Goal: Task Accomplishment & Management: Use online tool/utility

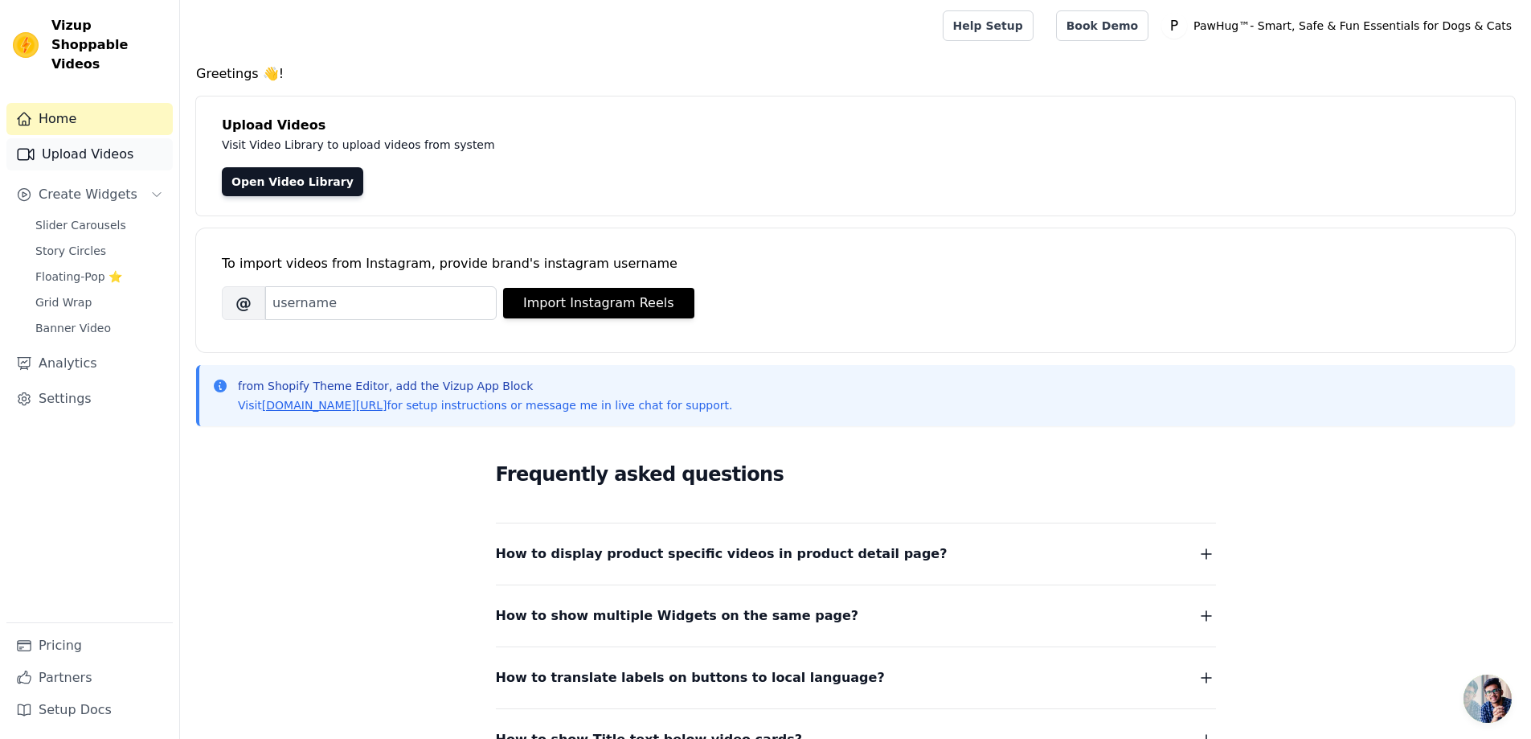
click at [131, 138] on link "Upload Videos" at bounding box center [89, 154] width 166 height 32
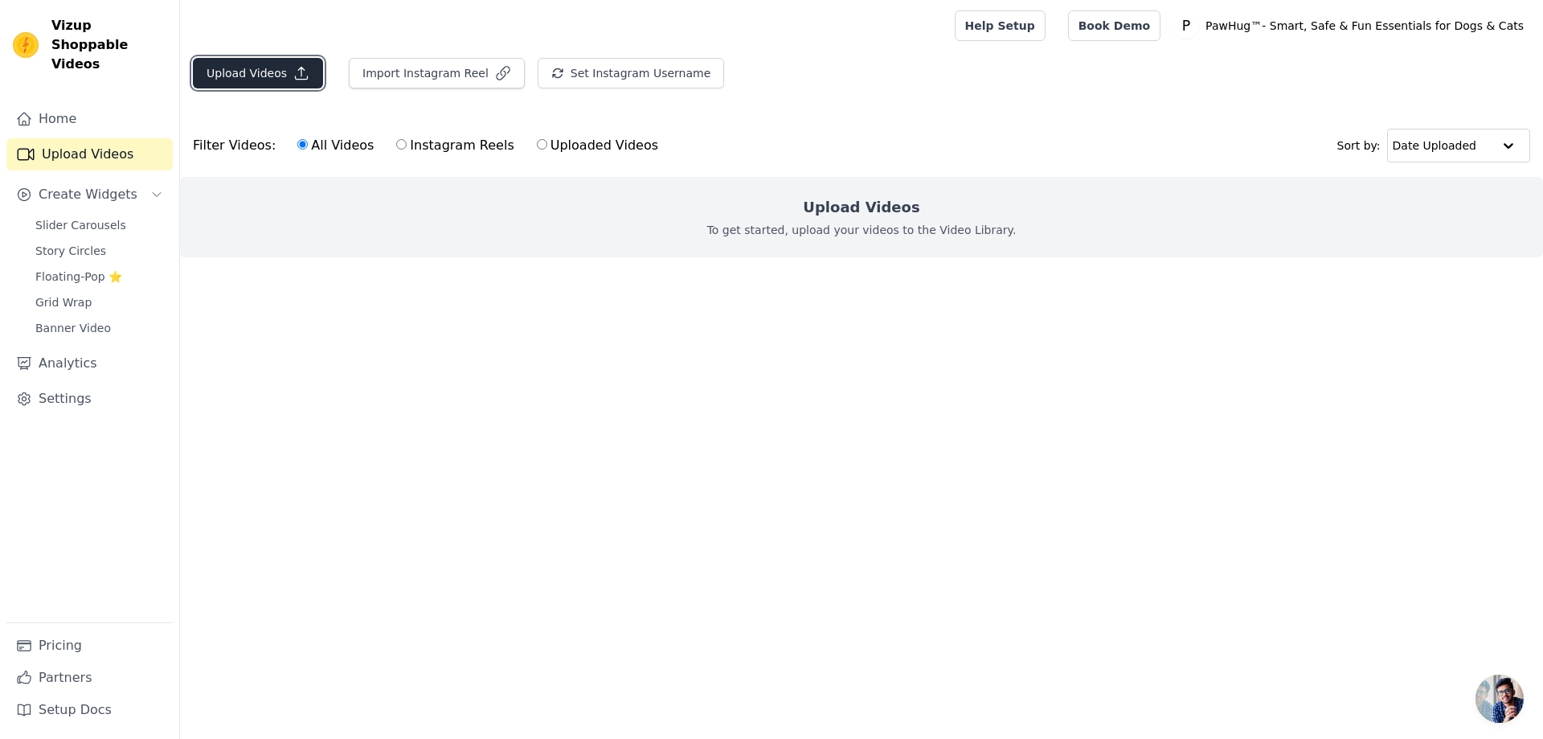
click at [256, 76] on button "Upload Videos" at bounding box center [258, 73] width 130 height 31
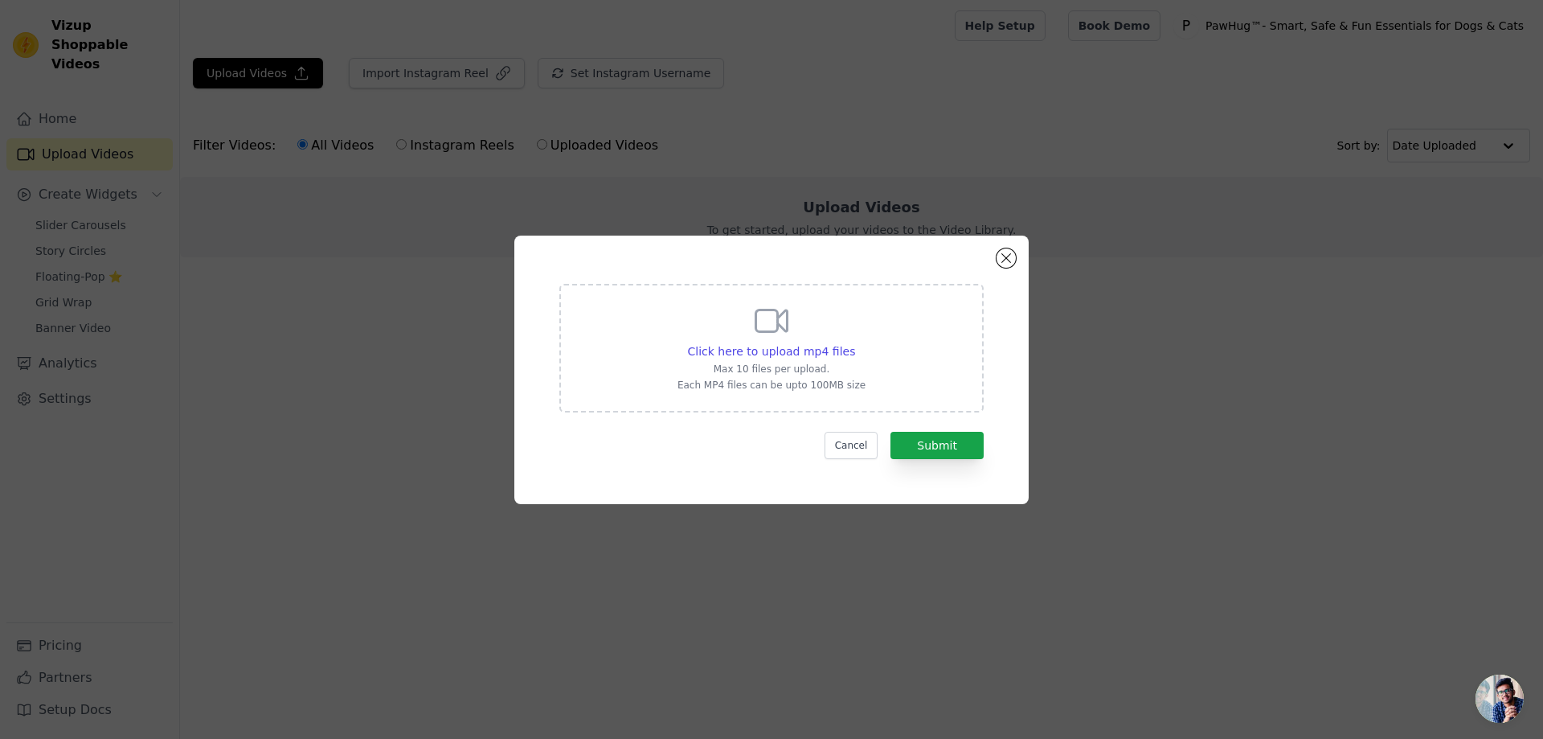
click at [812, 362] on p "Max 10 files per upload." at bounding box center [772, 368] width 188 height 13
click at [854, 343] on input "Click here to upload mp4 files Max 10 files per upload. Each MP4 files can be u…" at bounding box center [854, 342] width 1 height 1
type input "C:\fakepath\flapping.mp4"
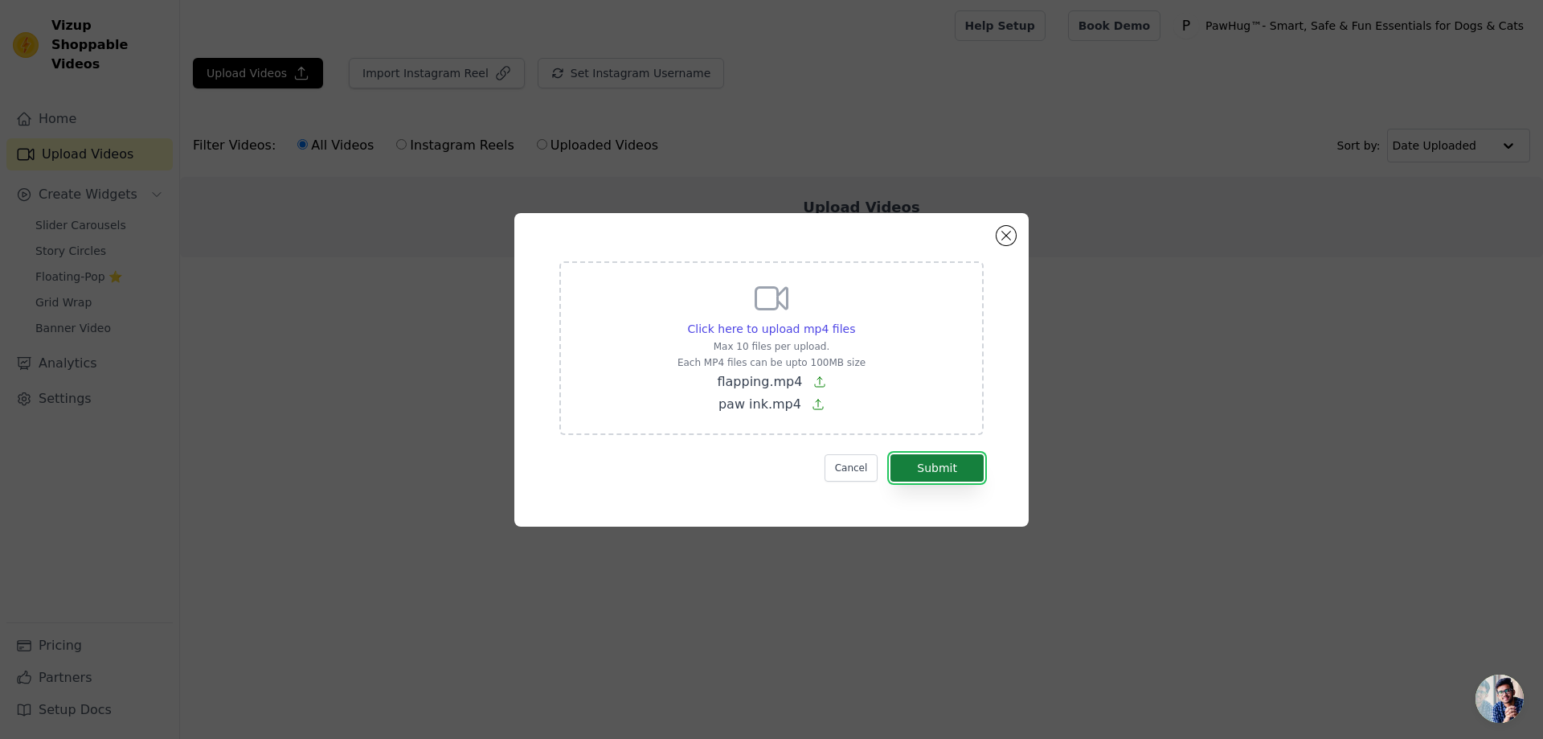
click at [966, 469] on button "Submit" at bounding box center [937, 467] width 93 height 27
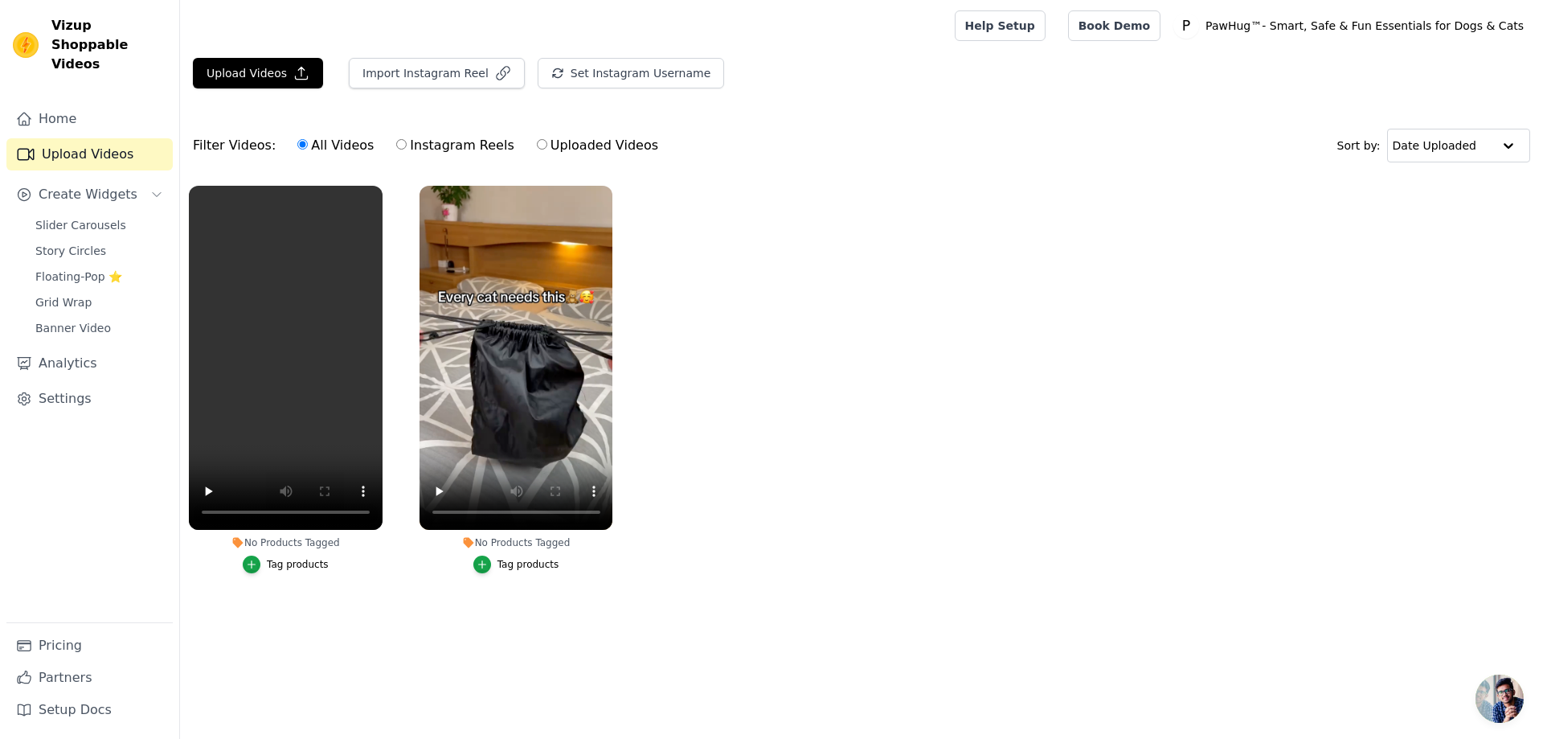
click at [521, 567] on div "Tag products" at bounding box center [528, 564] width 62 height 13
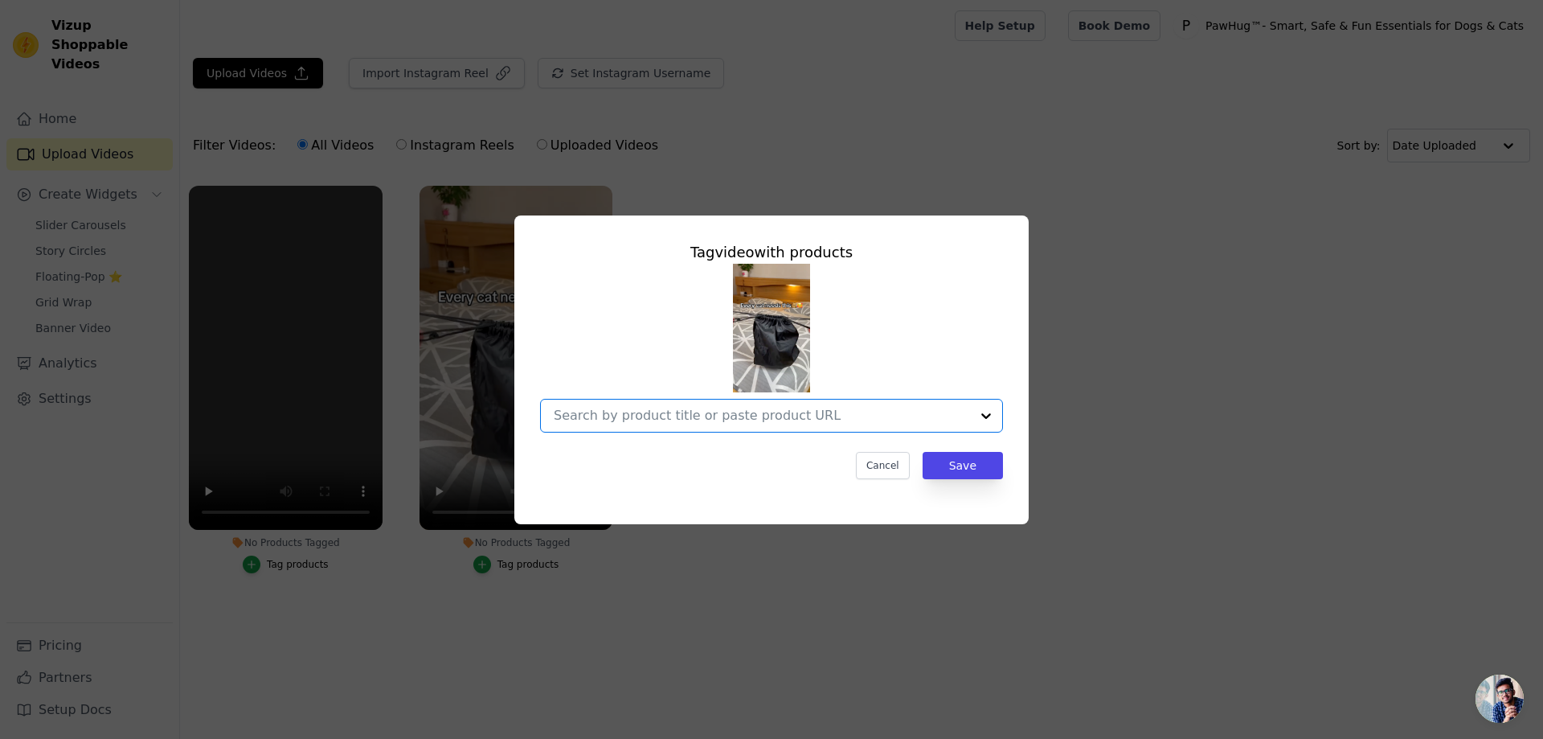
click at [759, 420] on input "No Products Tagged Tag video with products Option undefined, selected. Select i…" at bounding box center [762, 414] width 416 height 15
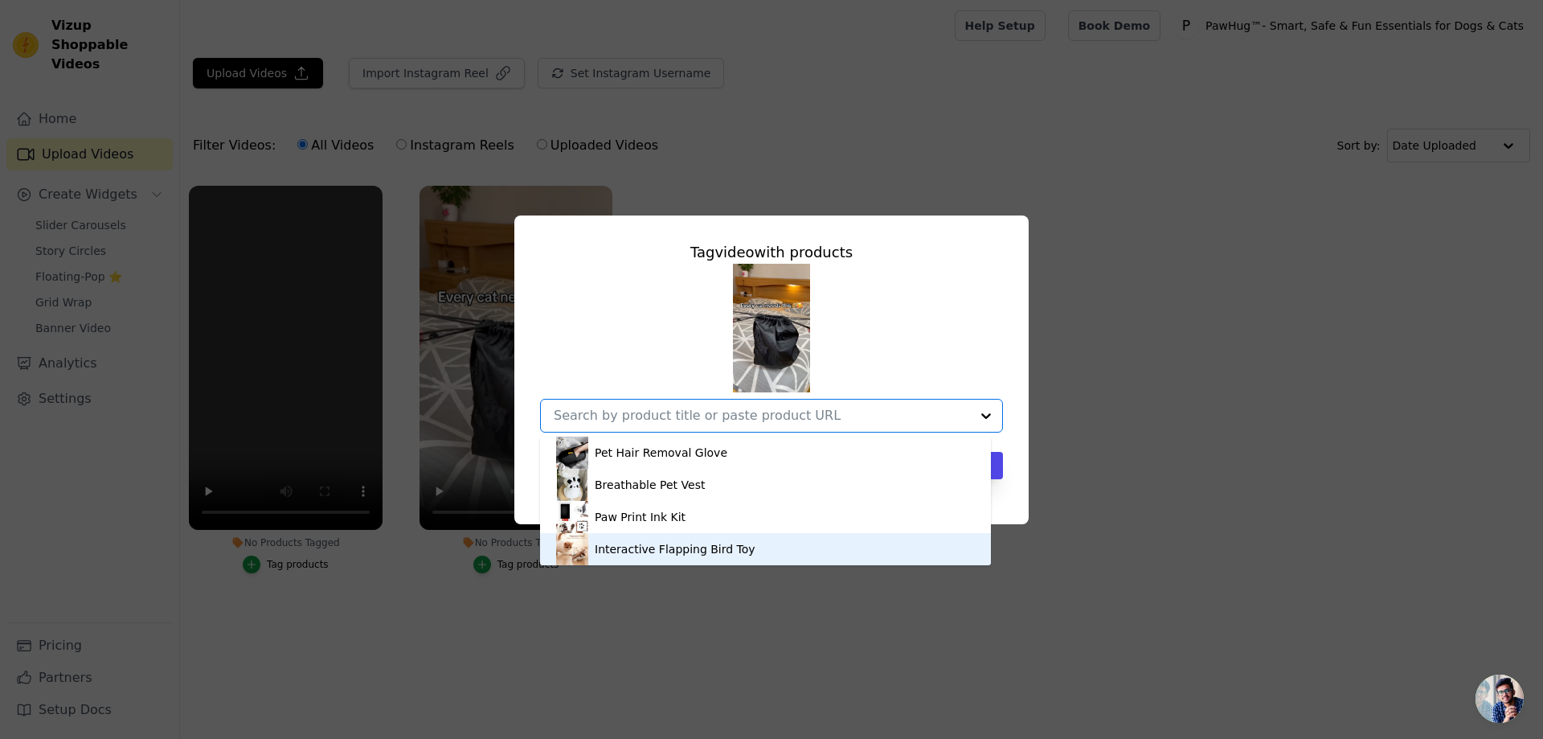
click at [658, 547] on div "Interactive Flapping Bird Toy" at bounding box center [675, 549] width 161 height 16
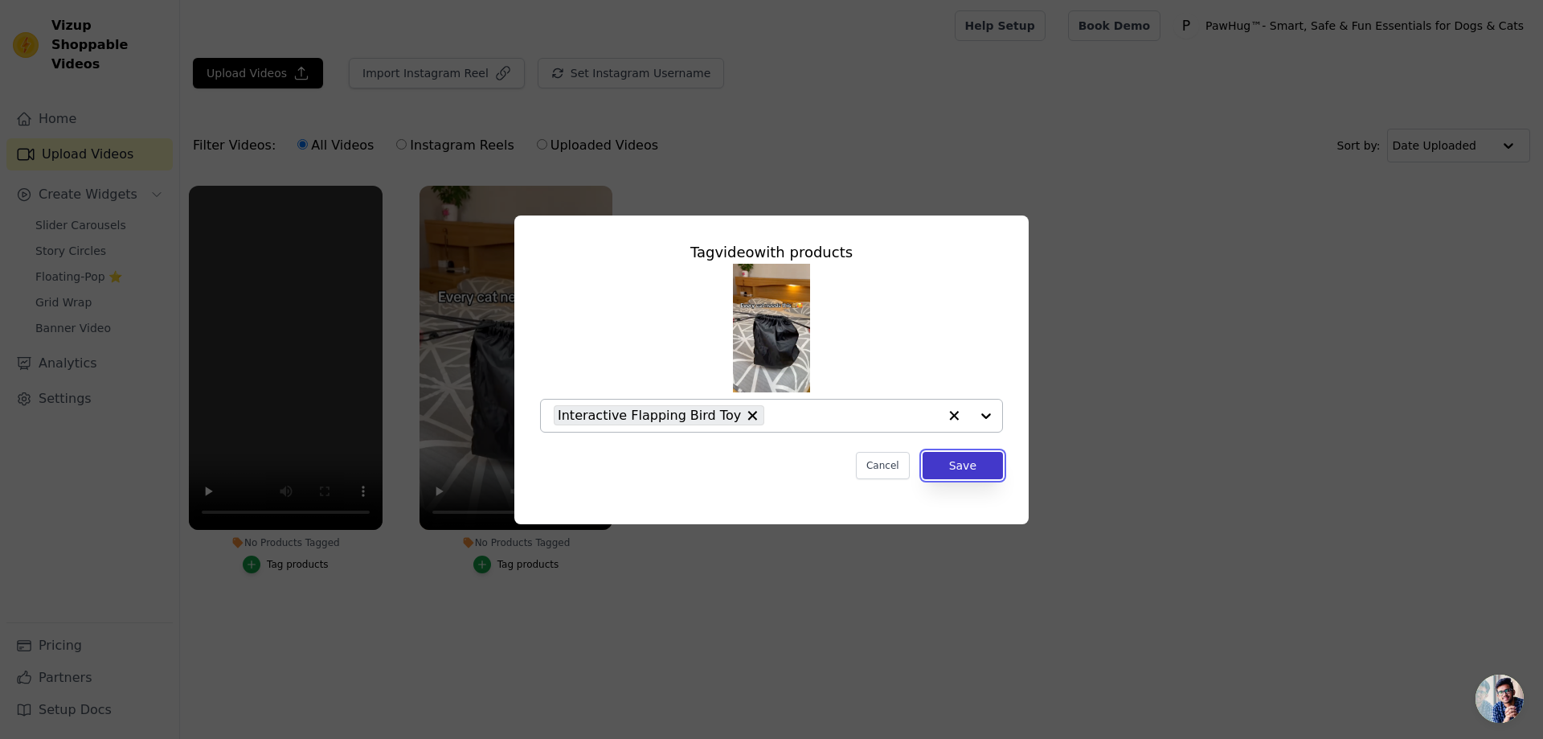
click at [959, 467] on button "Save" at bounding box center [963, 465] width 80 height 27
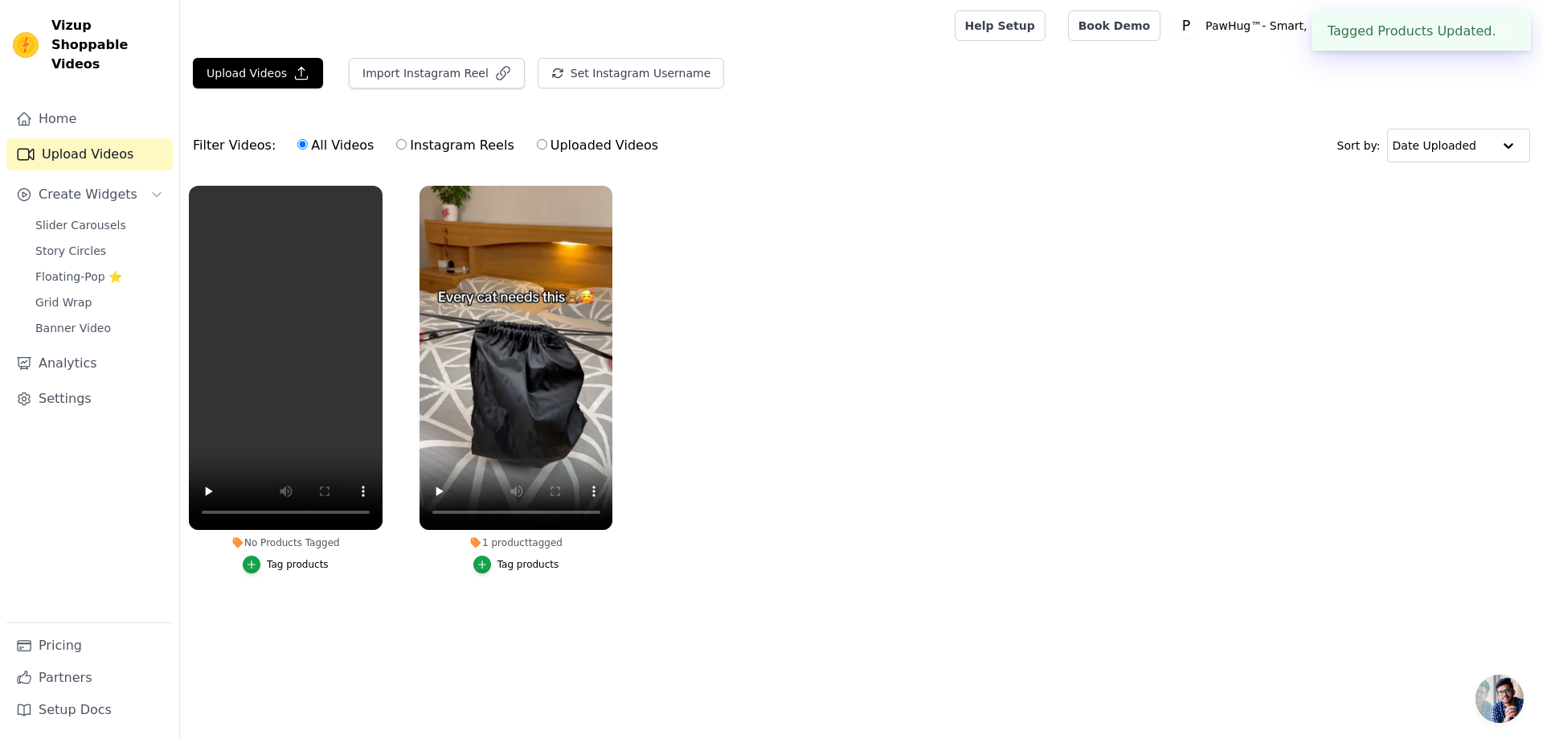
click at [288, 567] on div "Tag products" at bounding box center [298, 564] width 62 height 13
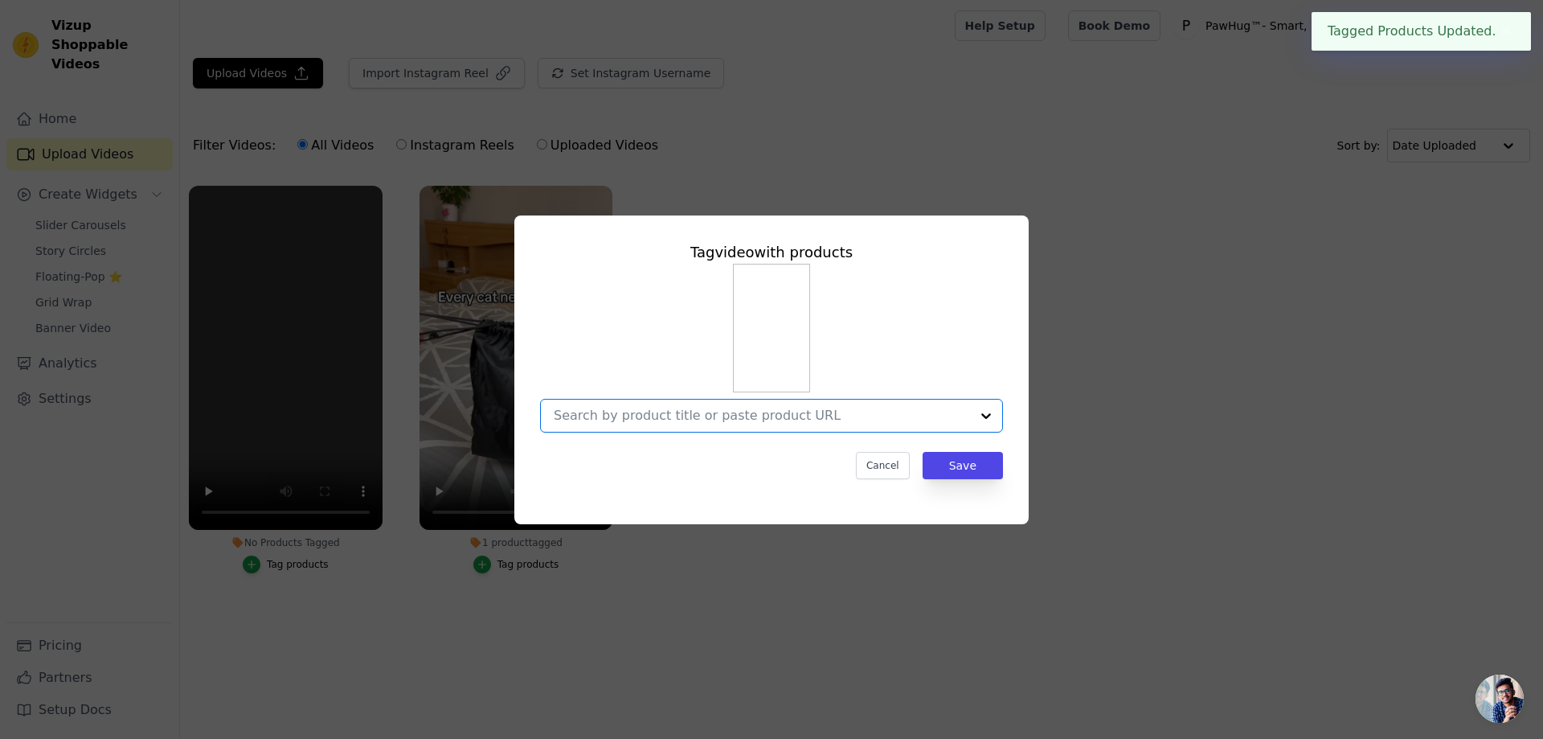
click at [908, 416] on input "No Products Tagged Tag video with products Option undefined, selected. Select i…" at bounding box center [762, 414] width 416 height 15
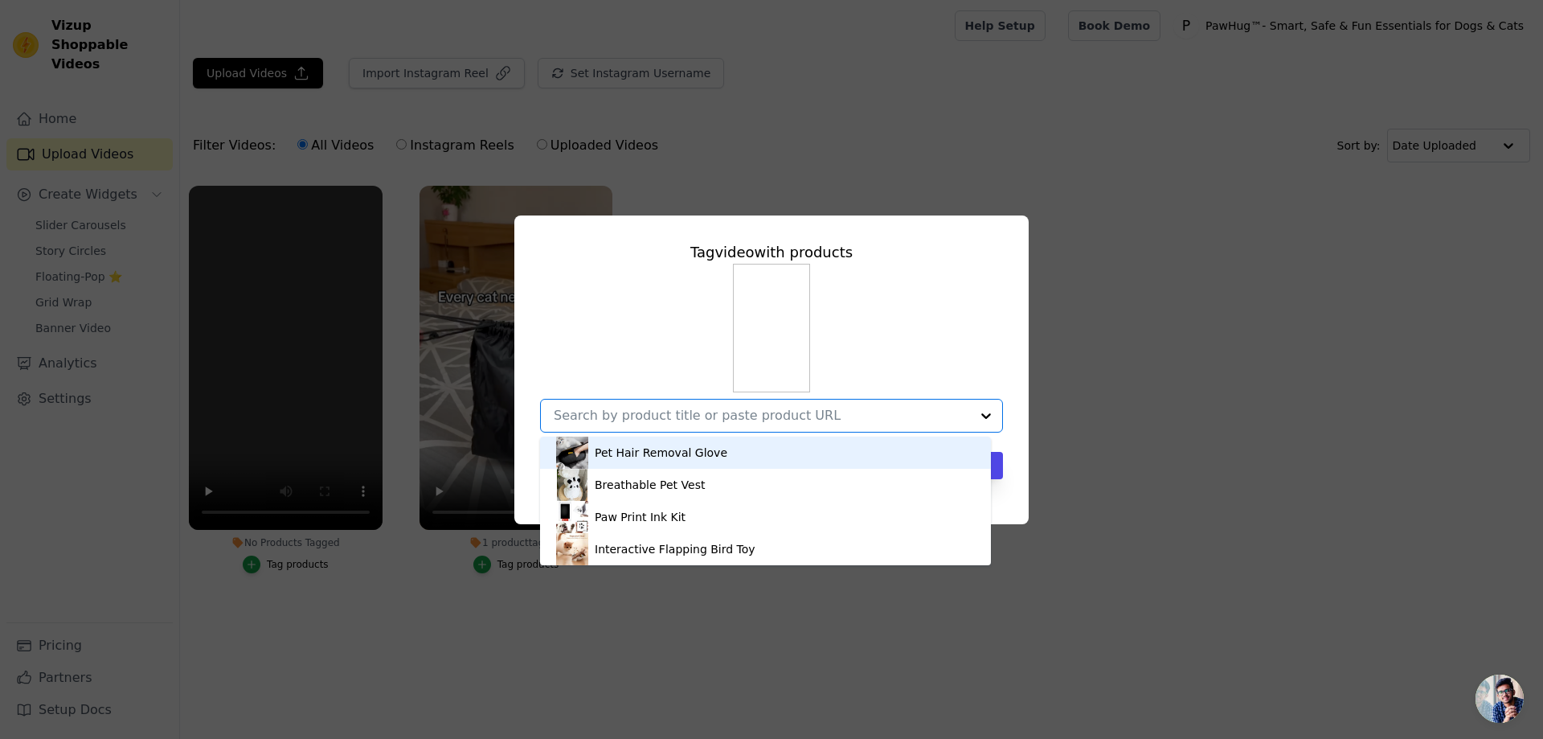
click at [645, 457] on div "Pet Hair Removal Glove" at bounding box center [661, 452] width 133 height 16
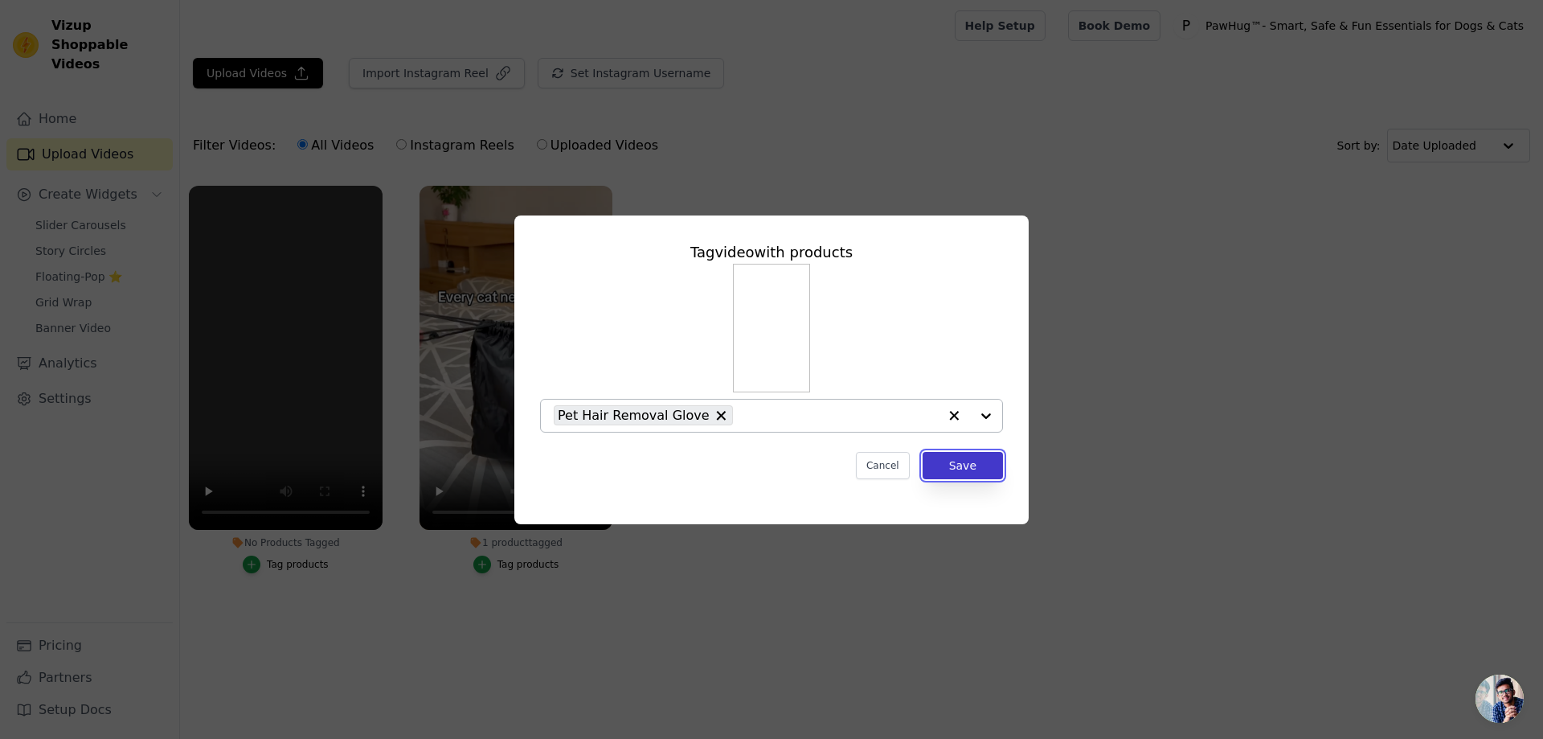
click at [977, 467] on button "Save" at bounding box center [963, 465] width 80 height 27
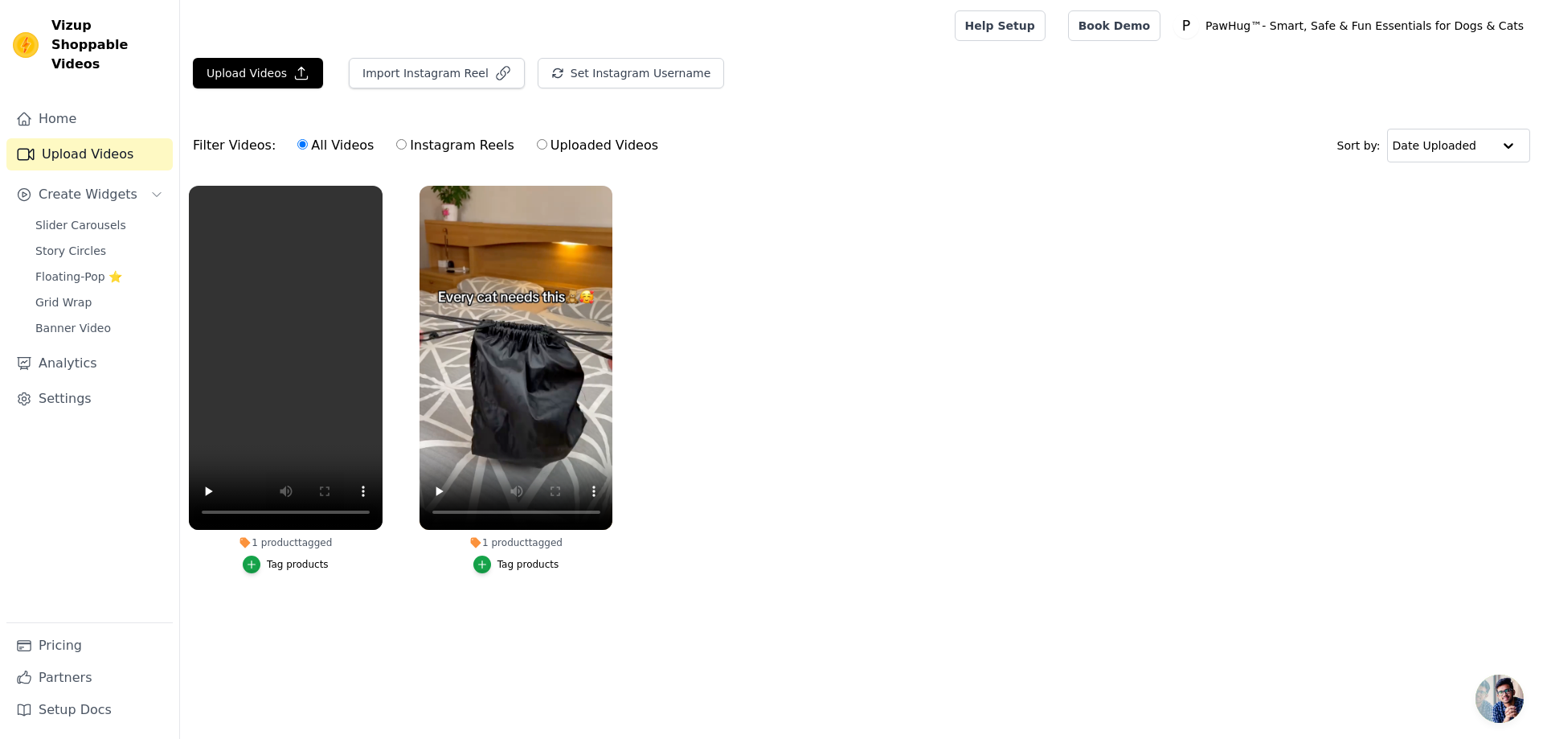
click at [284, 567] on div "Tag products" at bounding box center [298, 564] width 62 height 13
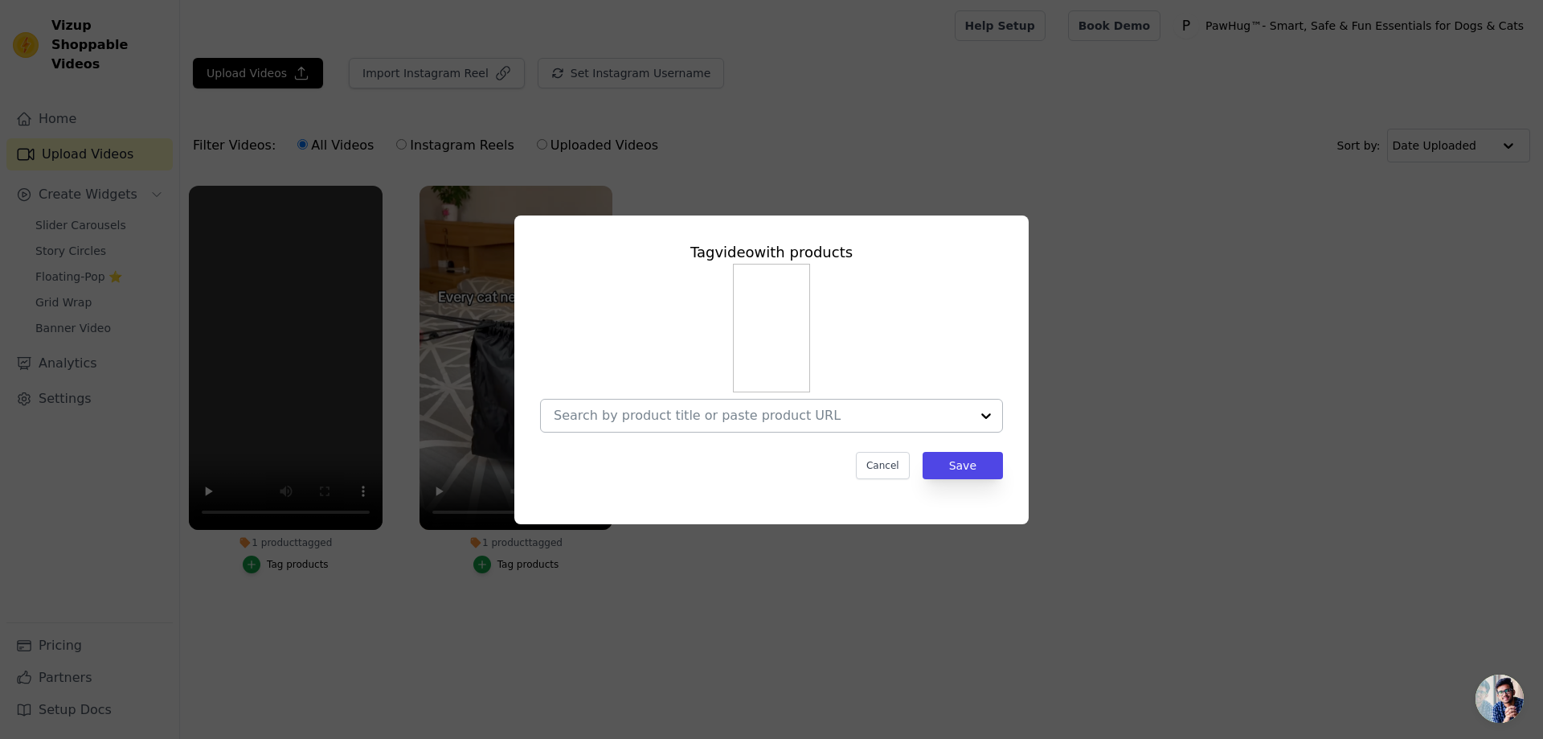
click at [975, 411] on div at bounding box center [986, 415] width 32 height 32
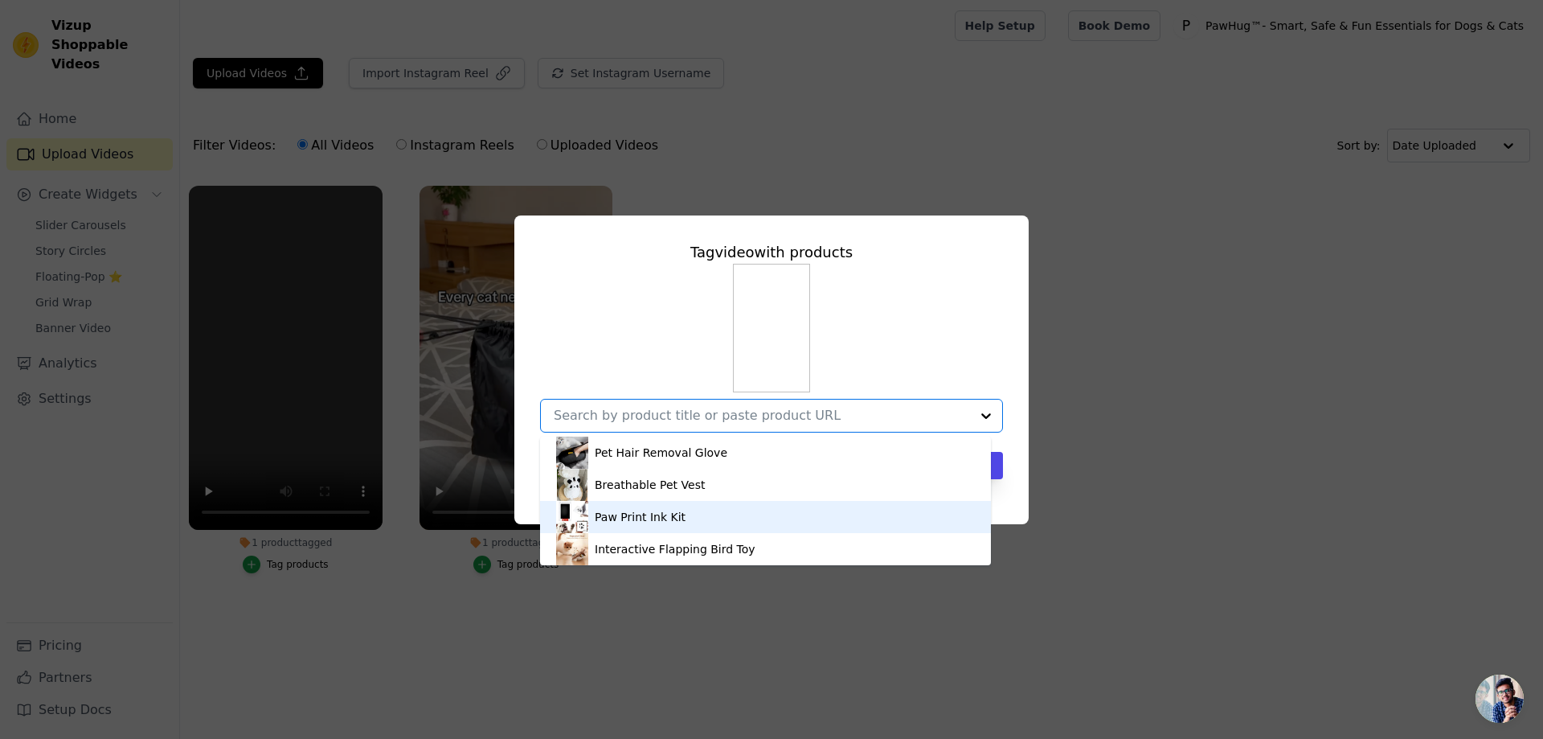
click at [649, 518] on div "Paw Print Ink Kit" at bounding box center [640, 517] width 91 height 16
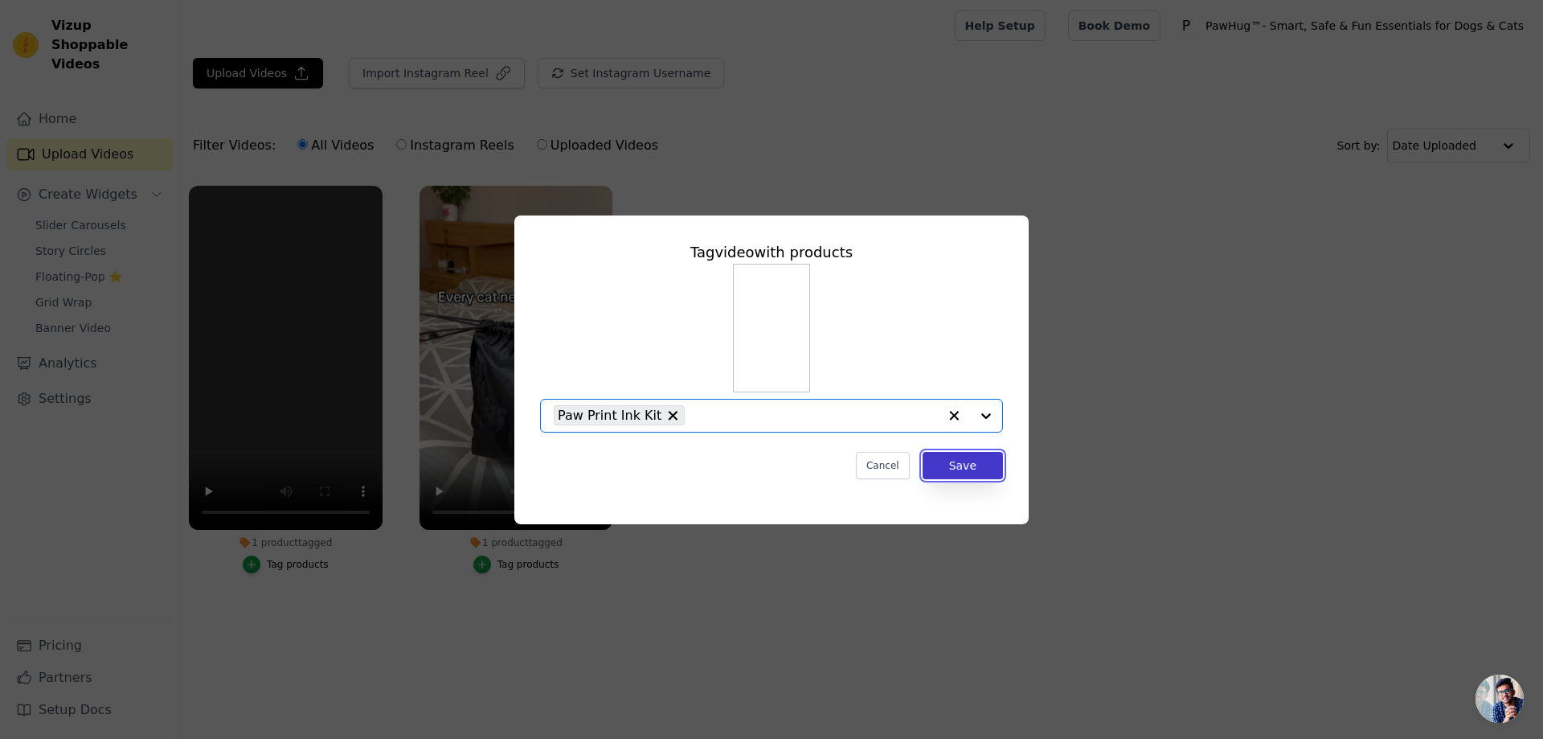
click at [981, 456] on button "Save" at bounding box center [963, 465] width 80 height 27
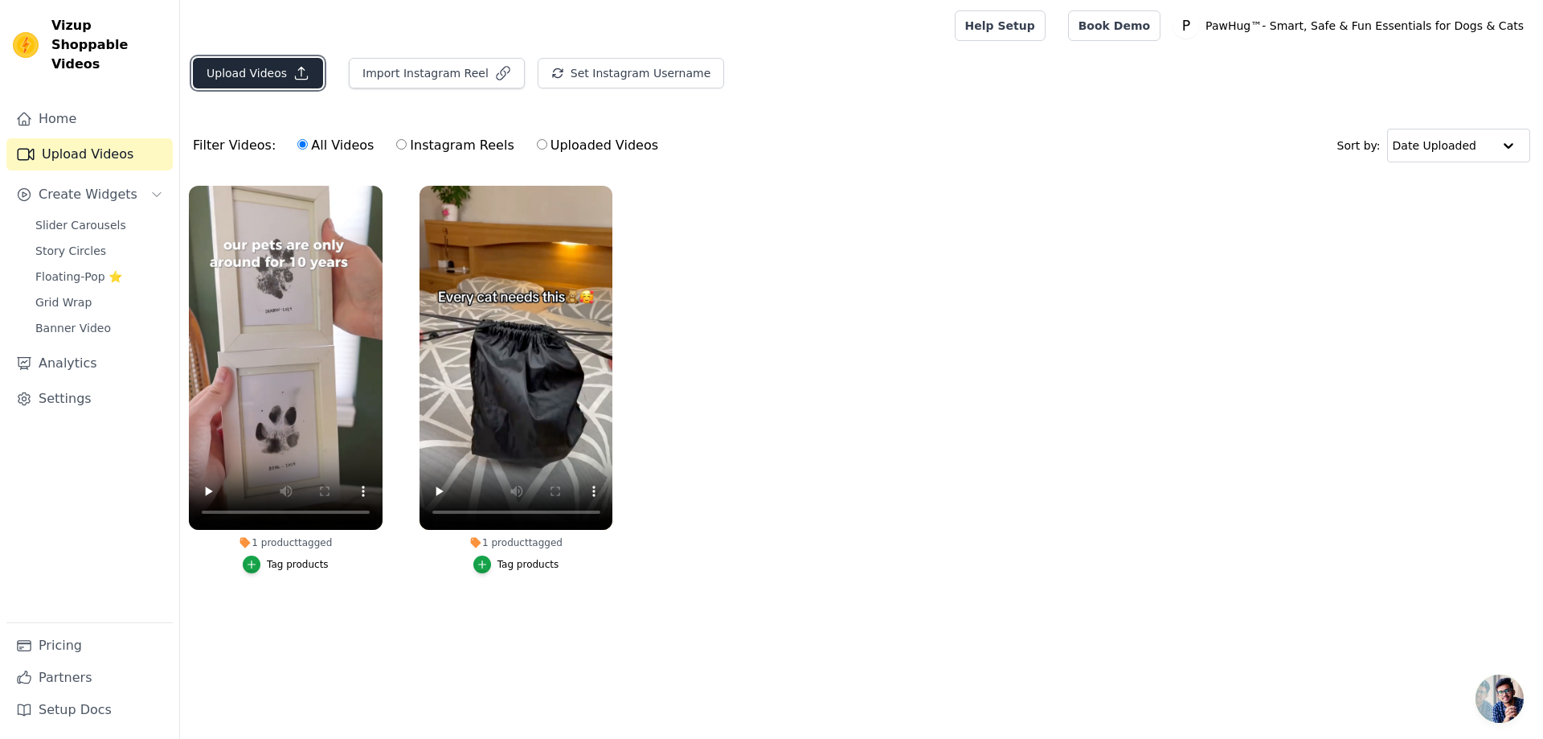
click at [276, 81] on button "Upload Videos" at bounding box center [258, 73] width 130 height 31
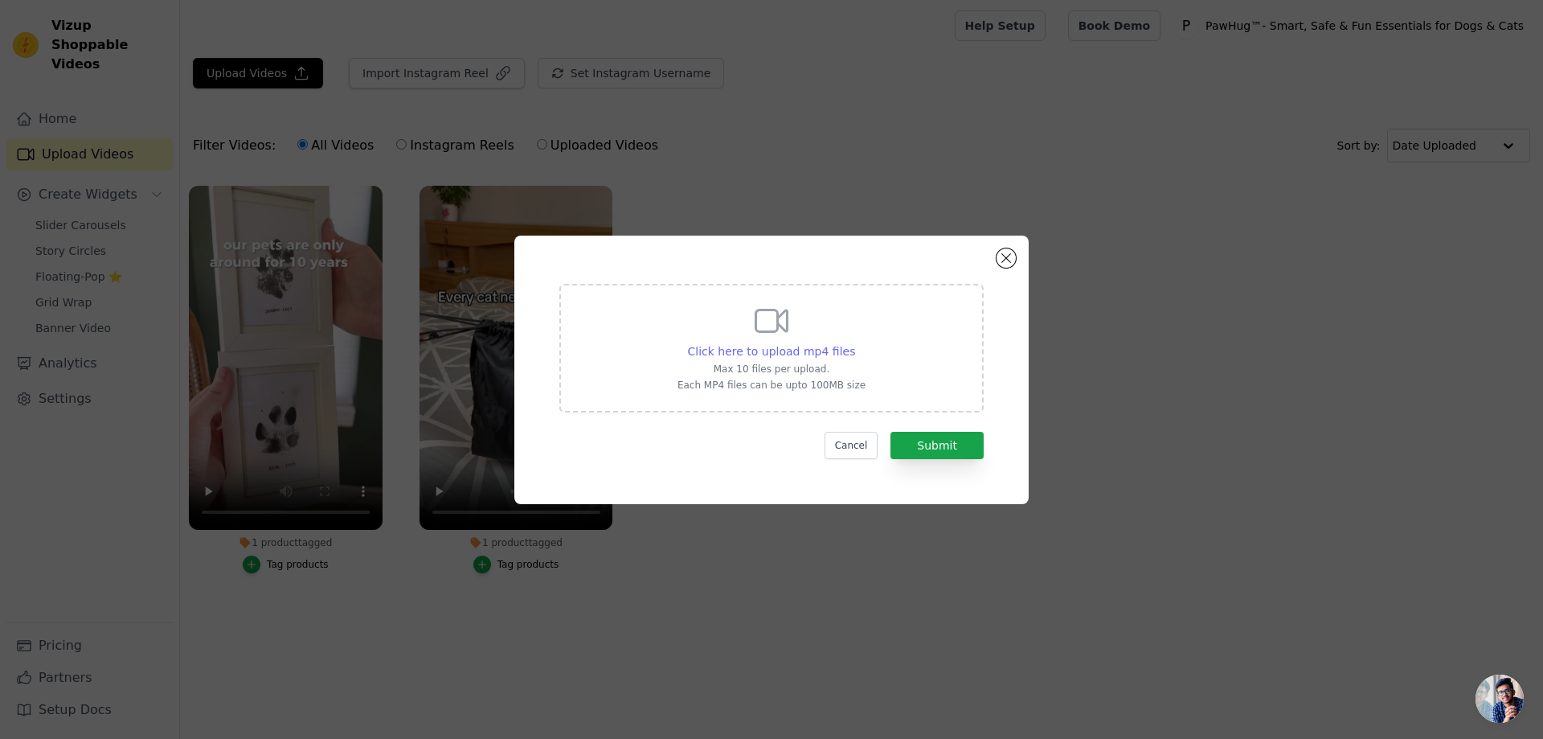
click at [780, 350] on span "Click here to upload mp4 files" at bounding box center [772, 351] width 168 height 13
click at [854, 343] on input "Click here to upload mp4 files Max 10 files per upload. Each MP4 files can be u…" at bounding box center [854, 342] width 1 height 1
type input "C:\fakepath\pet grooming.mp4"
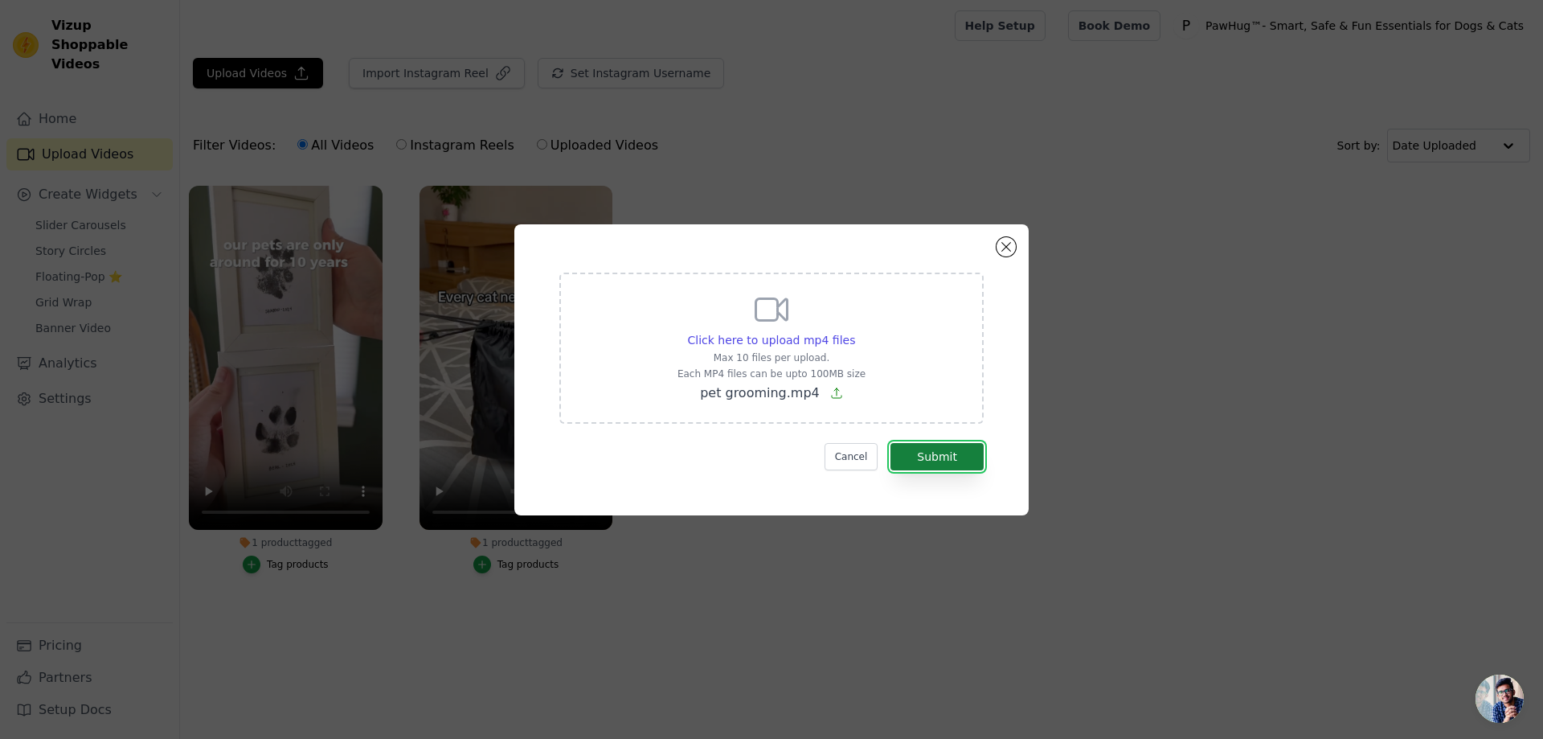
click at [938, 454] on button "Submit" at bounding box center [937, 456] width 93 height 27
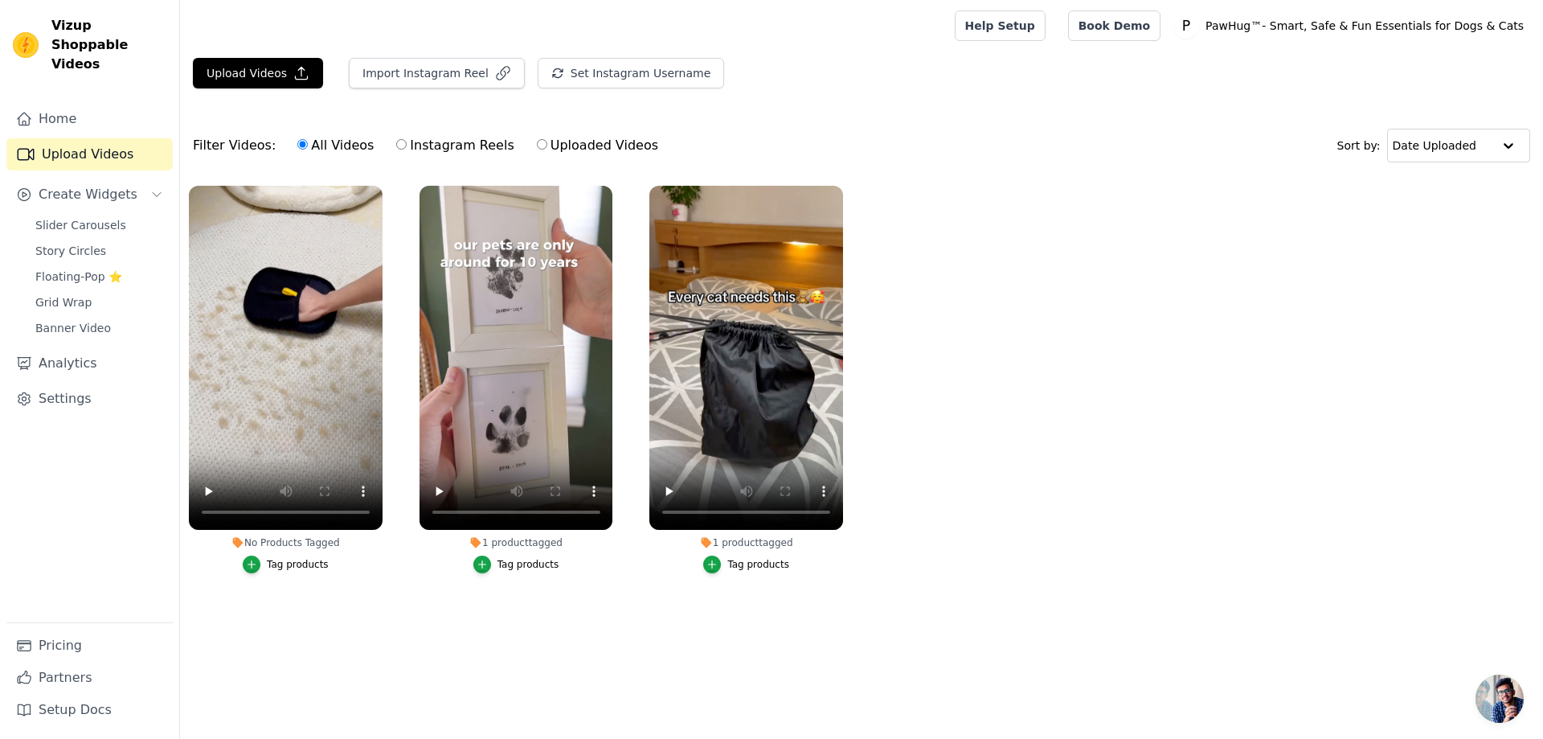
click at [289, 569] on div "Tag products" at bounding box center [298, 564] width 62 height 13
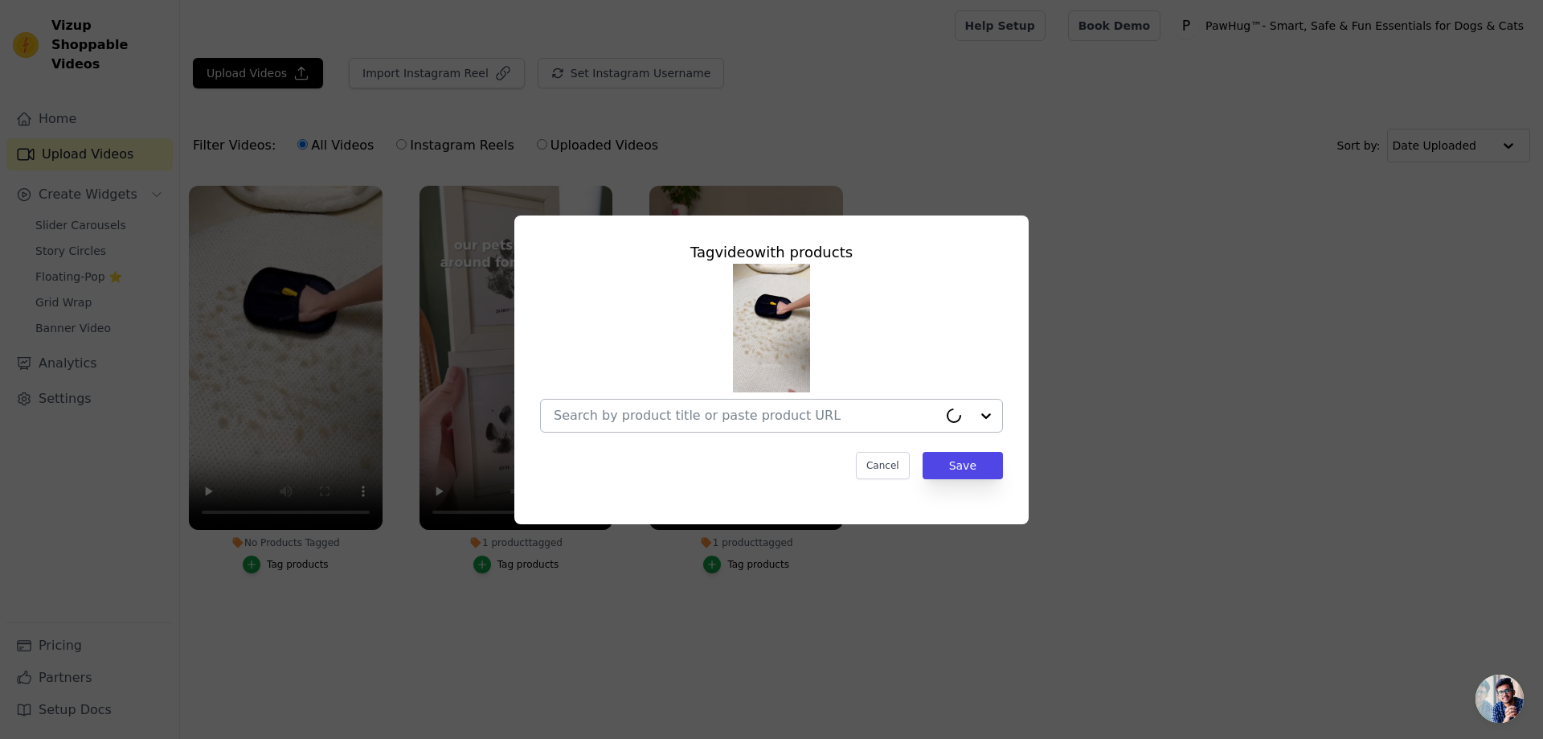
click at [812, 422] on input "No Products Tagged Tag video with products Cancel Save Tag products" at bounding box center [746, 414] width 384 height 15
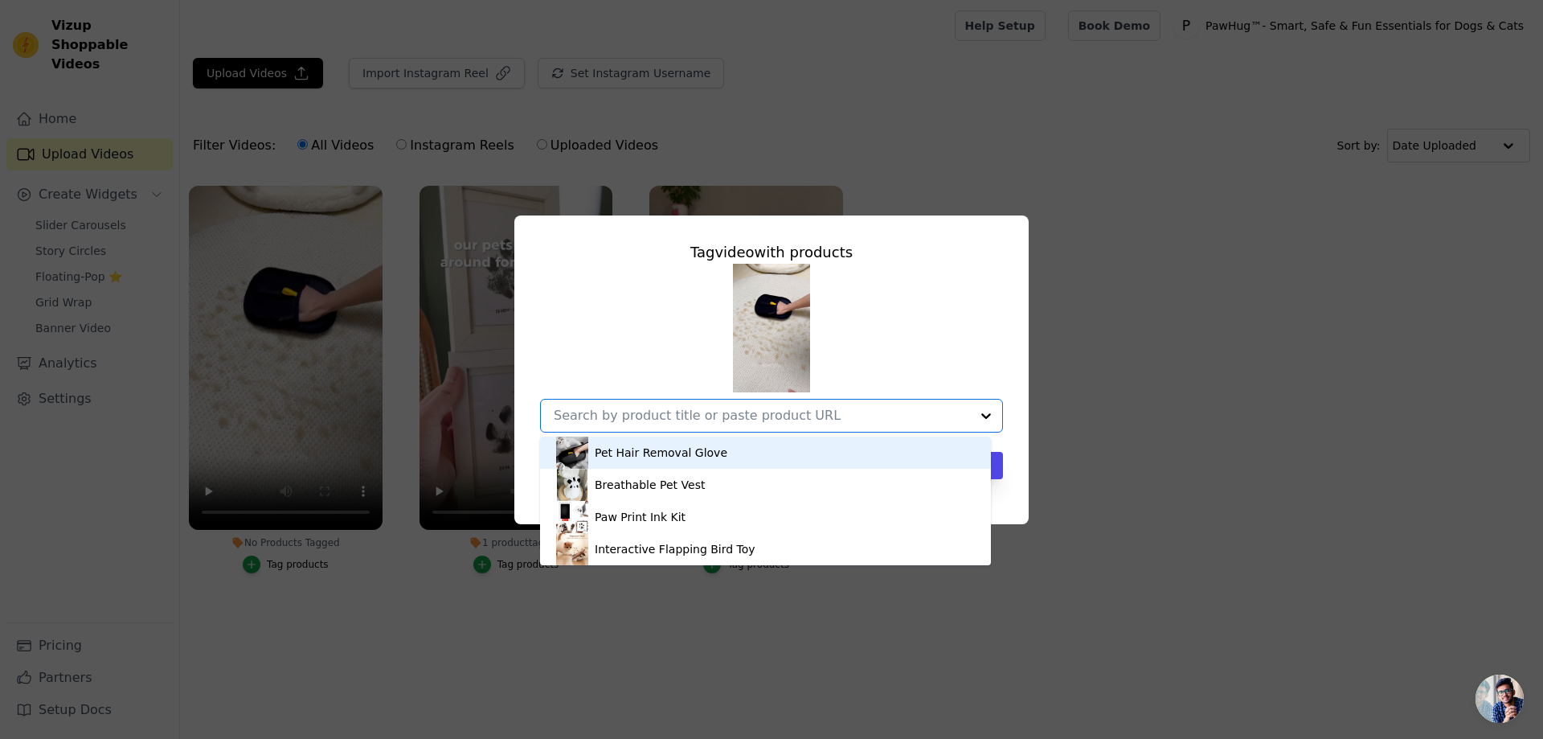
click at [686, 453] on div "Pet Hair Removal Glove" at bounding box center [661, 452] width 133 height 16
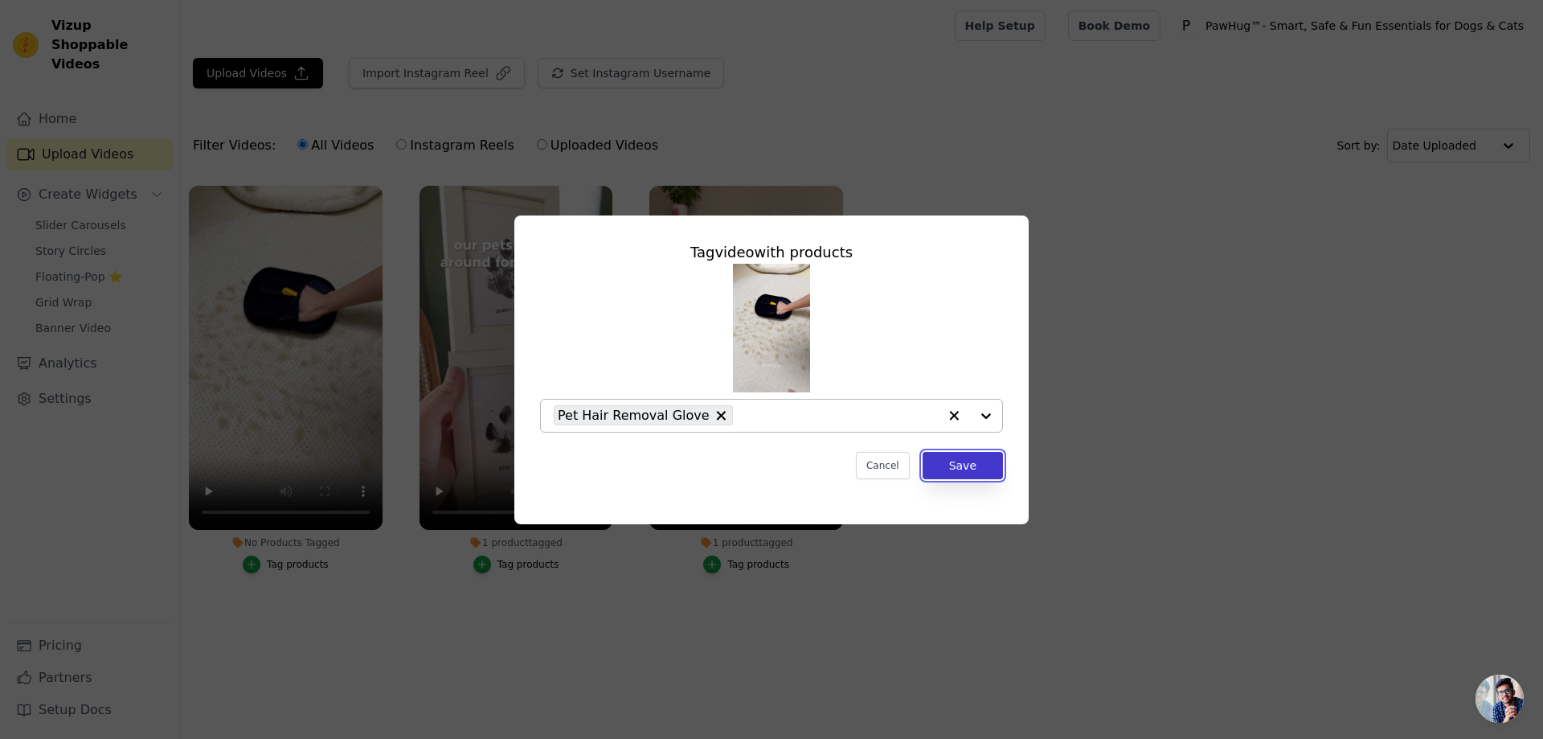
click at [958, 463] on button "Save" at bounding box center [963, 465] width 80 height 27
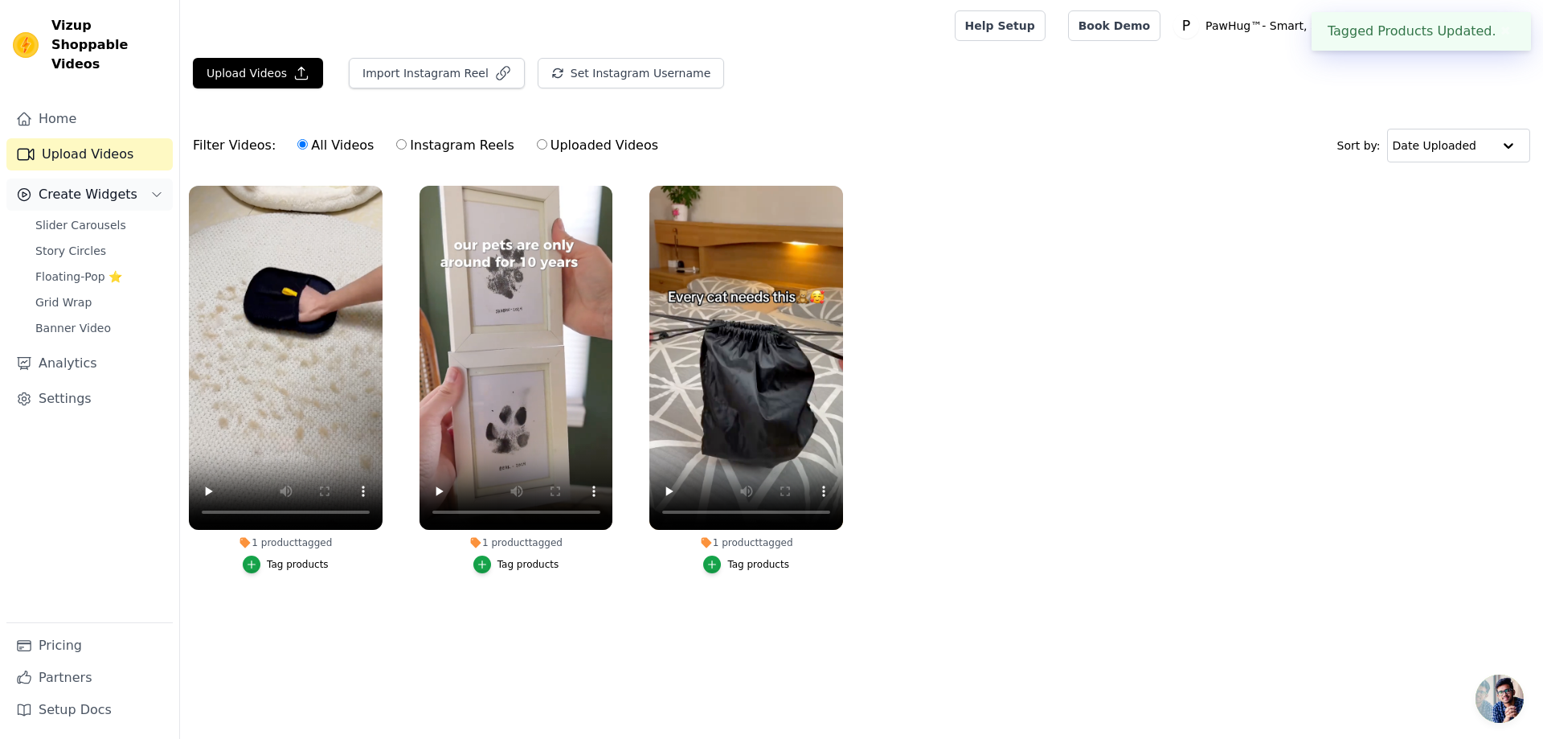
click at [104, 185] on span "Create Widgets" at bounding box center [88, 194] width 99 height 19
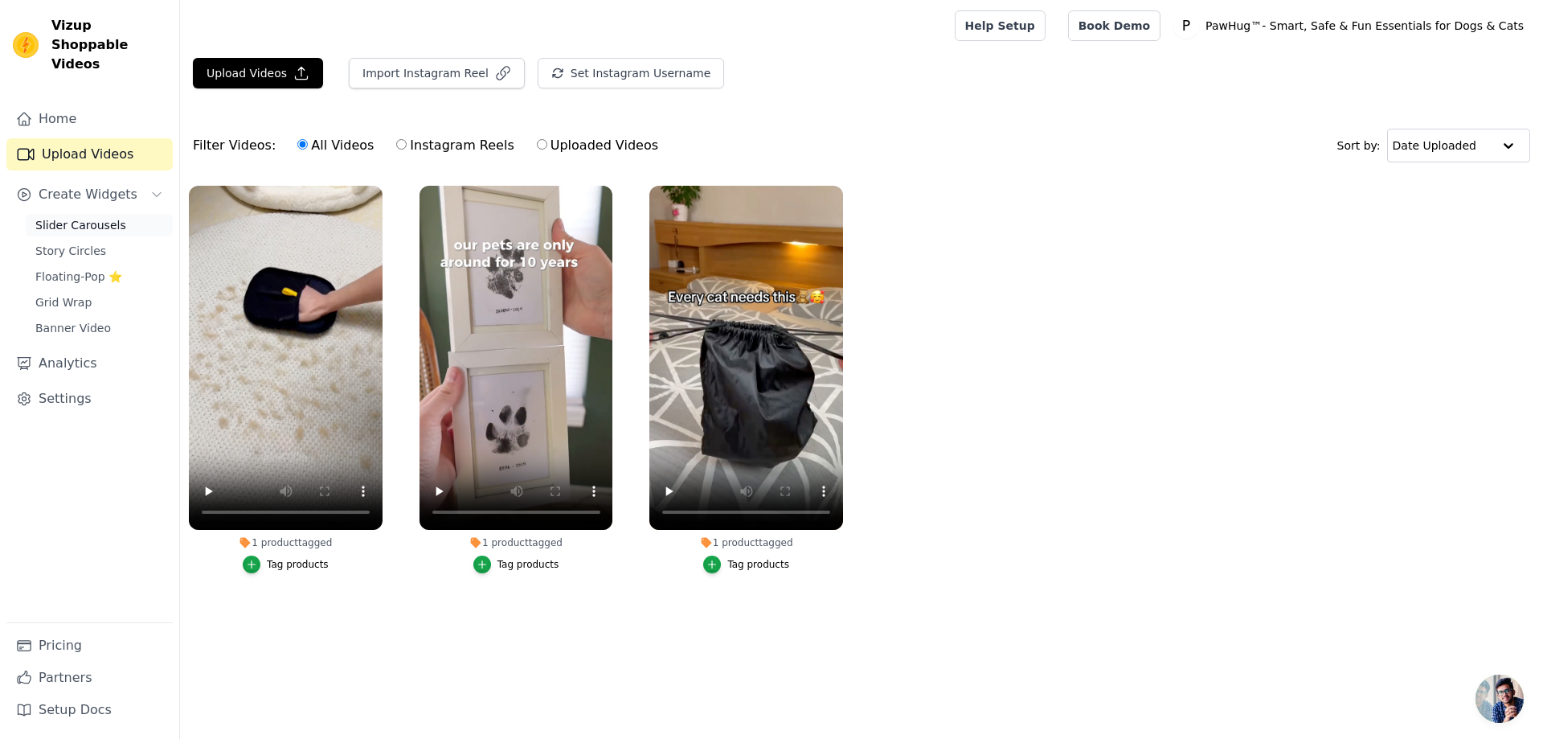
click at [95, 217] on span "Slider Carousels" at bounding box center [80, 225] width 91 height 16
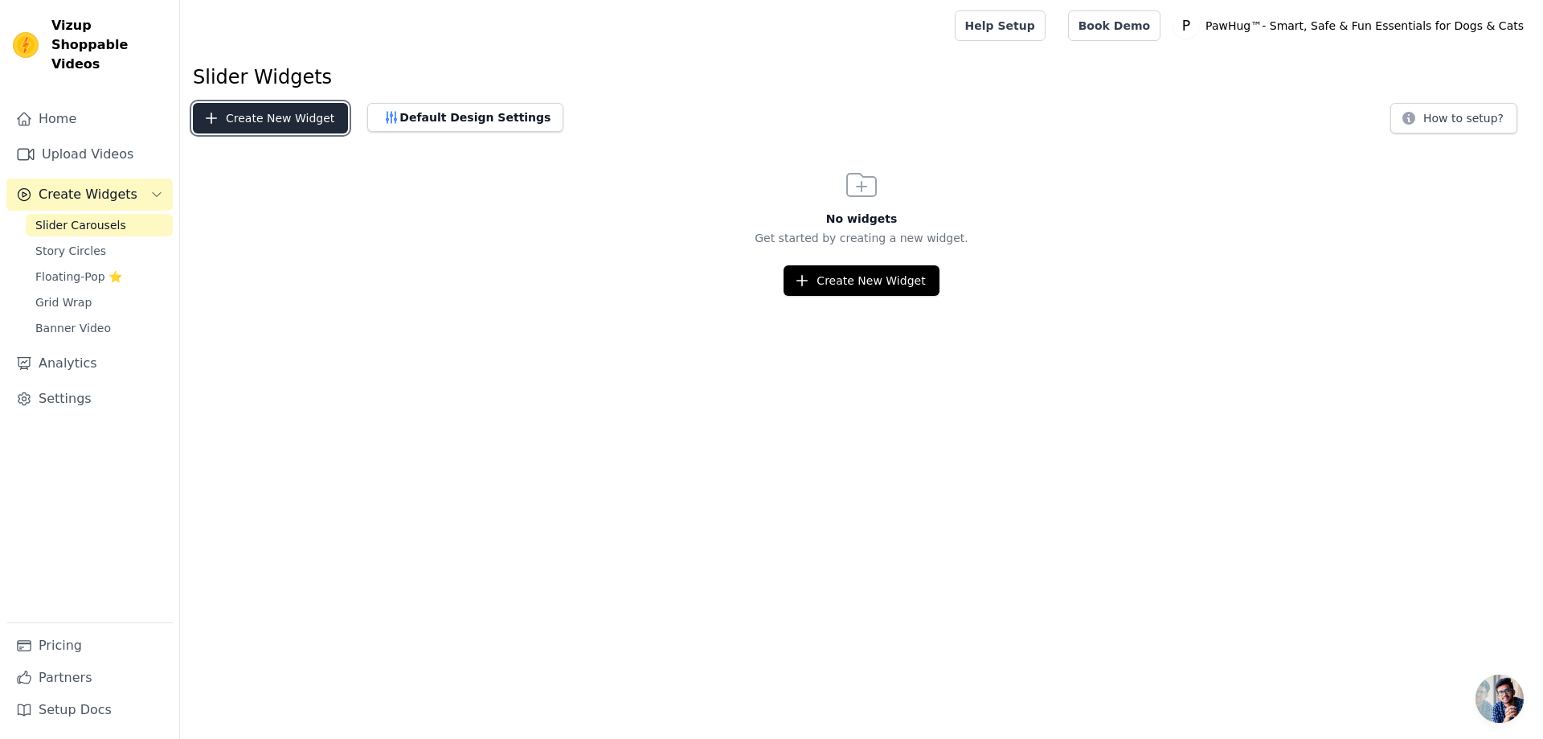
click at [295, 125] on button "Create New Widget" at bounding box center [270, 118] width 155 height 31
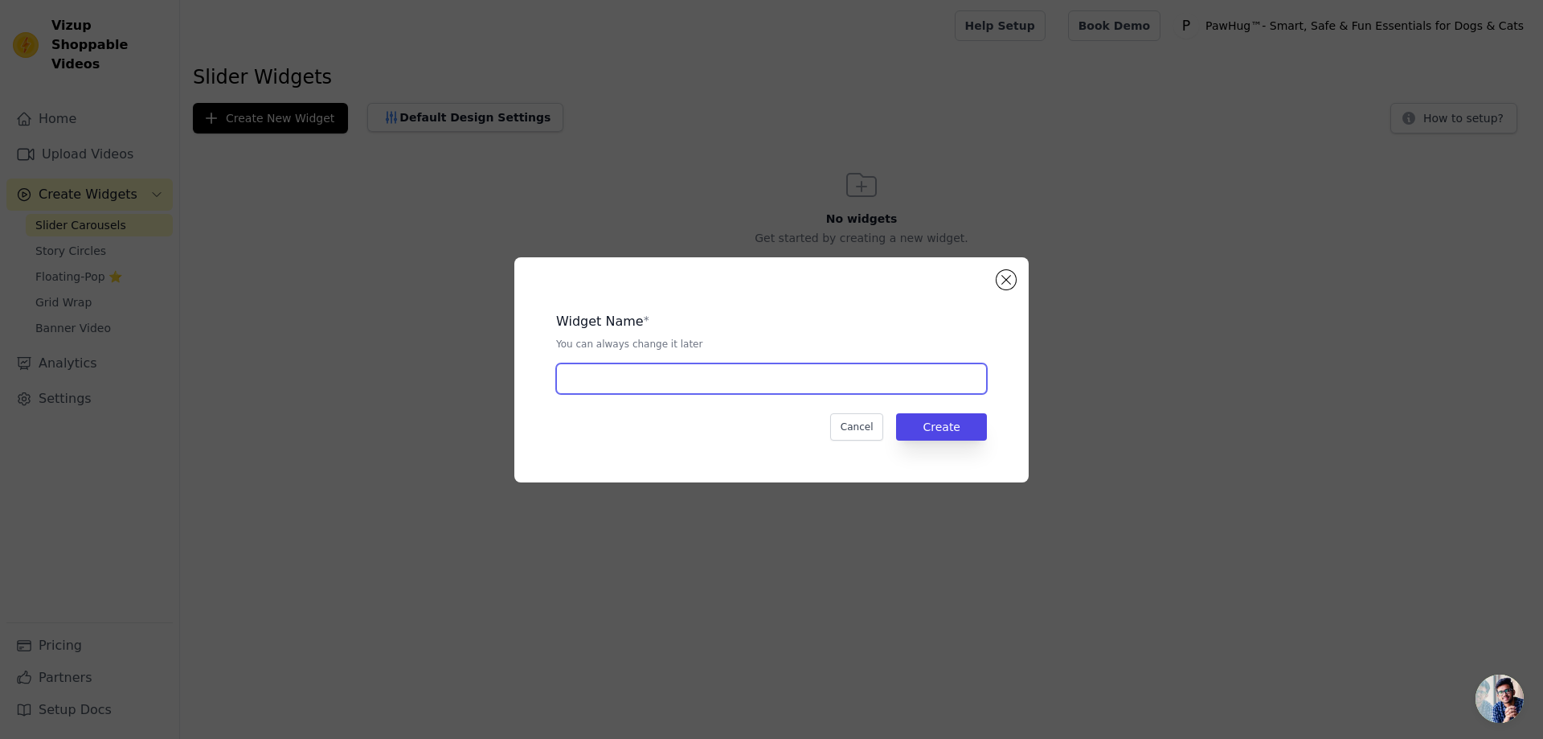
click at [697, 383] on input "text" at bounding box center [771, 378] width 431 height 31
type input "slider"
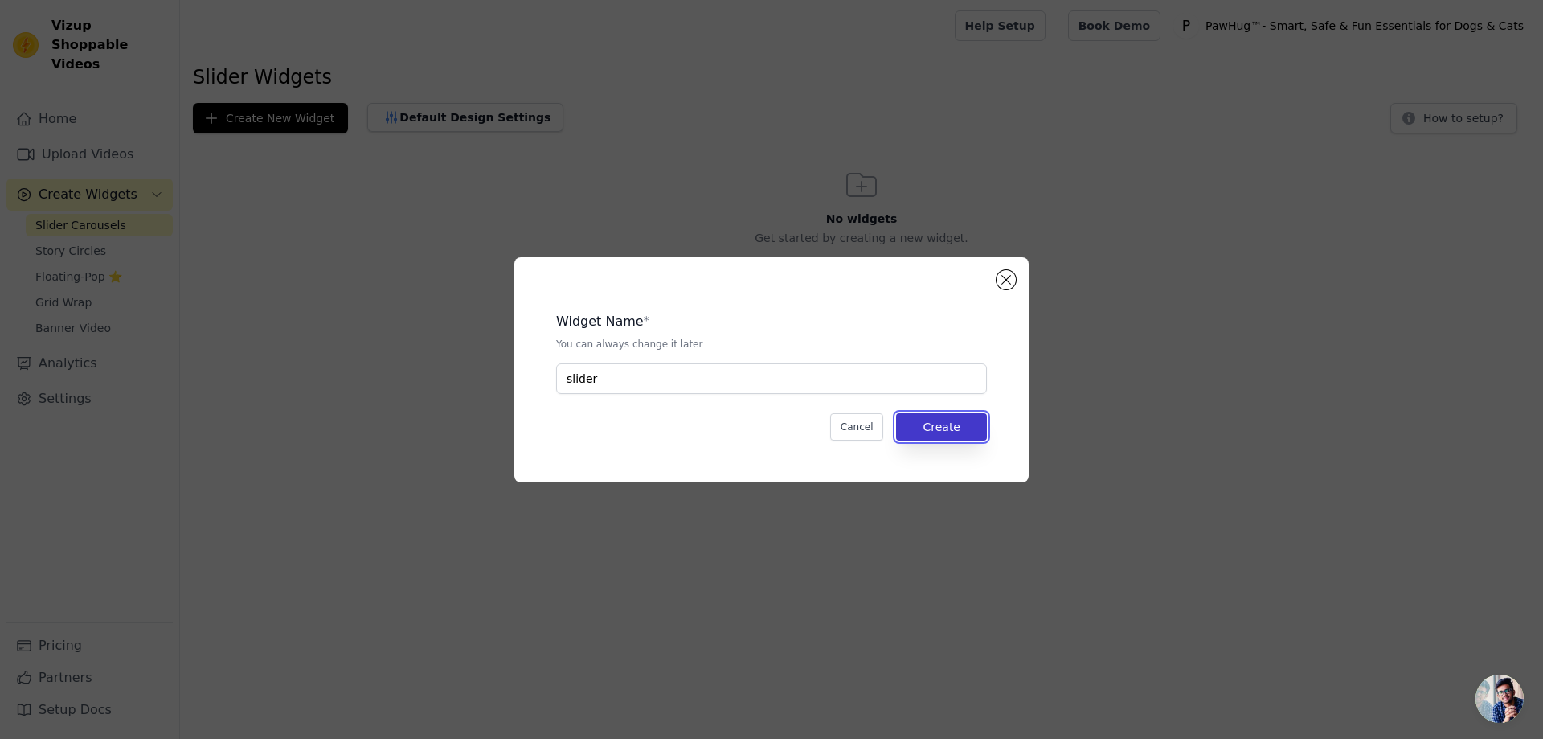
click at [961, 422] on button "Create" at bounding box center [941, 426] width 91 height 27
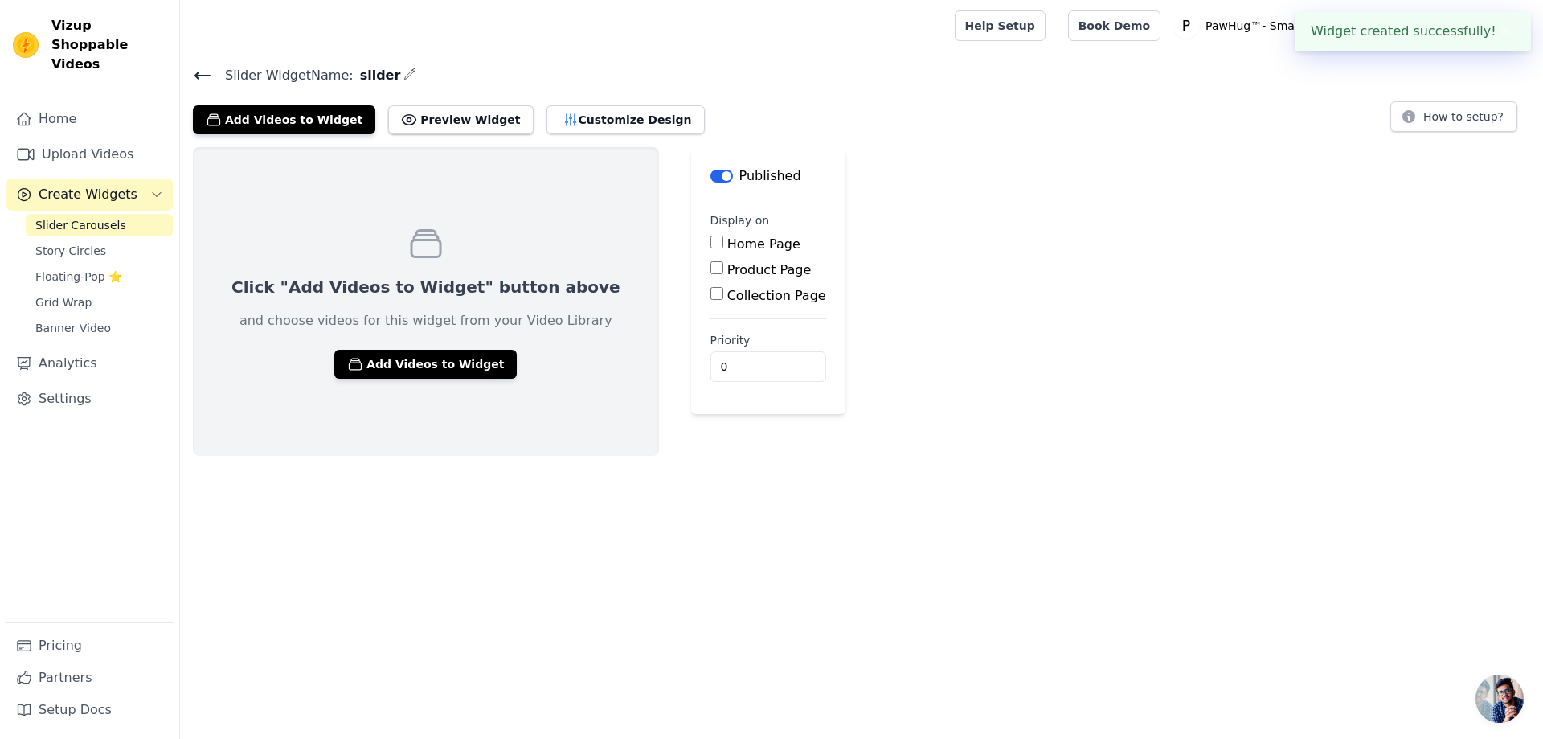
click at [710, 247] on input "Home Page" at bounding box center [716, 241] width 13 height 13
checkbox input "true"
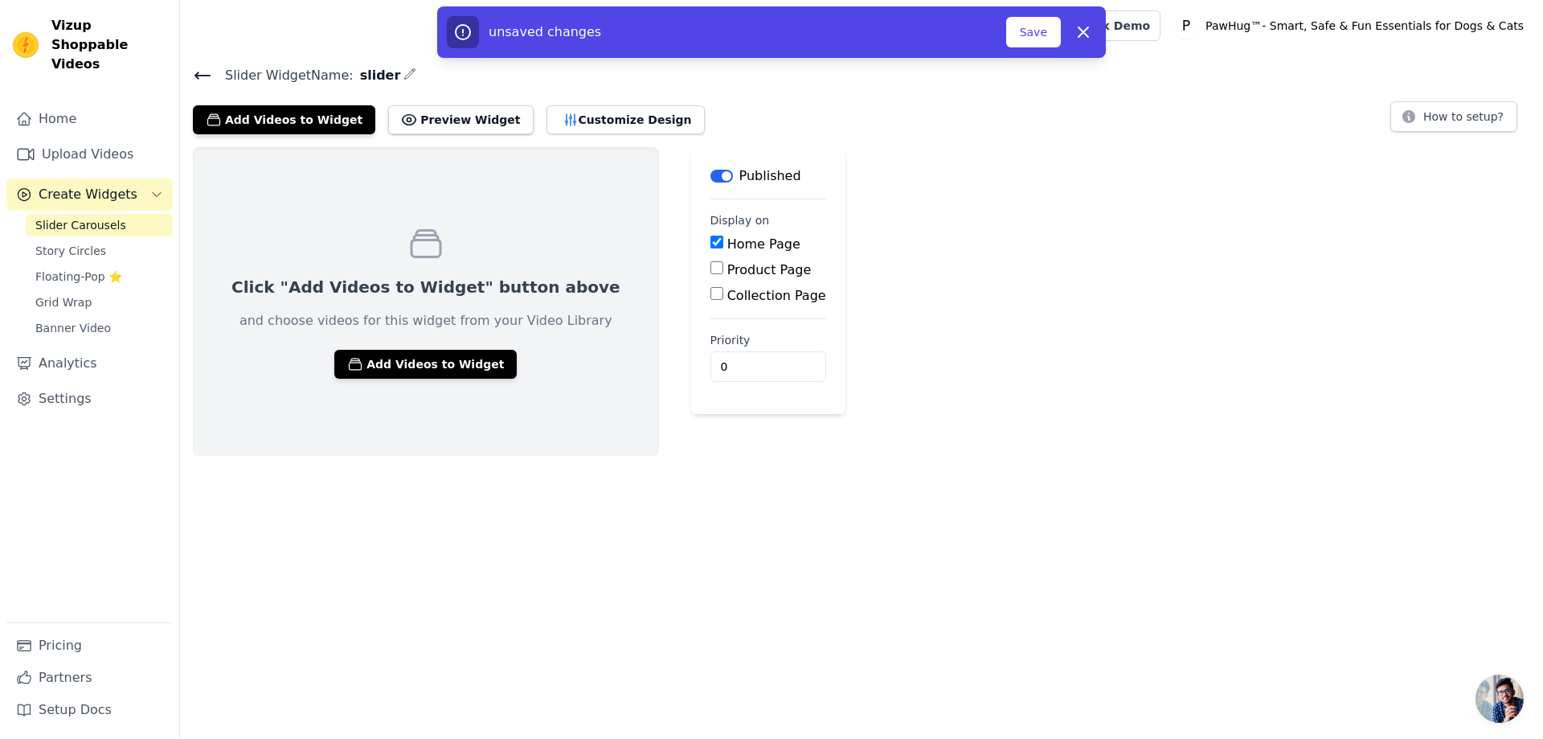
click at [710, 271] on input "Product Page" at bounding box center [716, 267] width 13 height 13
checkbox input "true"
click at [1042, 37] on button "Save" at bounding box center [1033, 32] width 55 height 31
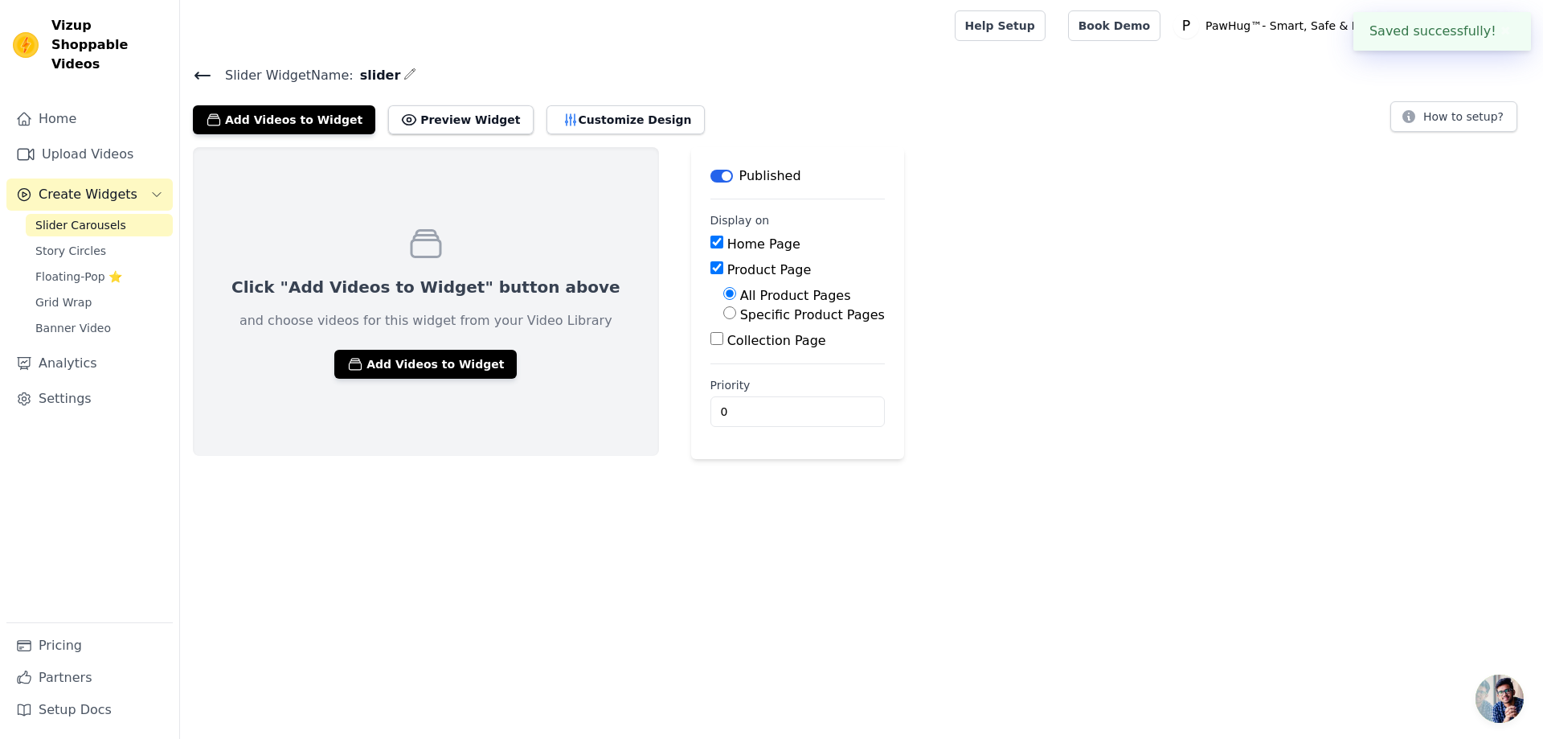
click at [1026, 35] on link "Help Setup" at bounding box center [1000, 25] width 91 height 31
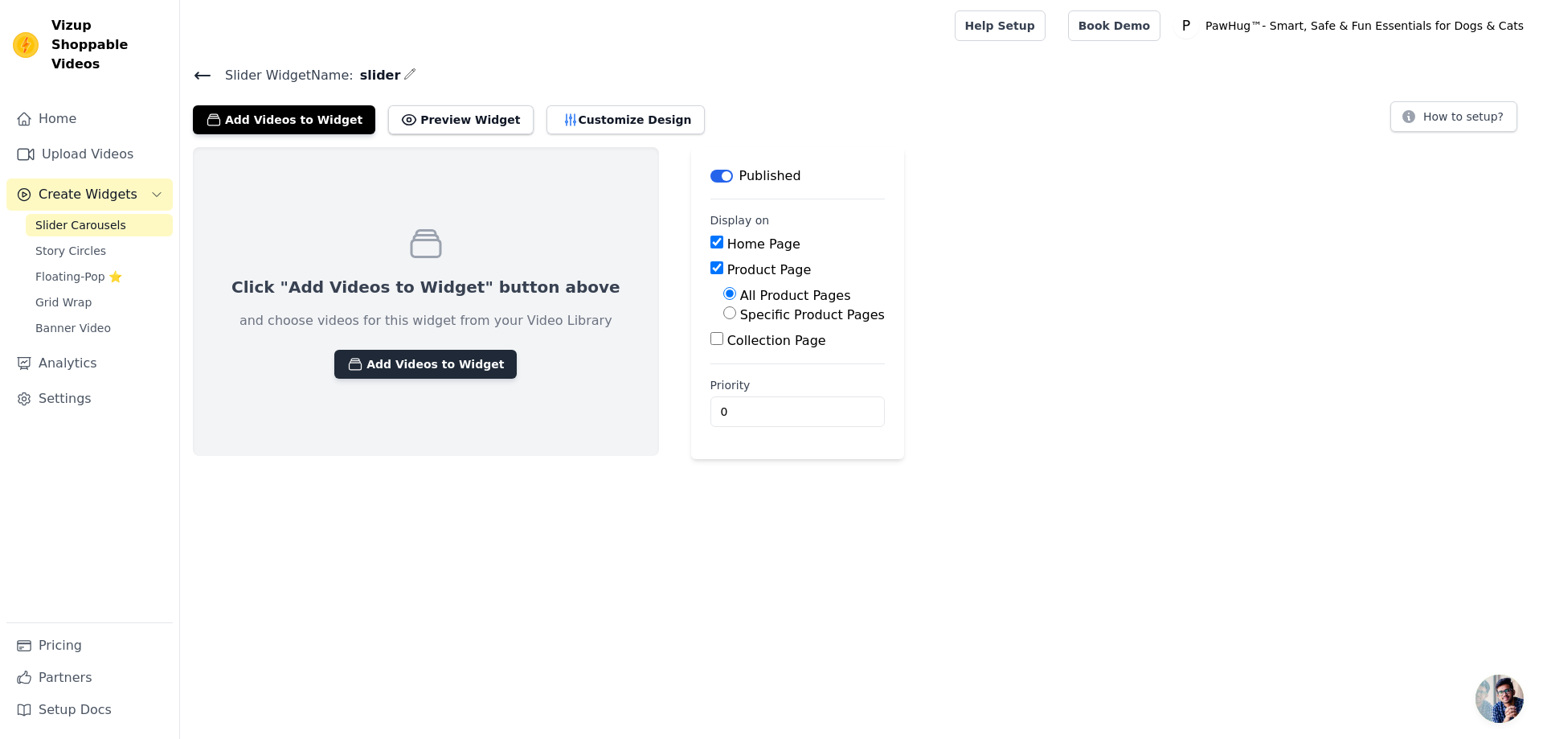
click at [423, 370] on button "Add Videos to Widget" at bounding box center [425, 364] width 182 height 29
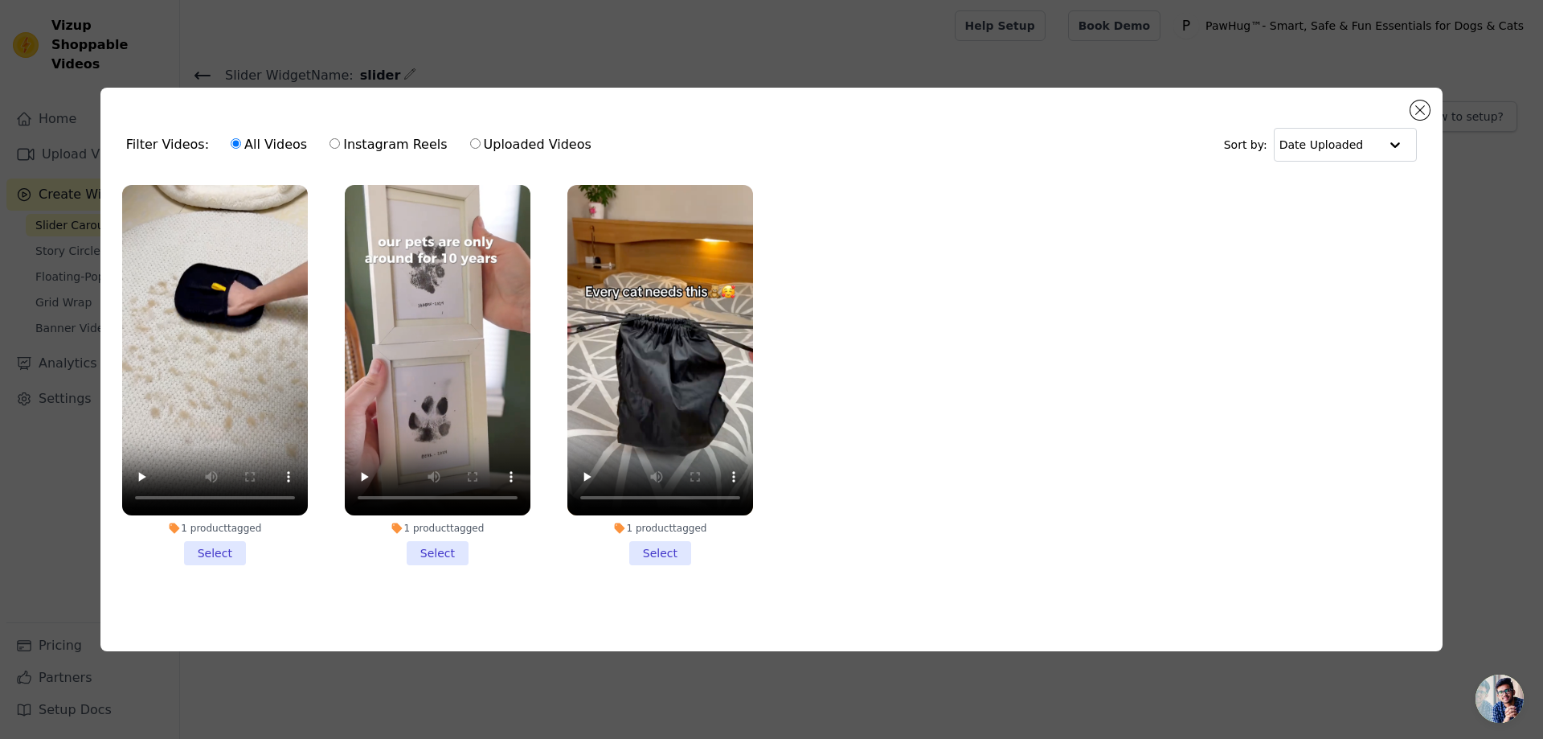
click at [203, 551] on li "1 product tagged Select" at bounding box center [215, 375] width 186 height 380
click at [0, 0] on input "1 product tagged Select" at bounding box center [0, 0] width 0 height 0
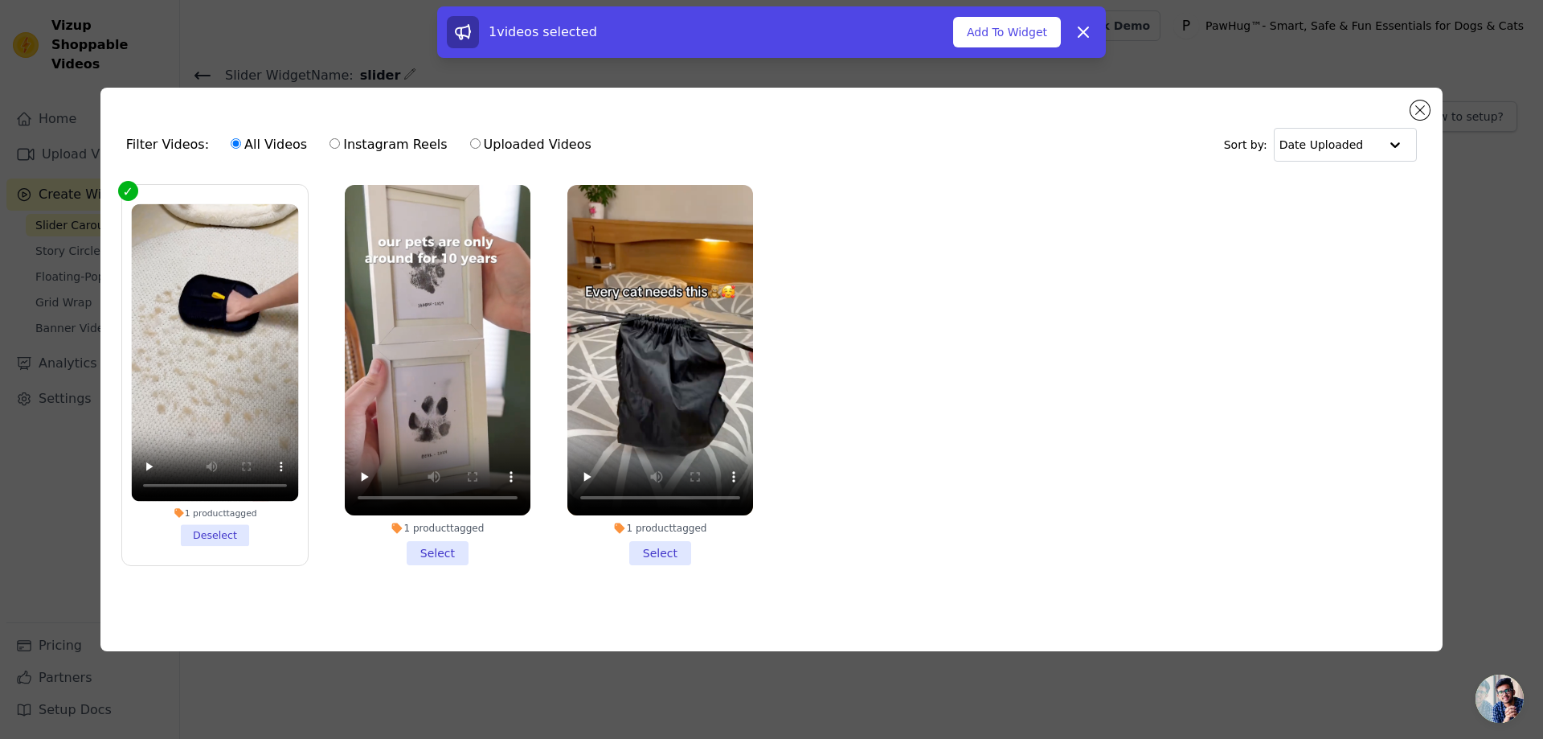
click at [420, 547] on li "1 product tagged Select" at bounding box center [438, 375] width 186 height 380
click at [0, 0] on input "1 product tagged Select" at bounding box center [0, 0] width 0 height 0
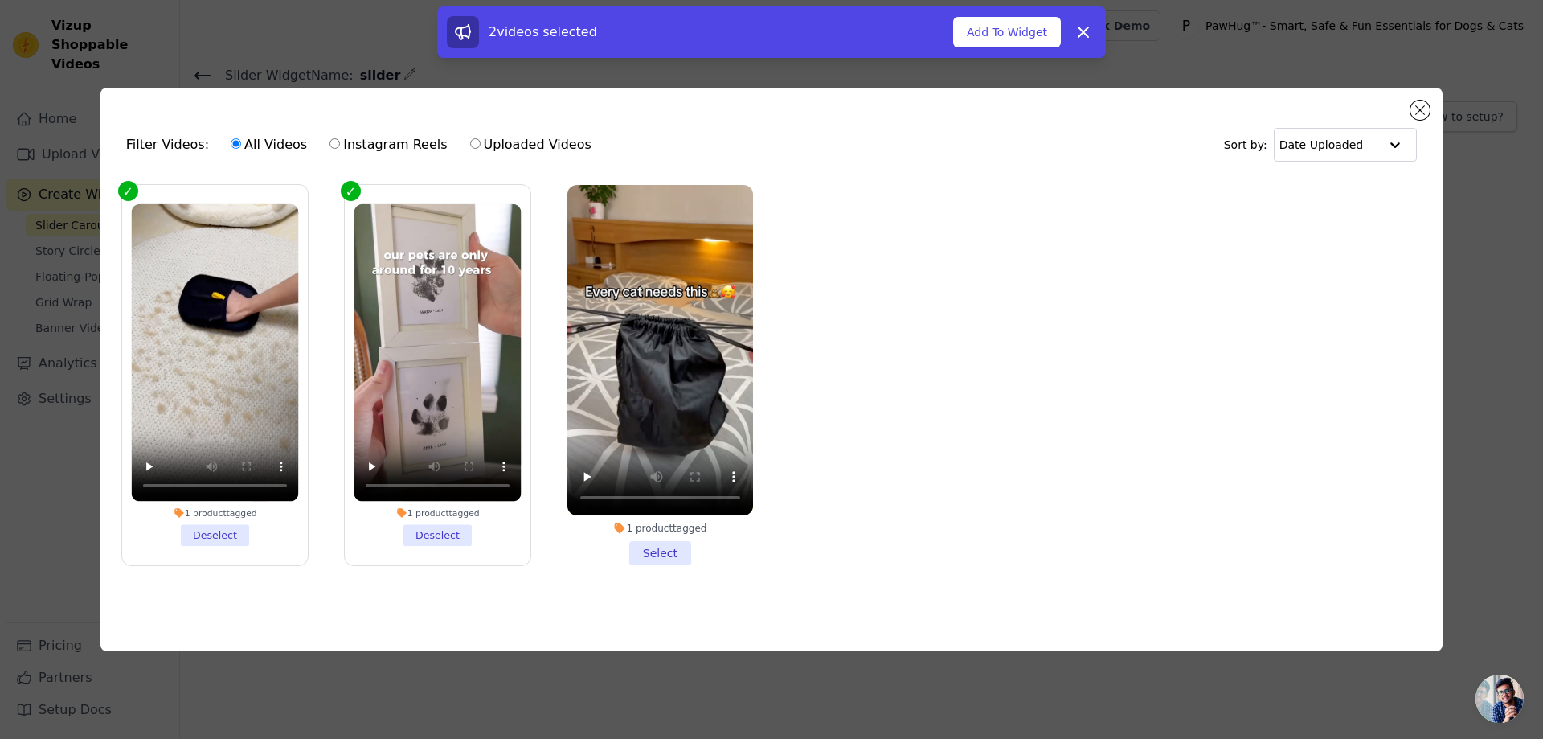
click at [669, 543] on li "1 product tagged Select" at bounding box center [660, 375] width 186 height 380
click at [0, 0] on input "1 product tagged Select" at bounding box center [0, 0] width 0 height 0
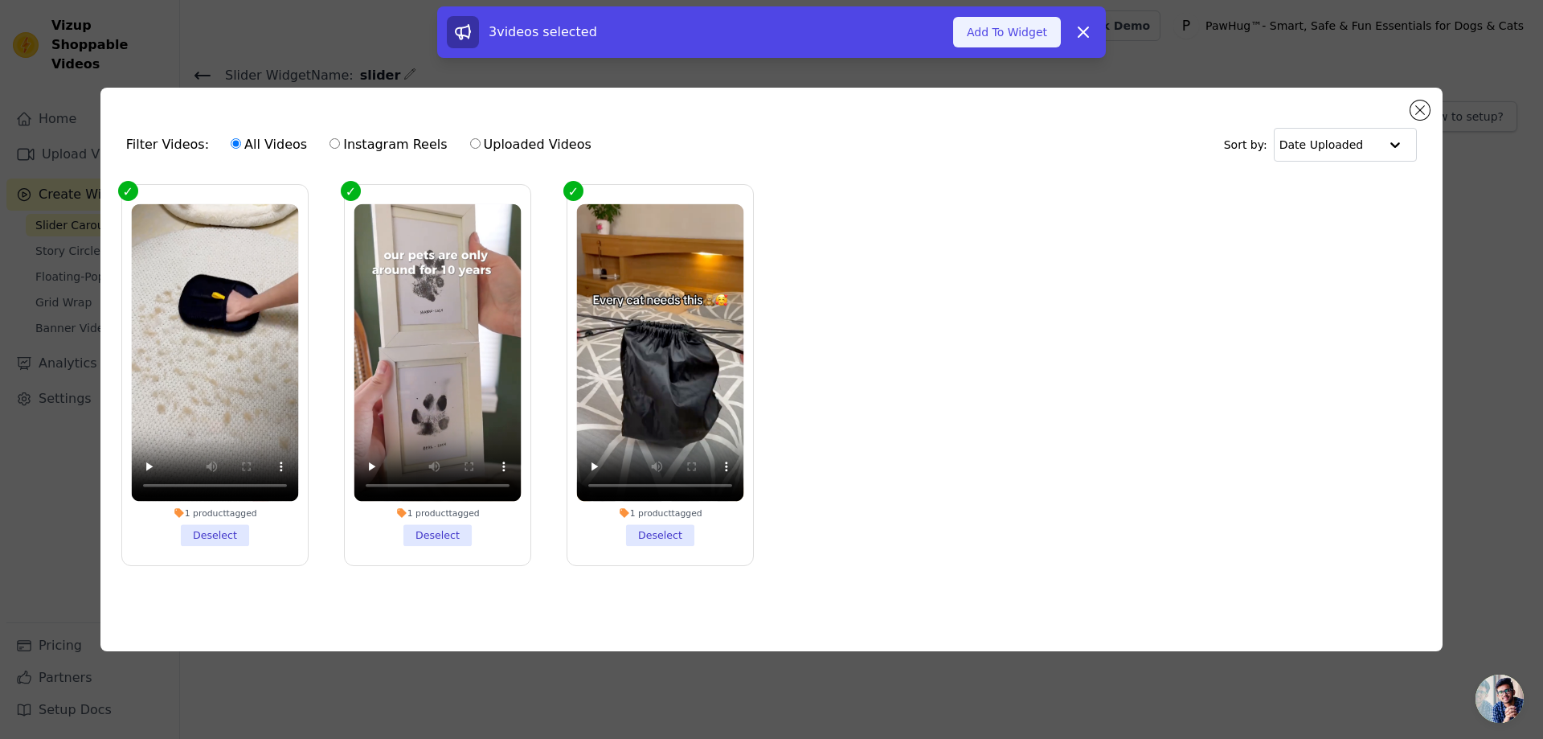
click at [1026, 33] on button "Add To Widget" at bounding box center [1007, 32] width 108 height 31
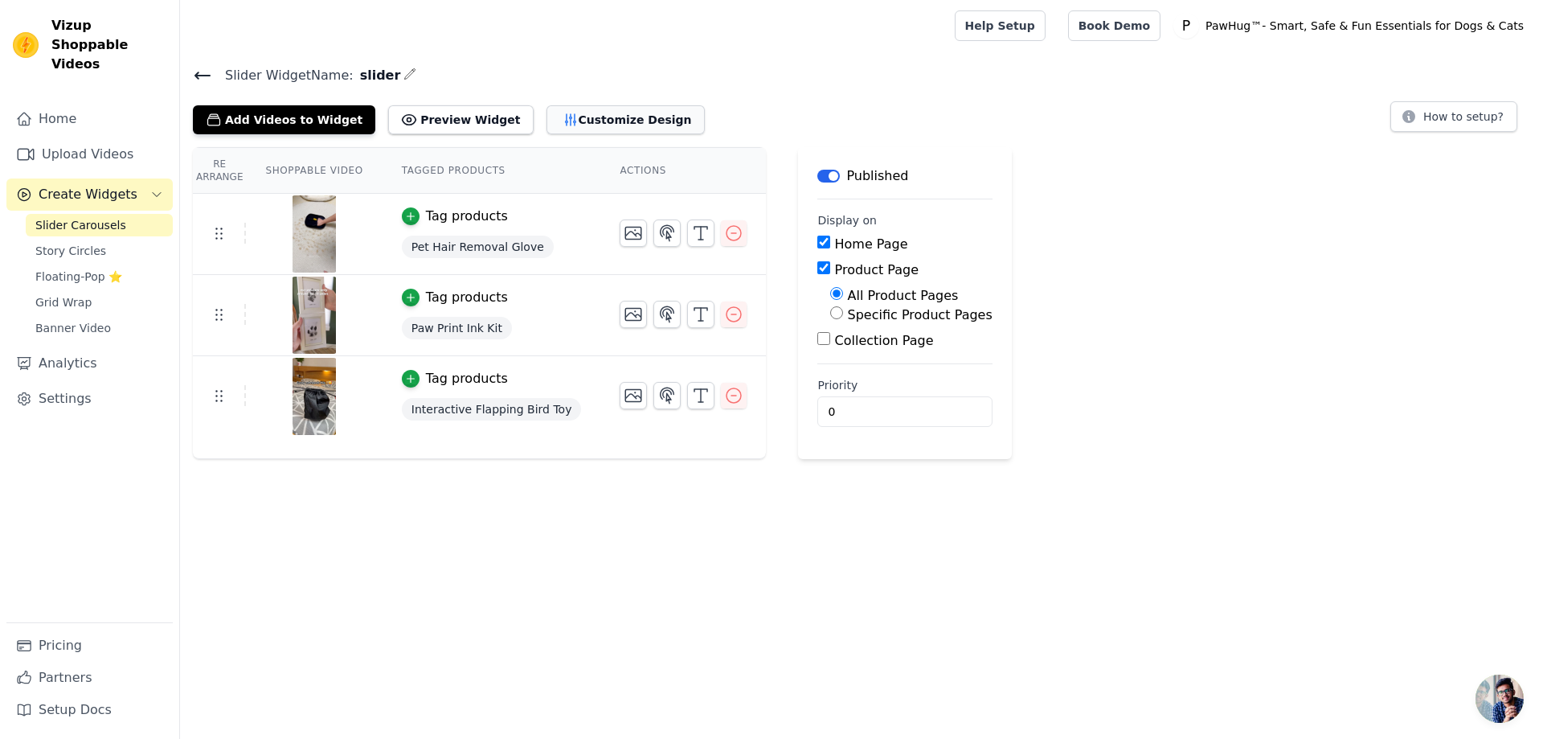
click at [572, 122] on button "Customize Design" at bounding box center [626, 119] width 158 height 29
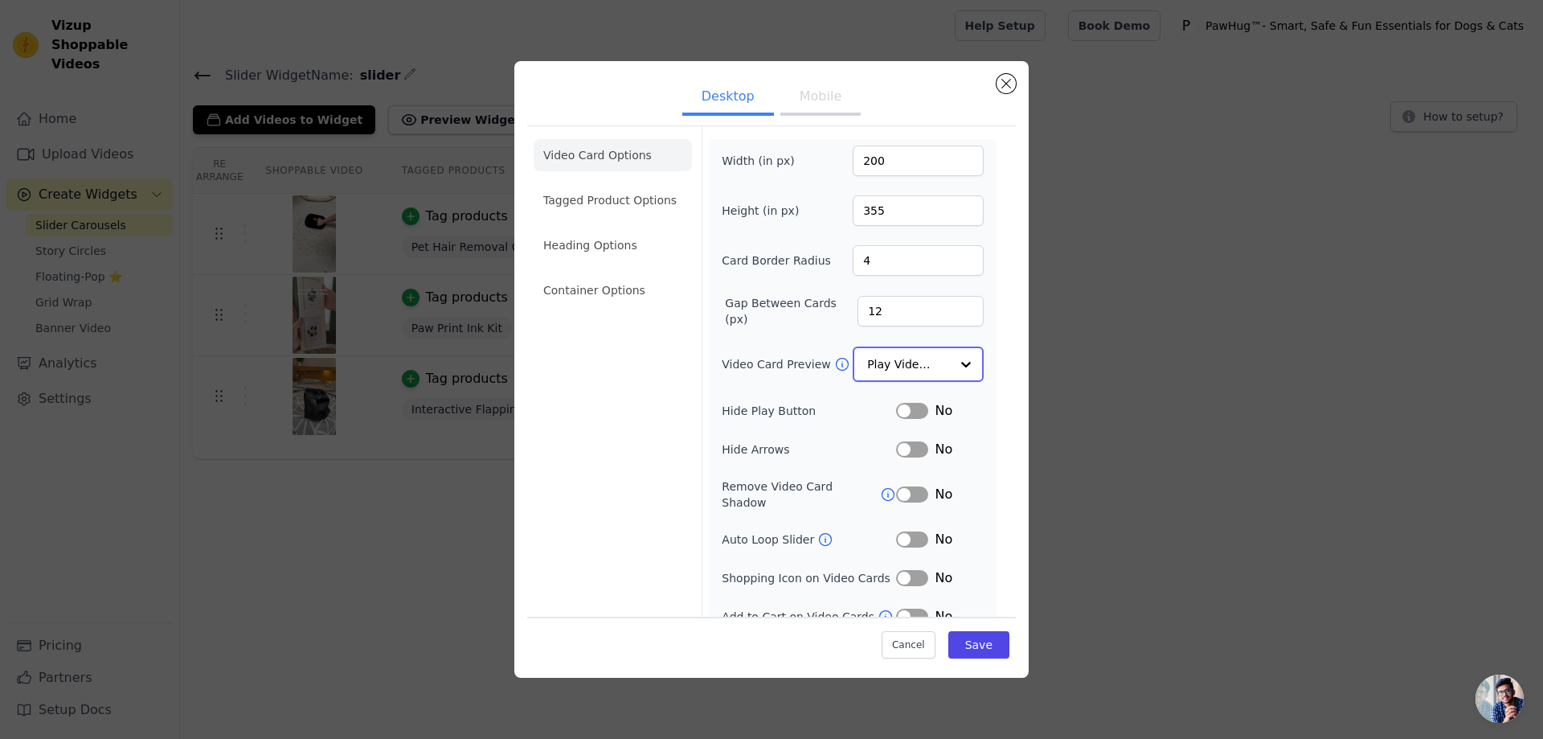
click at [916, 362] on input "Video Card Preview" at bounding box center [908, 364] width 83 height 32
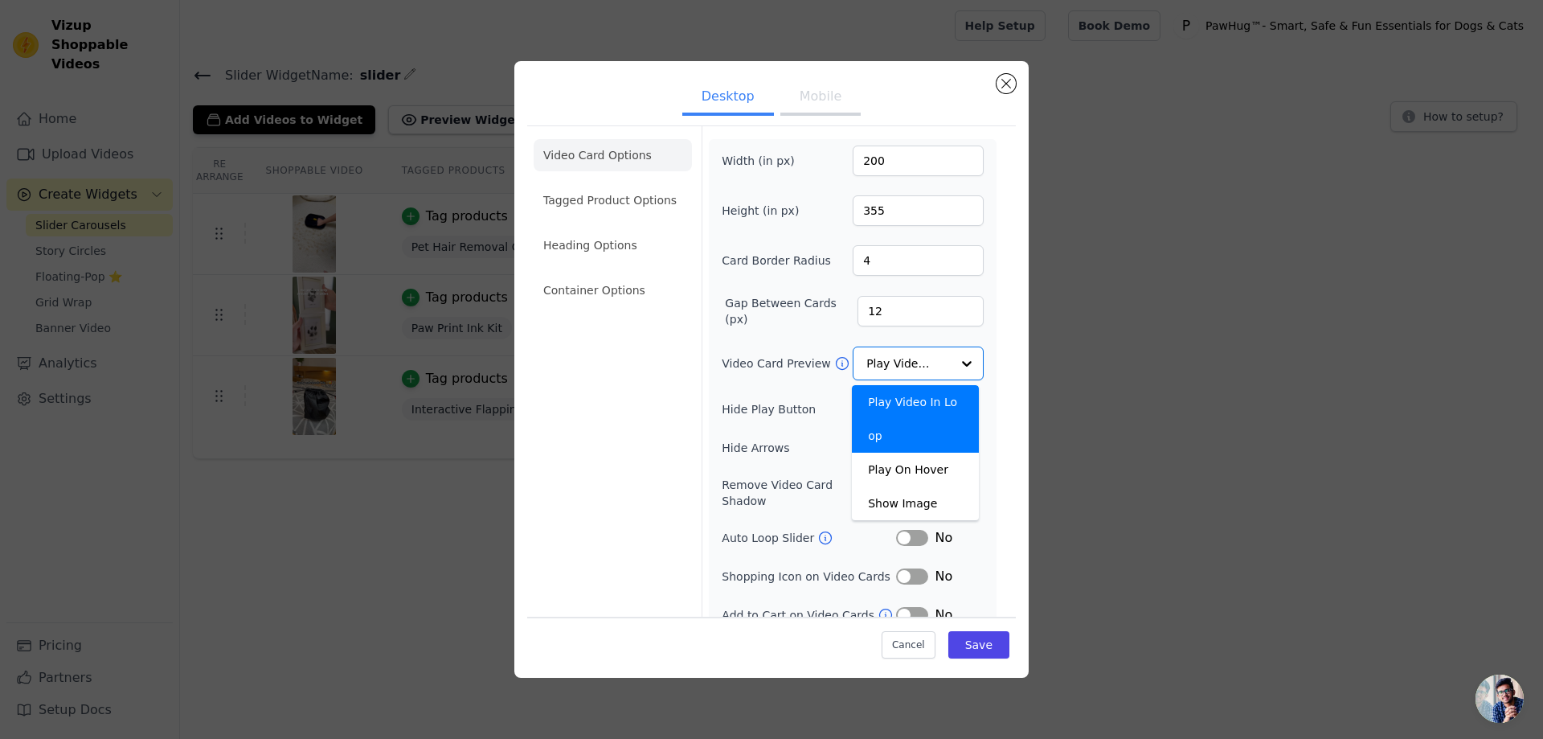
click at [988, 341] on form "Width (in px) 200 Height (in px) 355 Card Border Radius 4 Gap Between Cards (px…" at bounding box center [852, 381] width 301 height 511
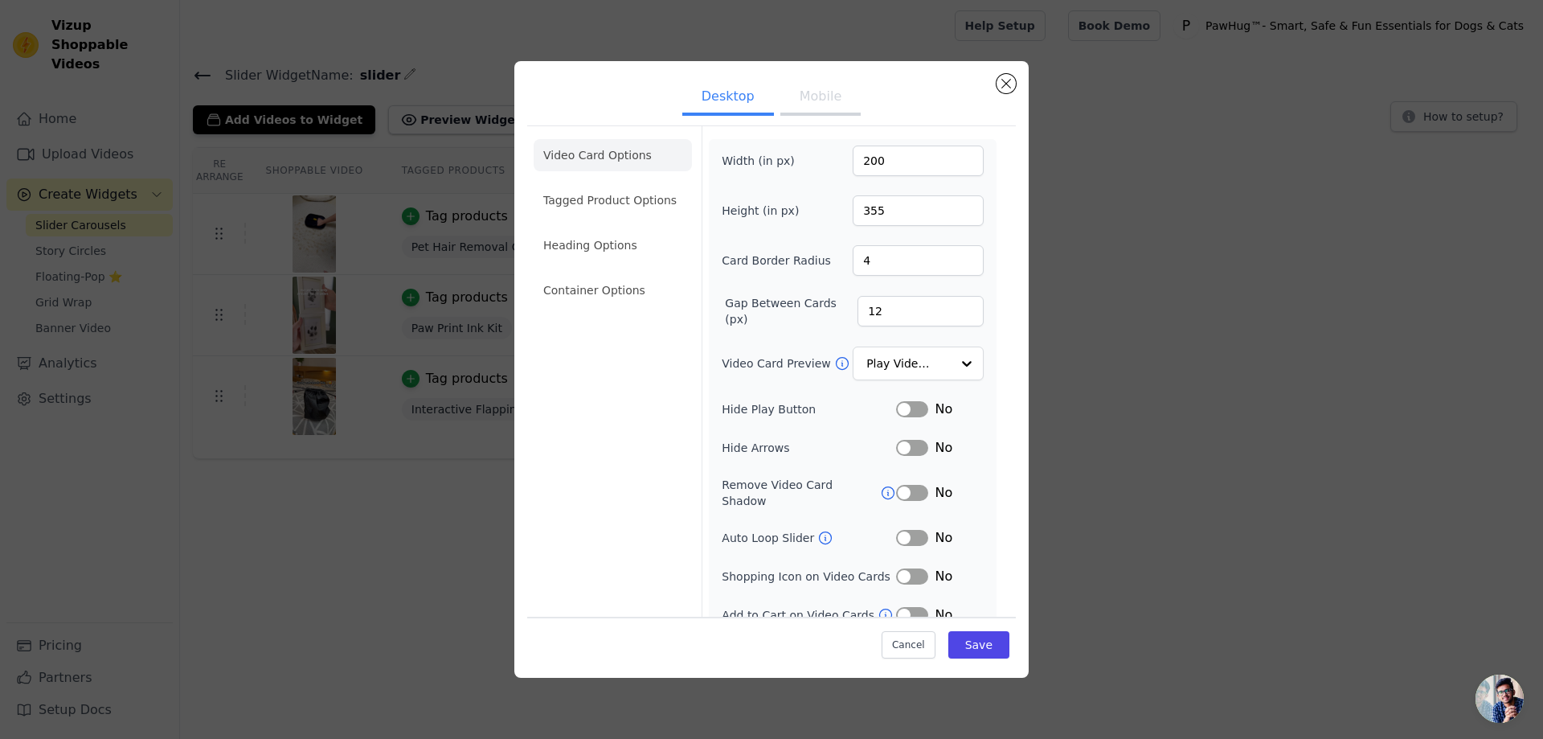
click at [911, 411] on button "Label" at bounding box center [912, 409] width 32 height 16
click at [906, 450] on button "Label" at bounding box center [912, 448] width 32 height 16
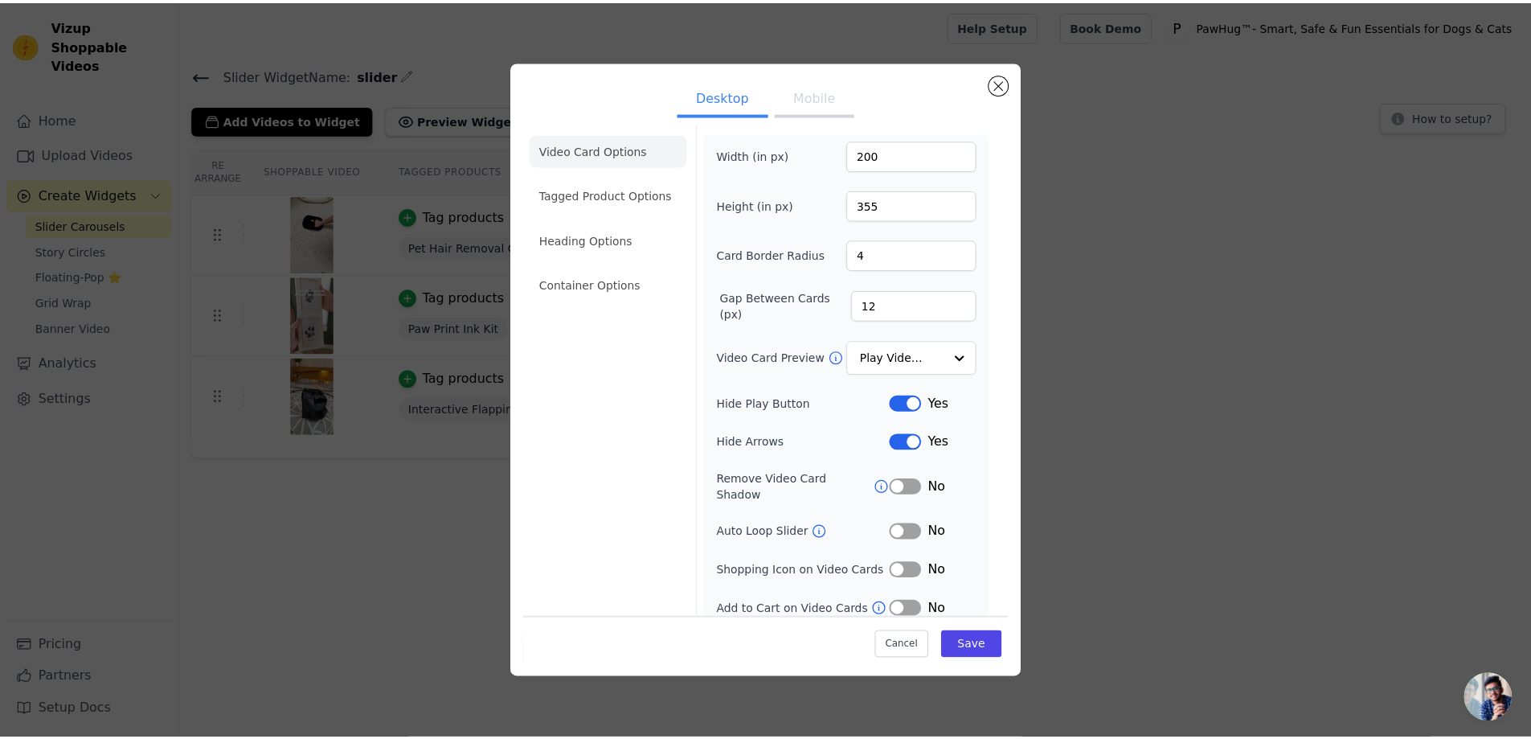
scroll to position [6, 0]
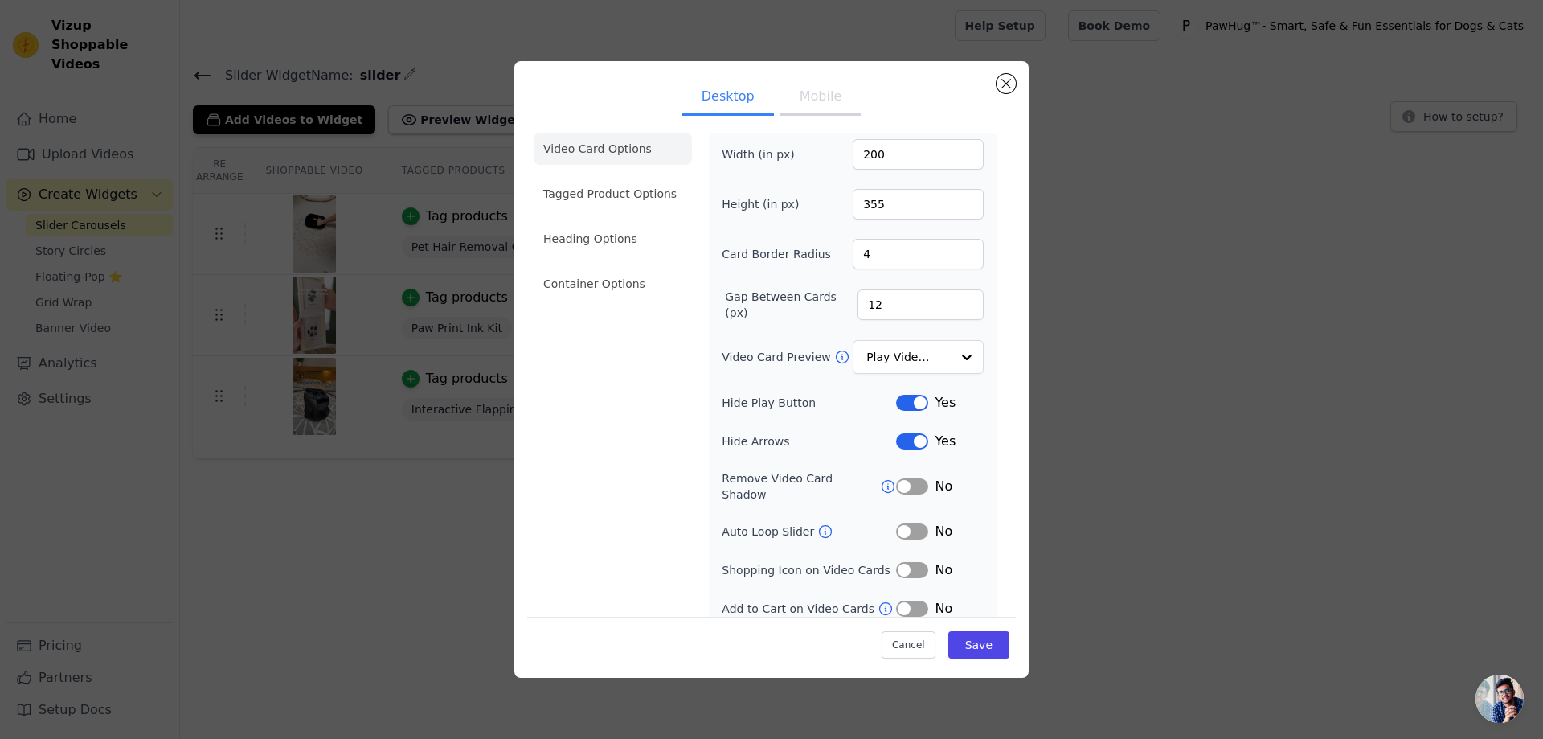
click at [913, 523] on button "Label" at bounding box center [912, 531] width 32 height 16
click at [909, 562] on button "Label" at bounding box center [912, 570] width 32 height 16
click at [911, 600] on button "Label" at bounding box center [912, 608] width 32 height 16
click at [972, 651] on button "Save" at bounding box center [978, 644] width 61 height 27
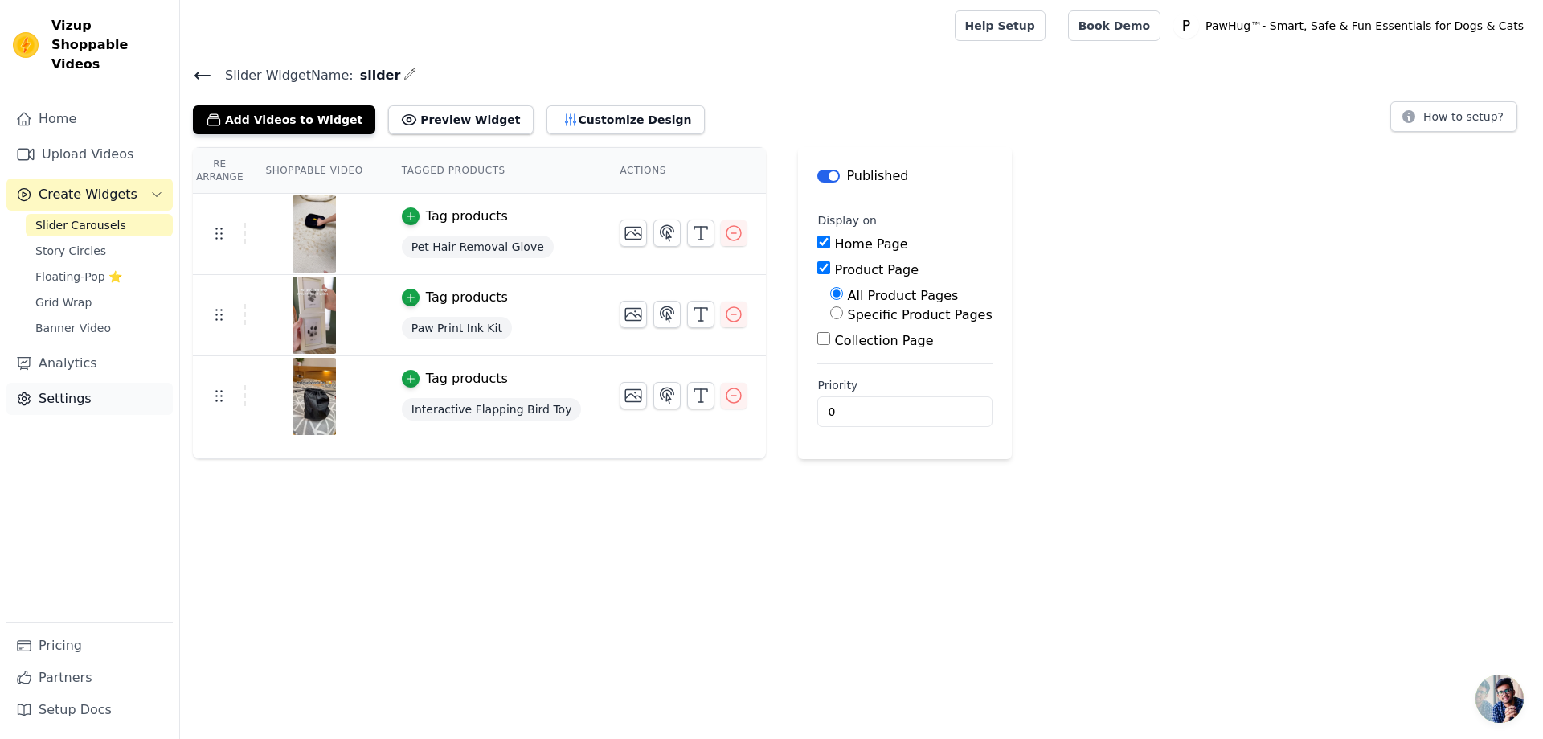
click at [72, 383] on link "Settings" at bounding box center [89, 399] width 166 height 32
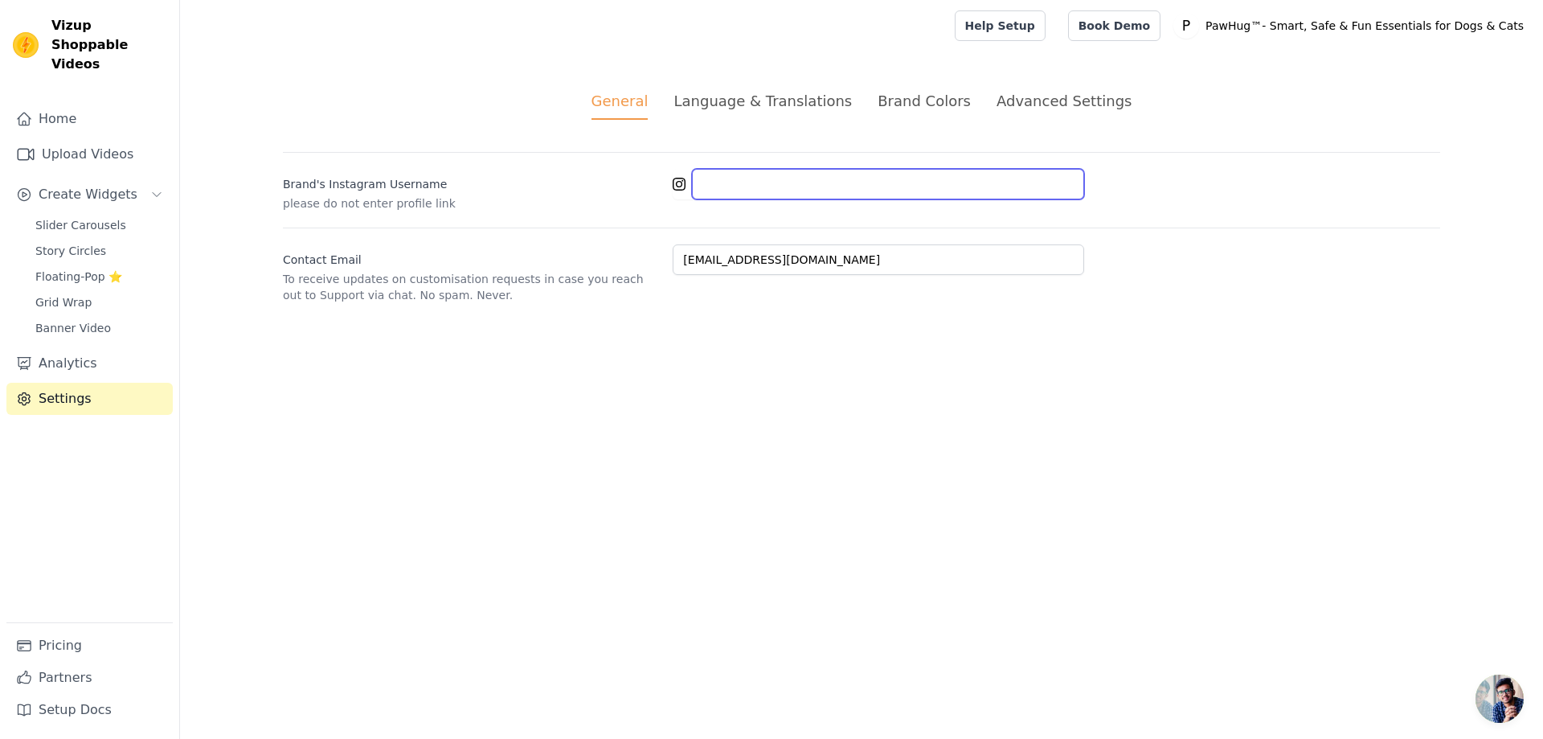
click at [765, 182] on input "Brand's Instagram Username" at bounding box center [888, 184] width 392 height 31
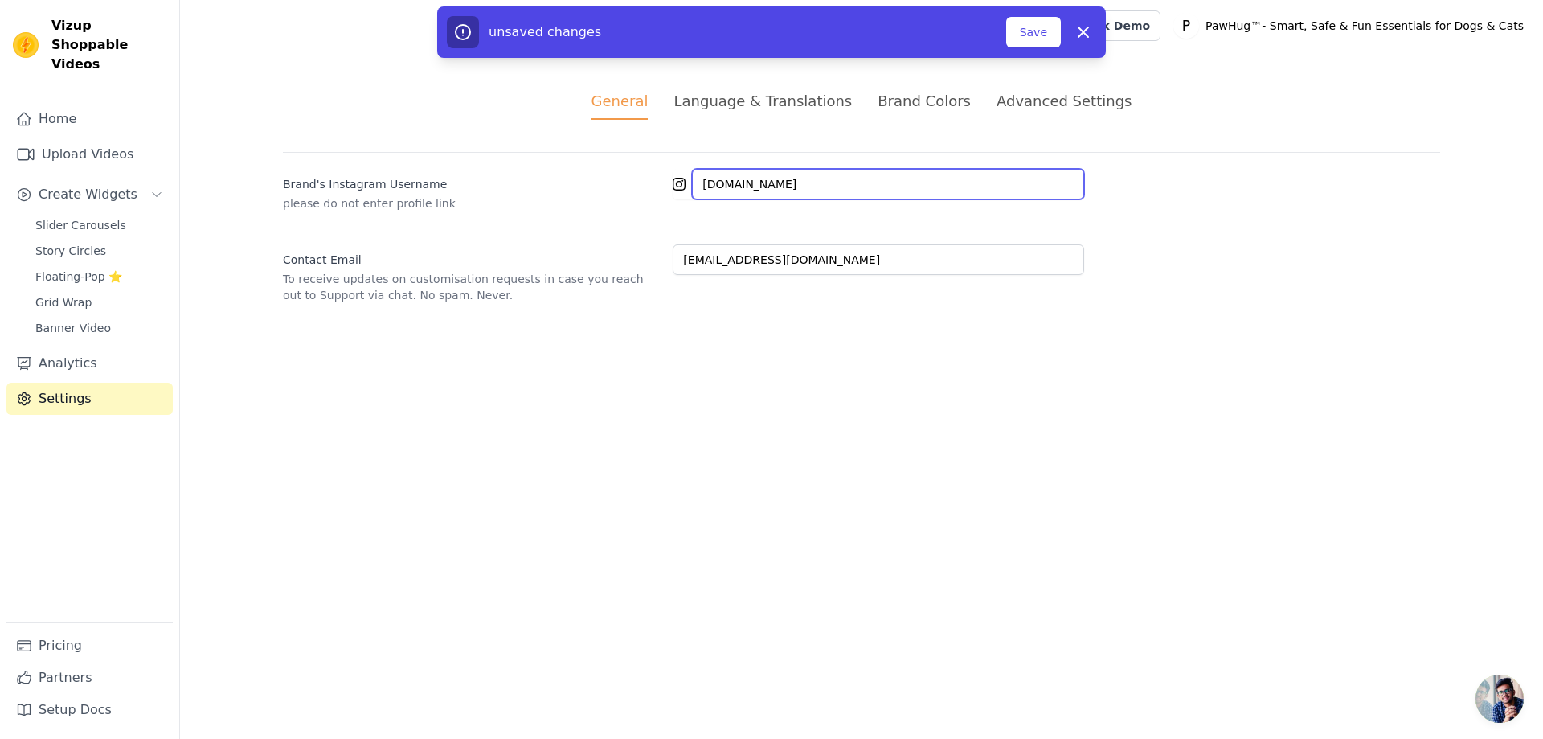
type input "[DOMAIN_NAME]"
click at [841, 342] on html "Vizup Shoppable Videos Home Upload Videos Create Widgets Slider Carousels Story…" at bounding box center [771, 171] width 1543 height 342
click at [771, 106] on div "Language & Translations" at bounding box center [763, 101] width 178 height 22
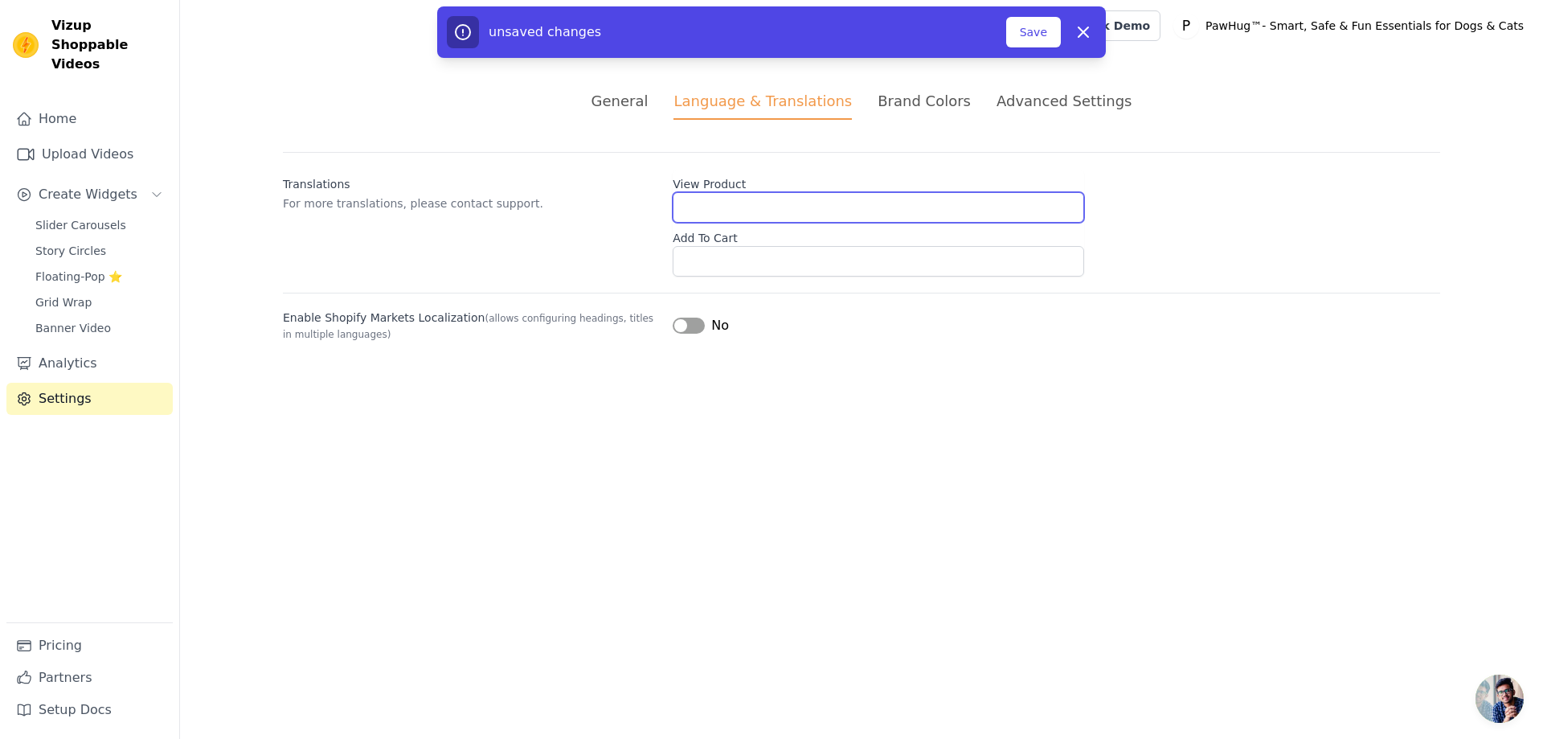
click at [788, 203] on input "View Product" at bounding box center [878, 207] width 411 height 31
click at [878, 166] on div "Translations For more translations, please contact support. View Product Add To…" at bounding box center [861, 214] width 1157 height 125
click at [908, 104] on div "Brand Colors" at bounding box center [924, 101] width 93 height 22
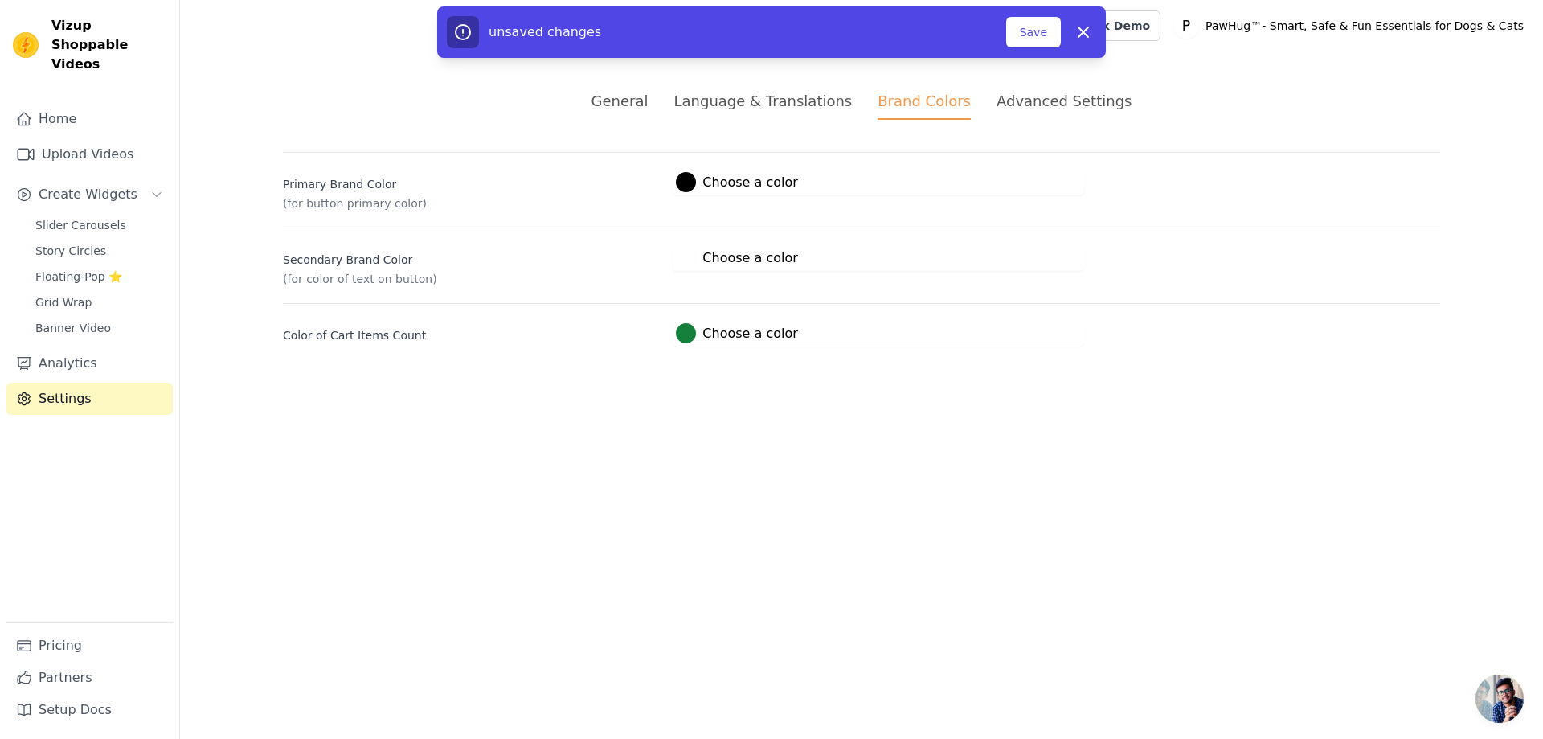
click at [1040, 102] on div "Advanced Settings" at bounding box center [1064, 101] width 135 height 22
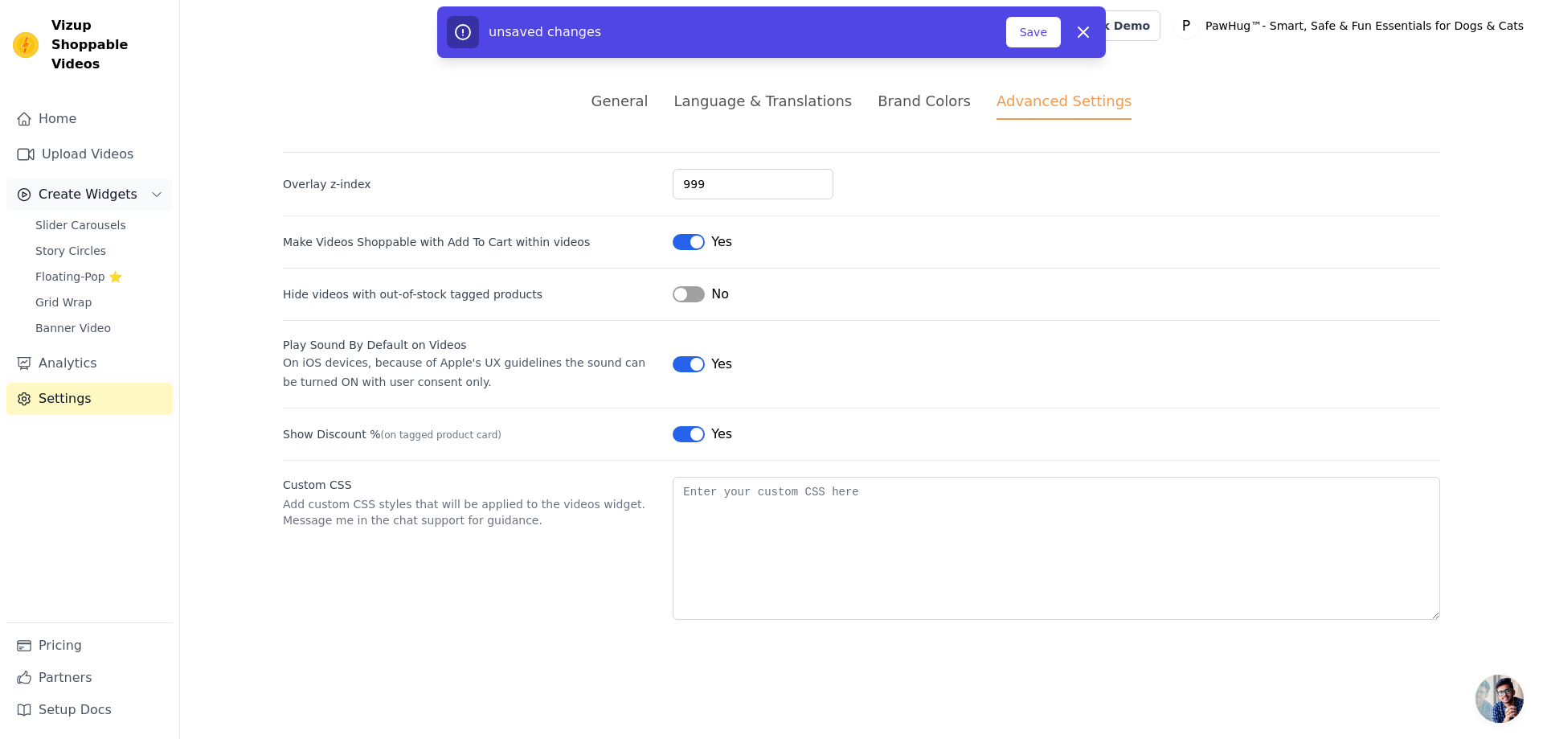
click at [92, 186] on button "Create Widgets" at bounding box center [89, 194] width 166 height 32
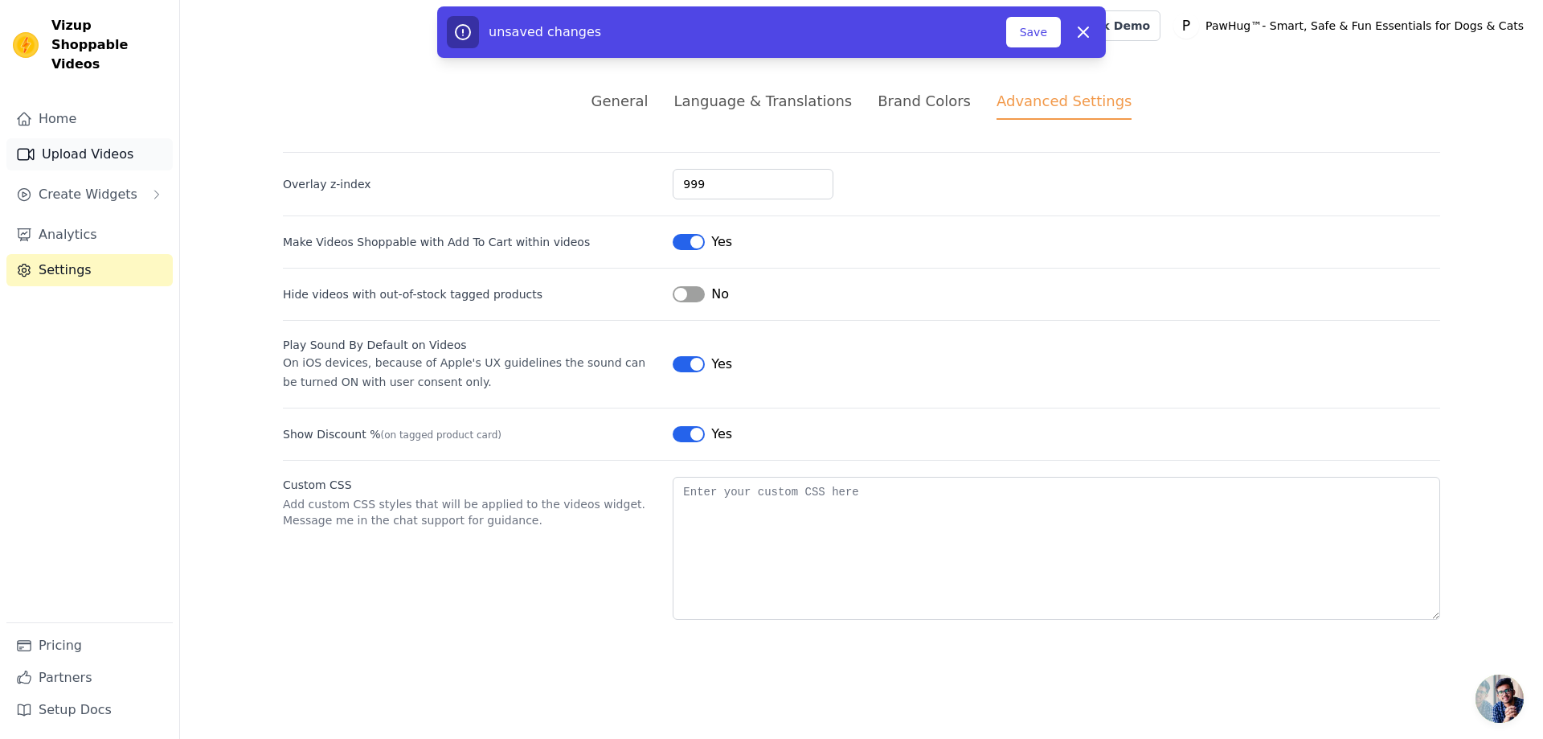
click at [99, 150] on link "Upload Videos" at bounding box center [89, 154] width 166 height 32
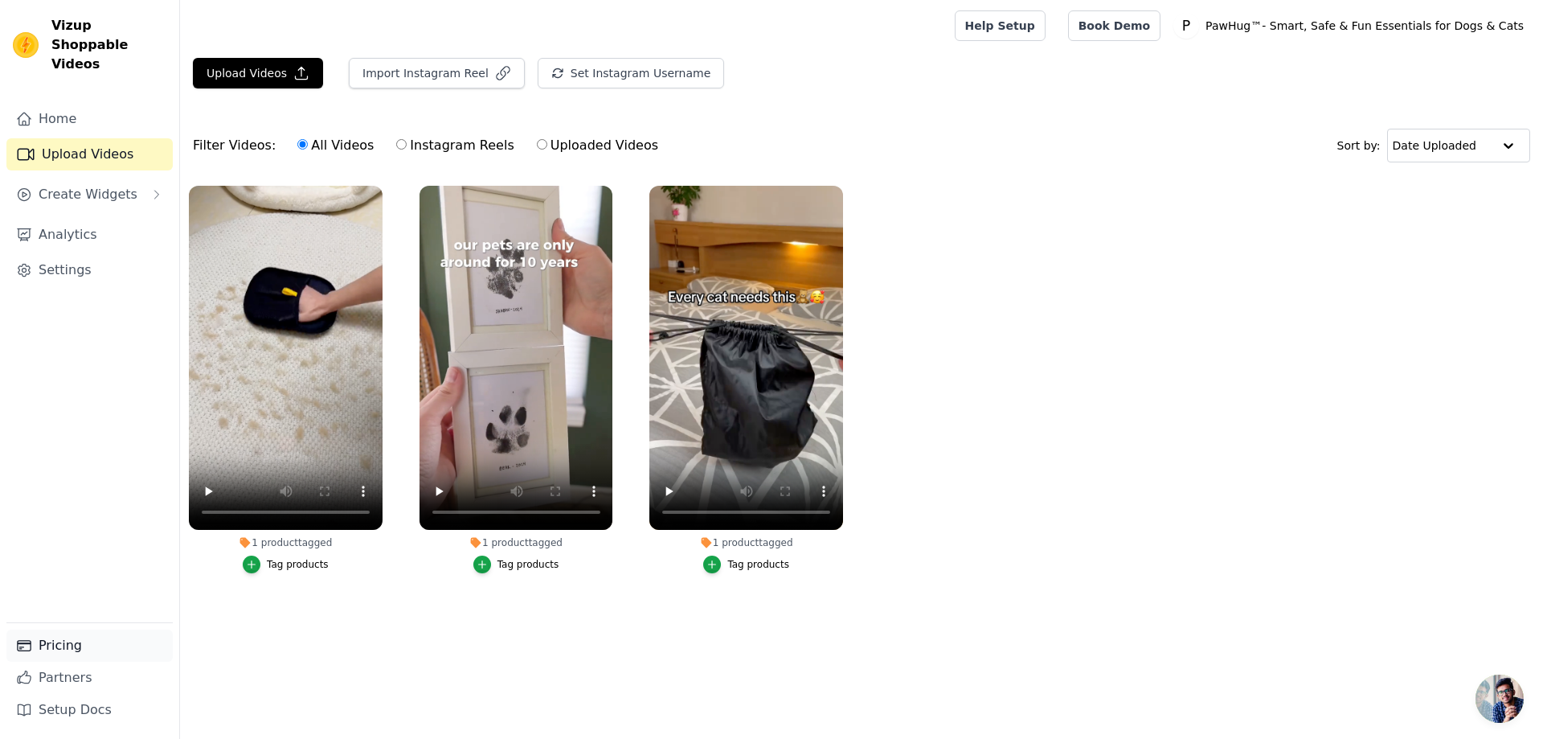
click at [76, 656] on link "Pricing" at bounding box center [89, 645] width 166 height 32
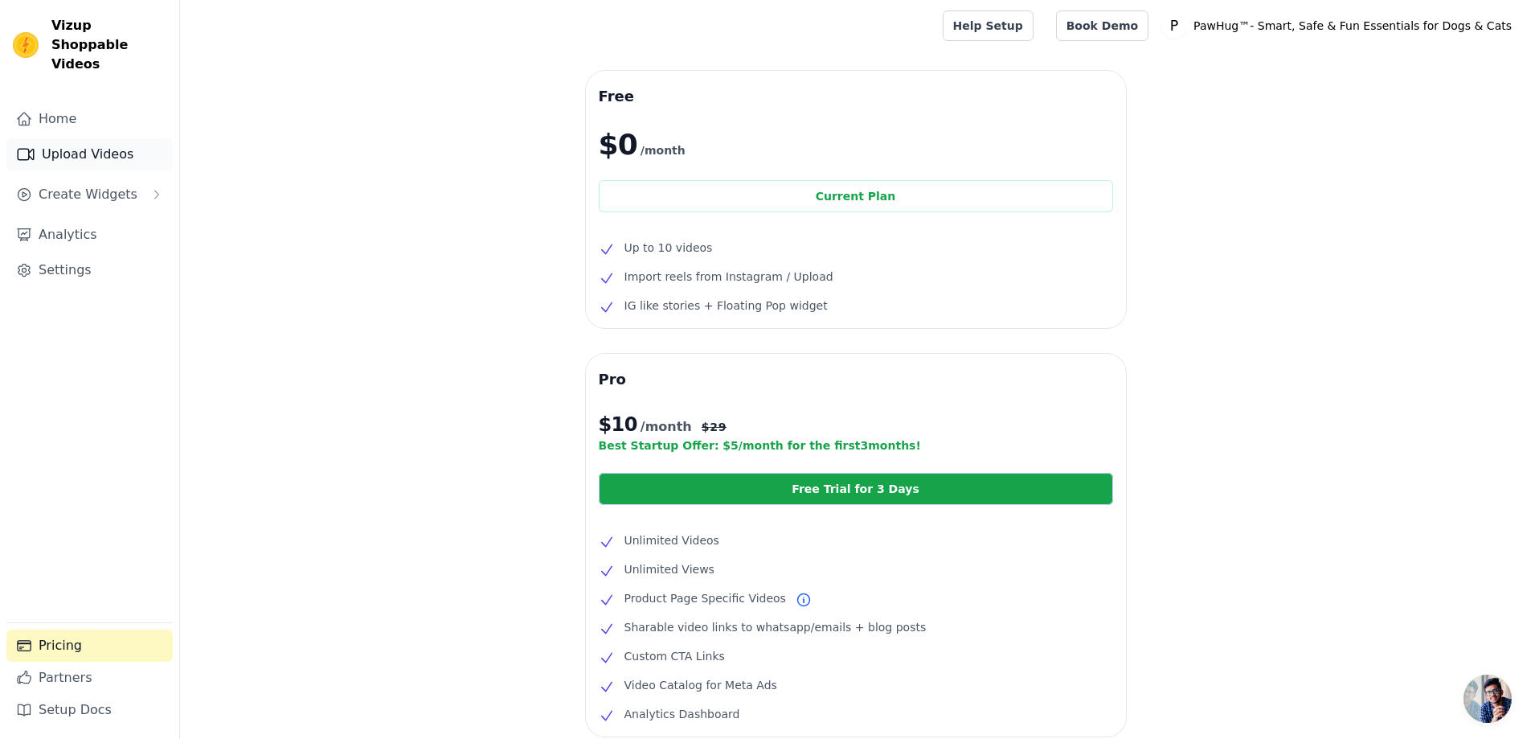
click at [85, 138] on link "Upload Videos" at bounding box center [89, 154] width 166 height 32
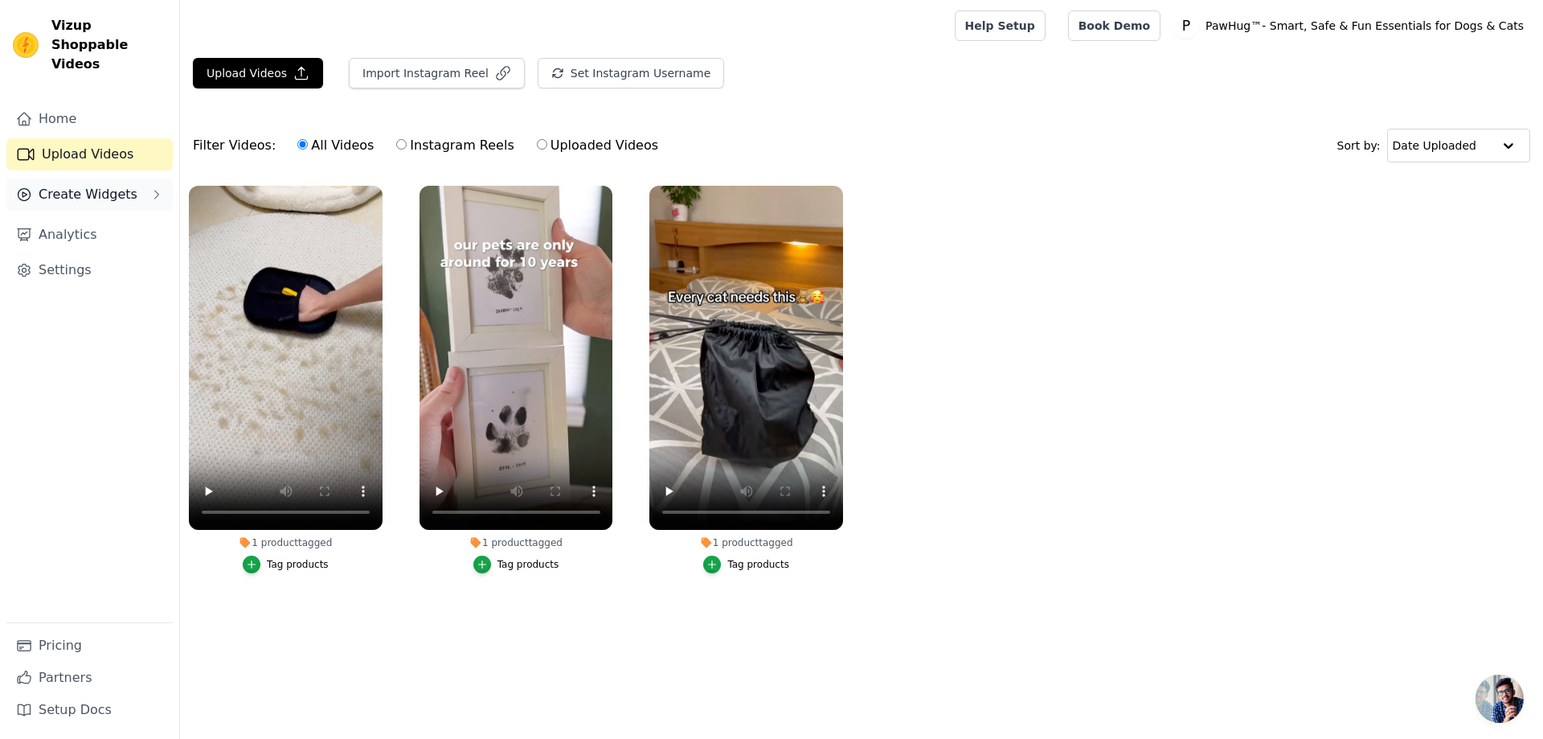
click at [111, 185] on span "Create Widgets" at bounding box center [88, 194] width 99 height 19
click at [87, 243] on span "Story Circles" at bounding box center [70, 251] width 71 height 16
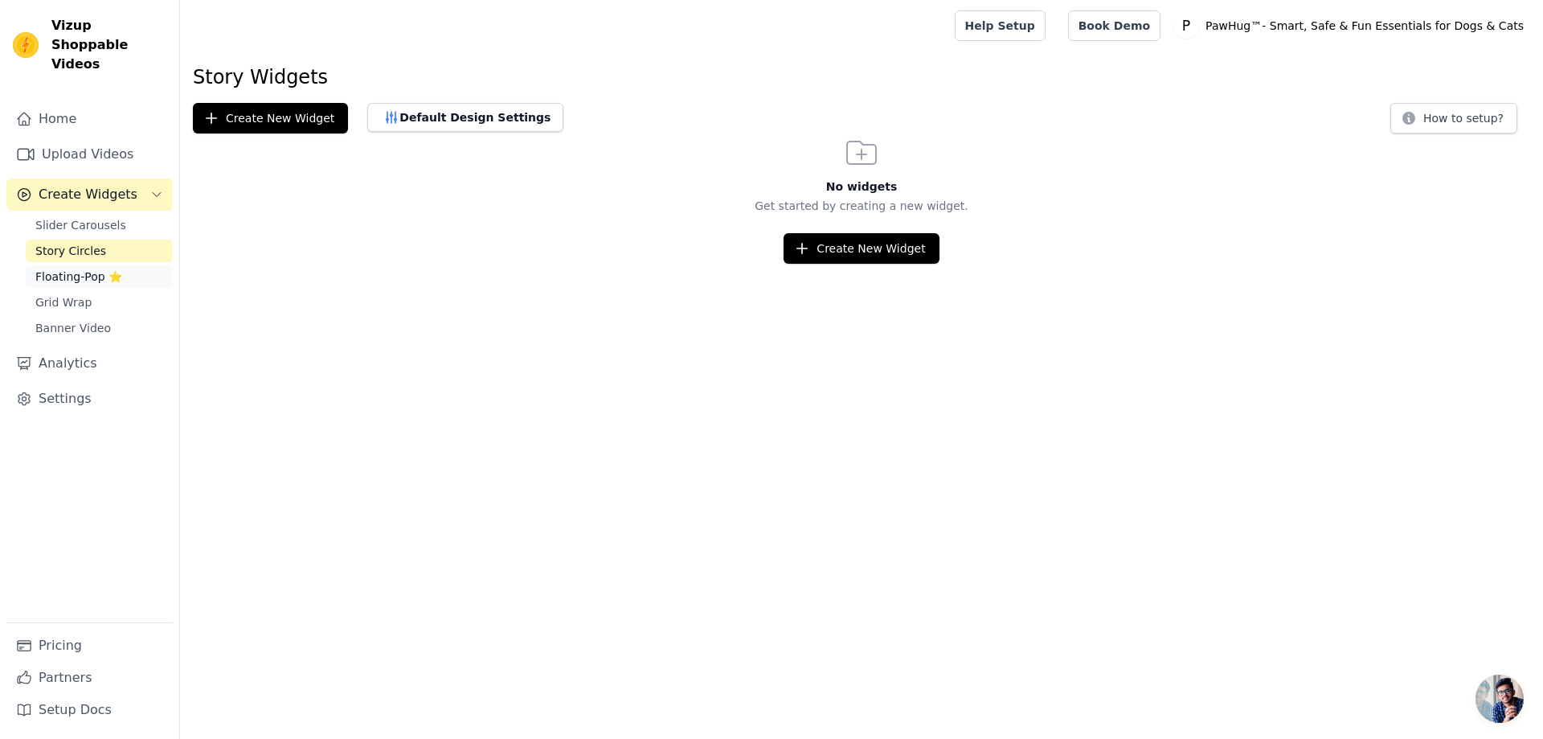
click at [70, 268] on span "Floating-Pop ⭐" at bounding box center [78, 276] width 87 height 16
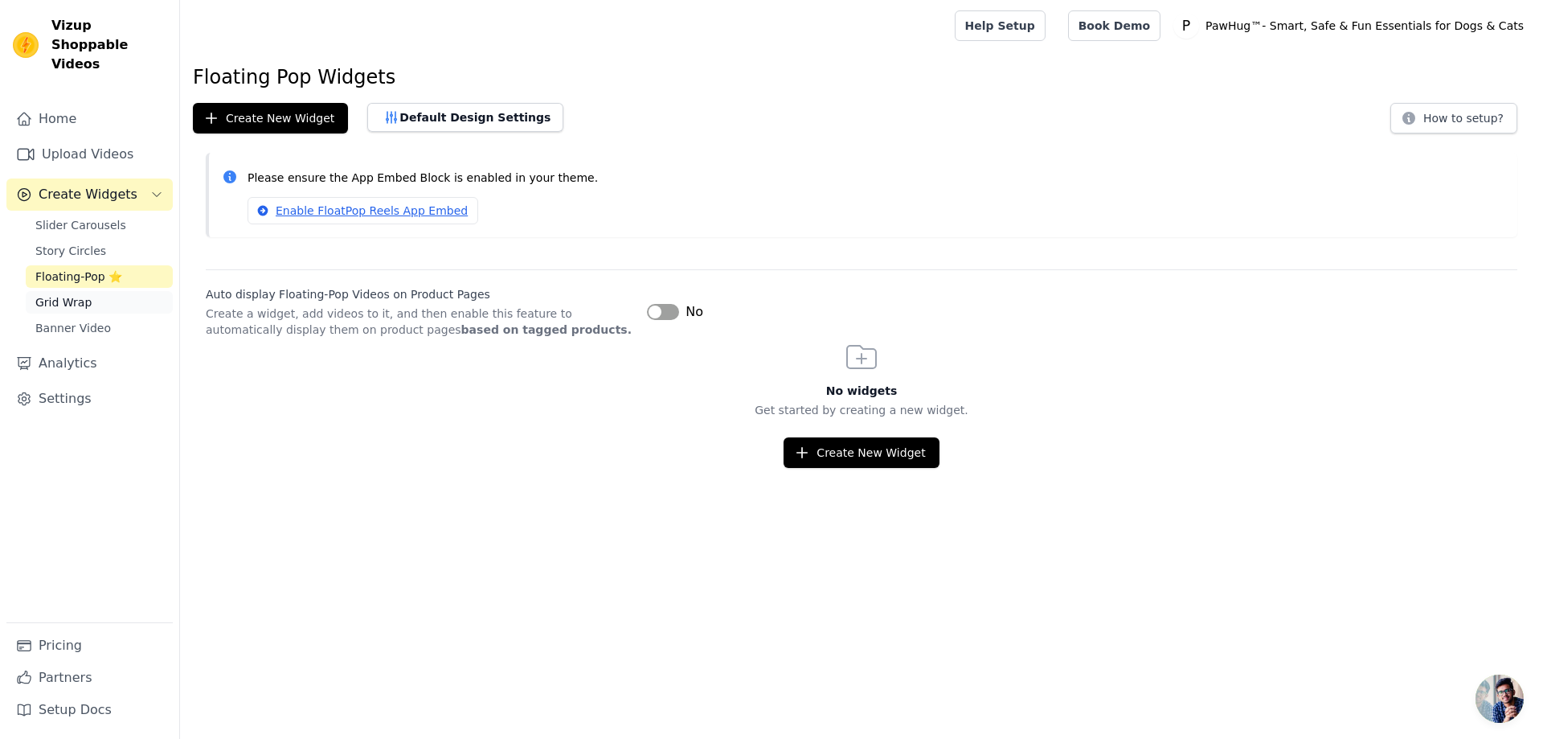
click at [72, 294] on span "Grid Wrap" at bounding box center [63, 302] width 56 height 16
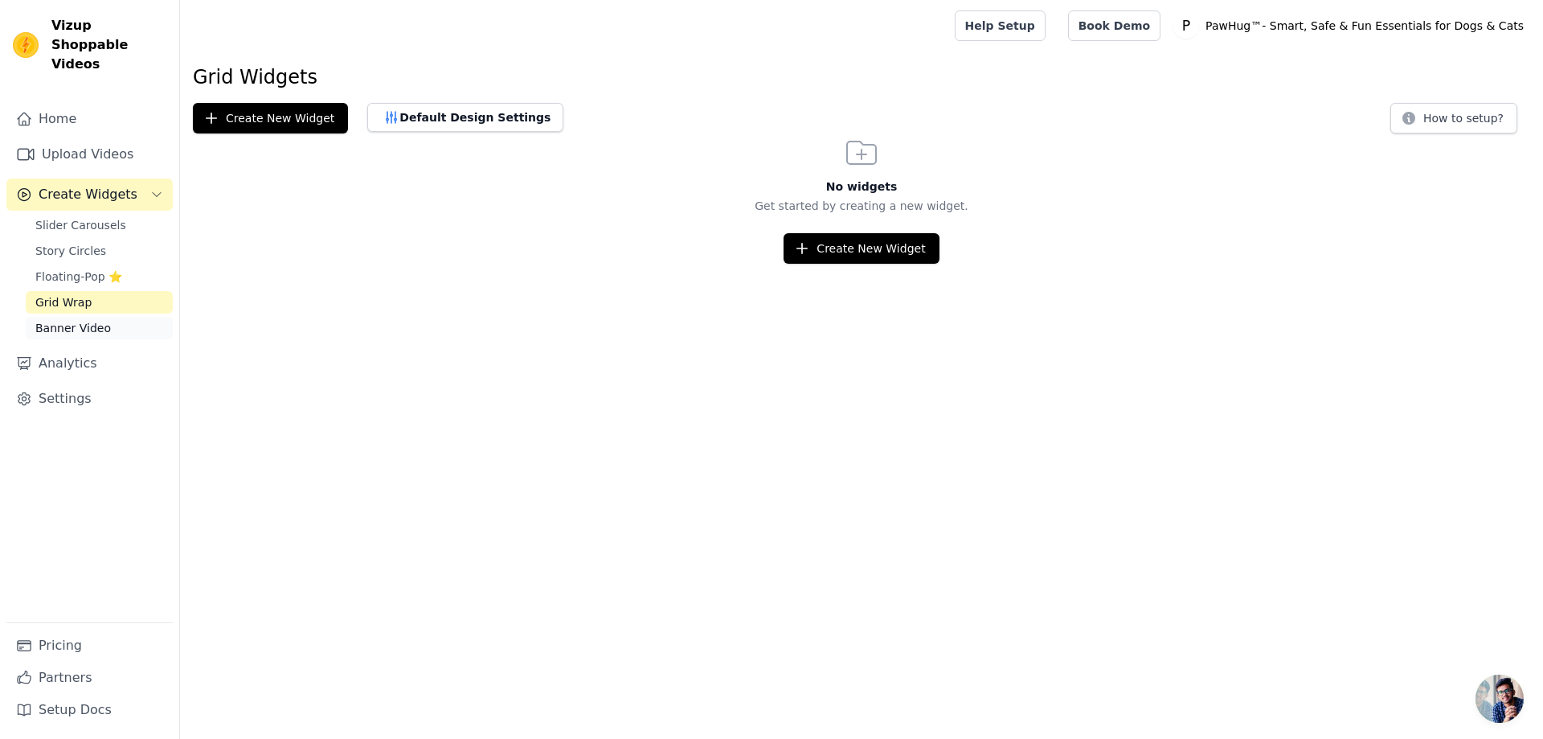
click at [76, 320] on span "Banner Video" at bounding box center [73, 328] width 76 height 16
click at [72, 243] on span "Story Circles" at bounding box center [70, 251] width 71 height 16
click at [72, 268] on span "Floating-Pop ⭐" at bounding box center [78, 276] width 87 height 16
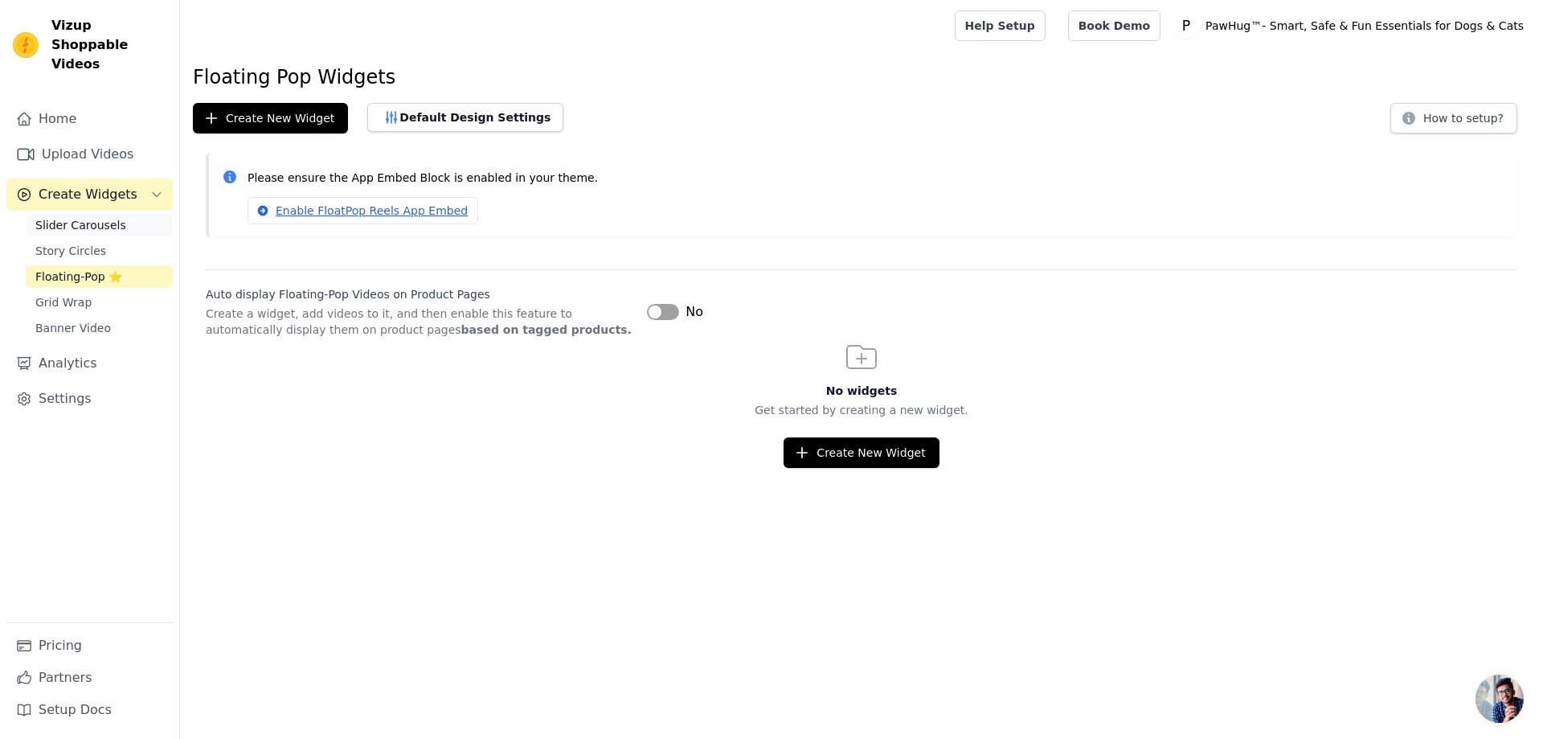
click at [81, 217] on span "Slider Carousels" at bounding box center [80, 225] width 91 height 16
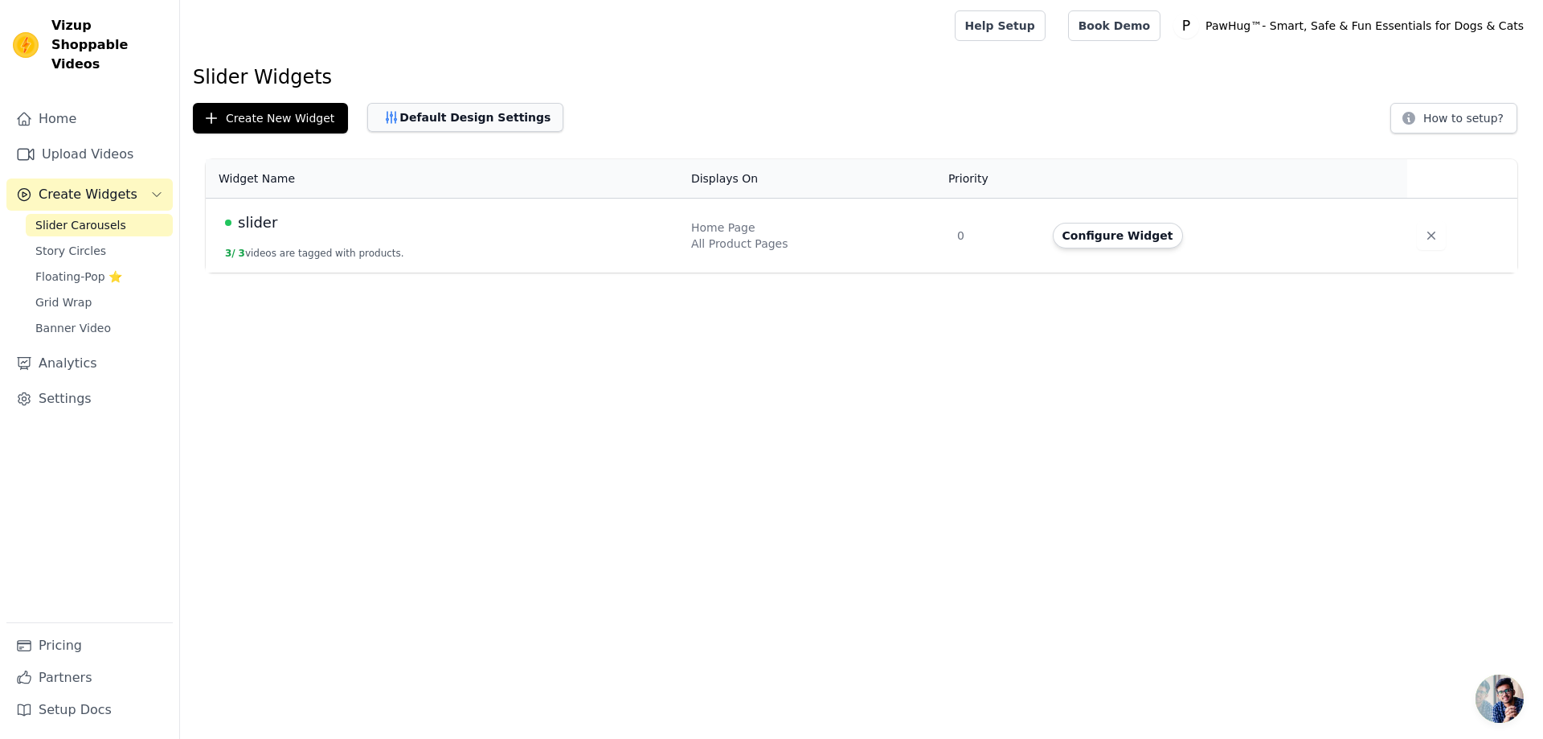
click at [462, 121] on button "Default Design Settings" at bounding box center [465, 117] width 196 height 29
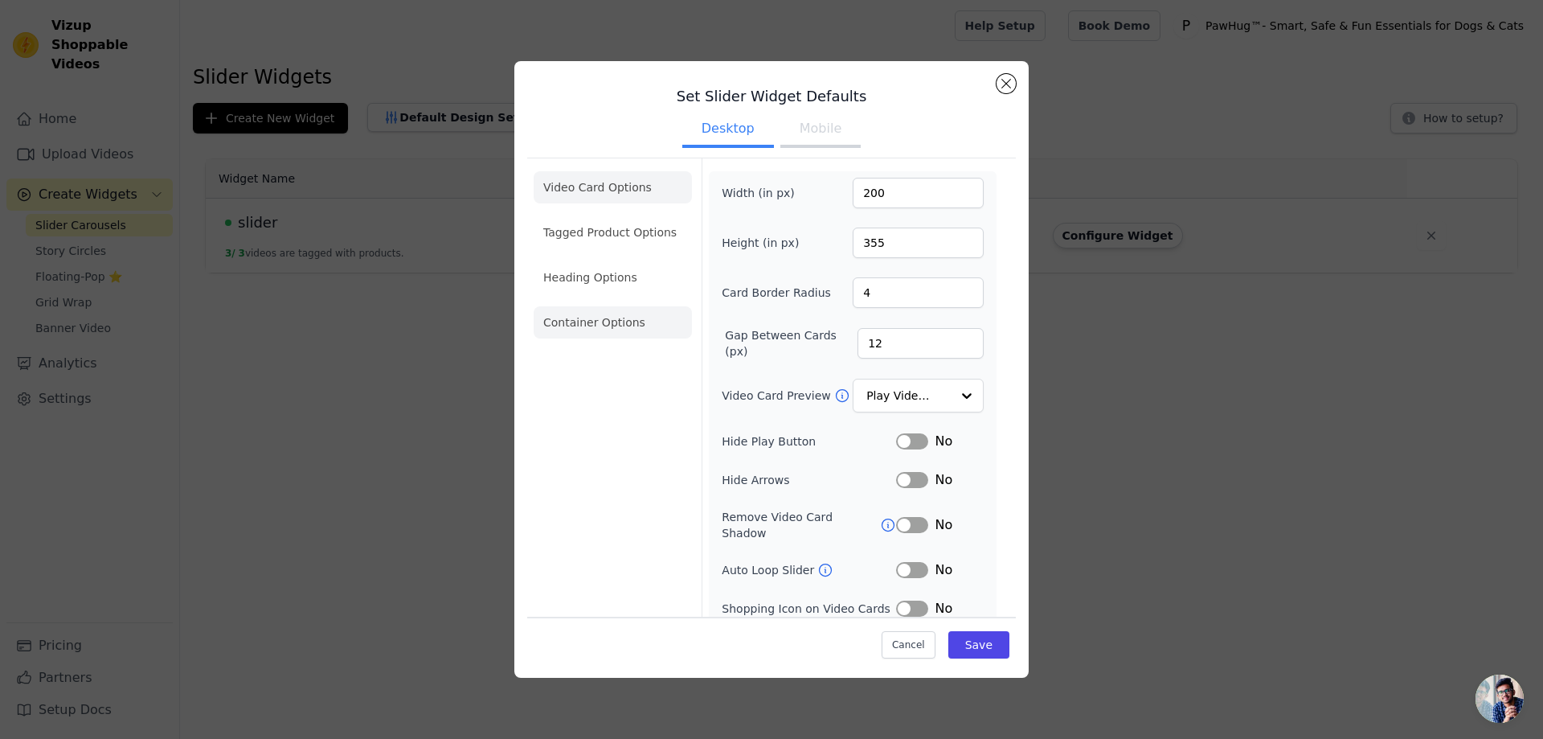
click at [611, 316] on li "Container Options" at bounding box center [613, 322] width 158 height 32
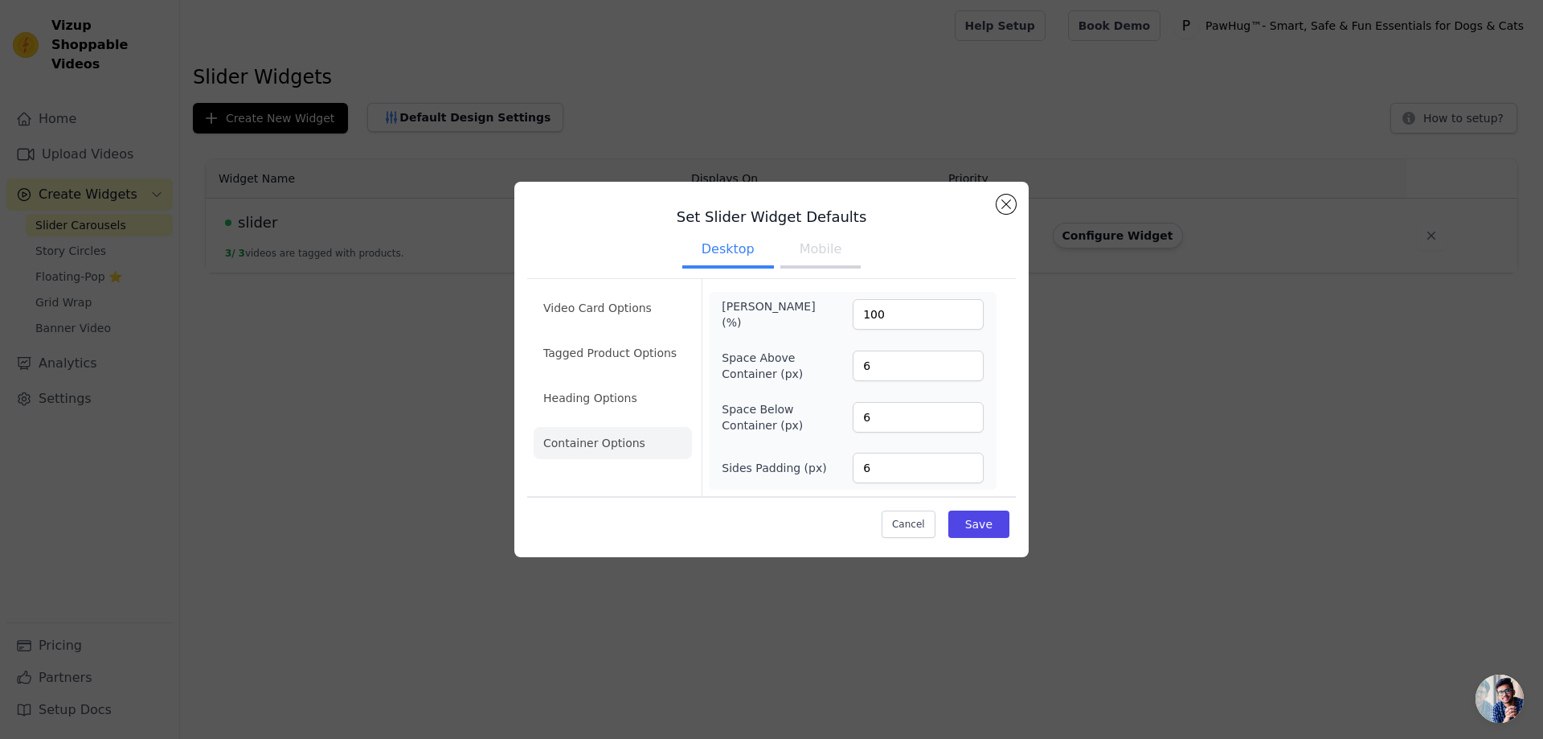
click at [823, 250] on button "Mobile" at bounding box center [820, 250] width 80 height 35
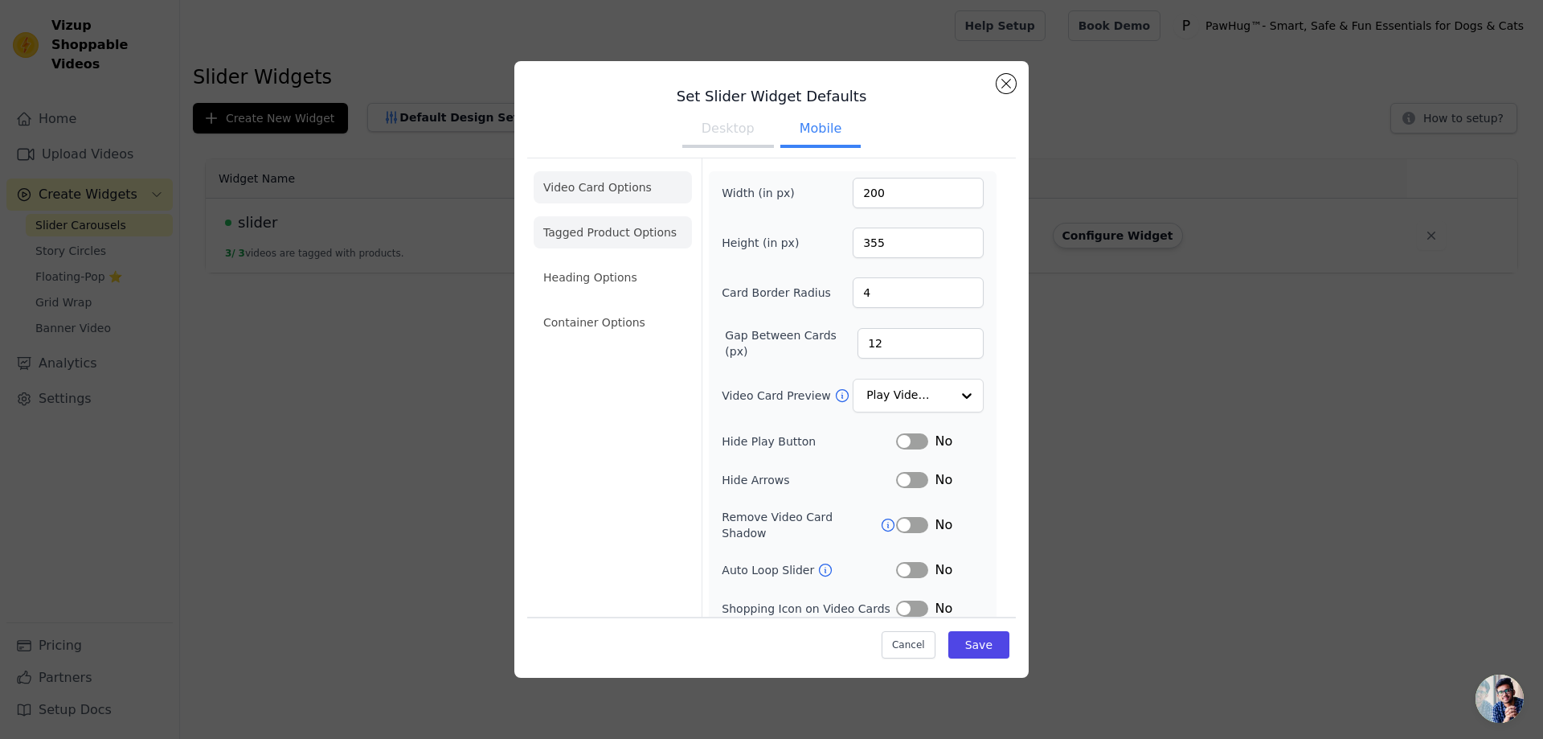
click at [646, 306] on li "Tagged Product Options" at bounding box center [613, 322] width 158 height 32
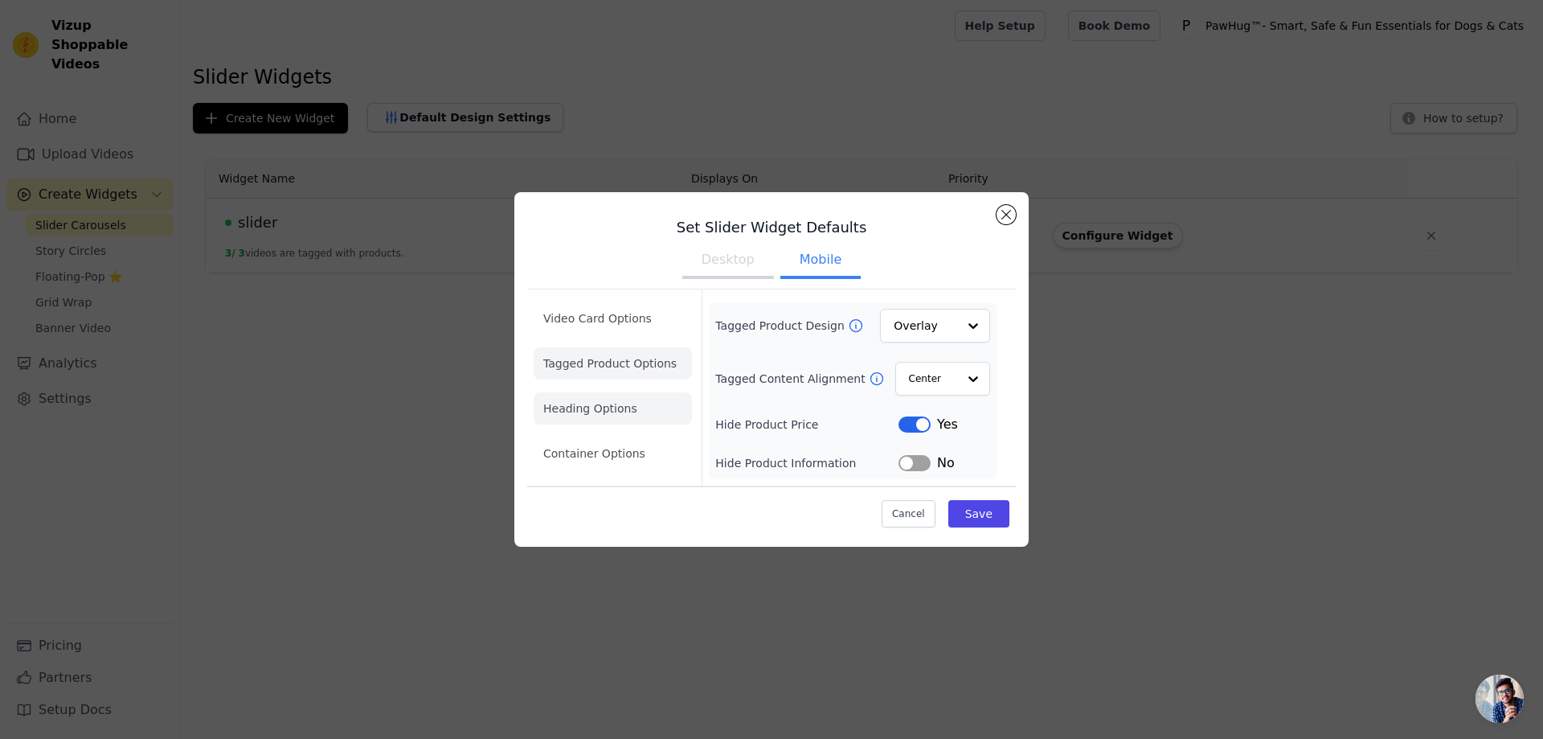
click at [605, 409] on li "Heading Options" at bounding box center [613, 408] width 158 height 32
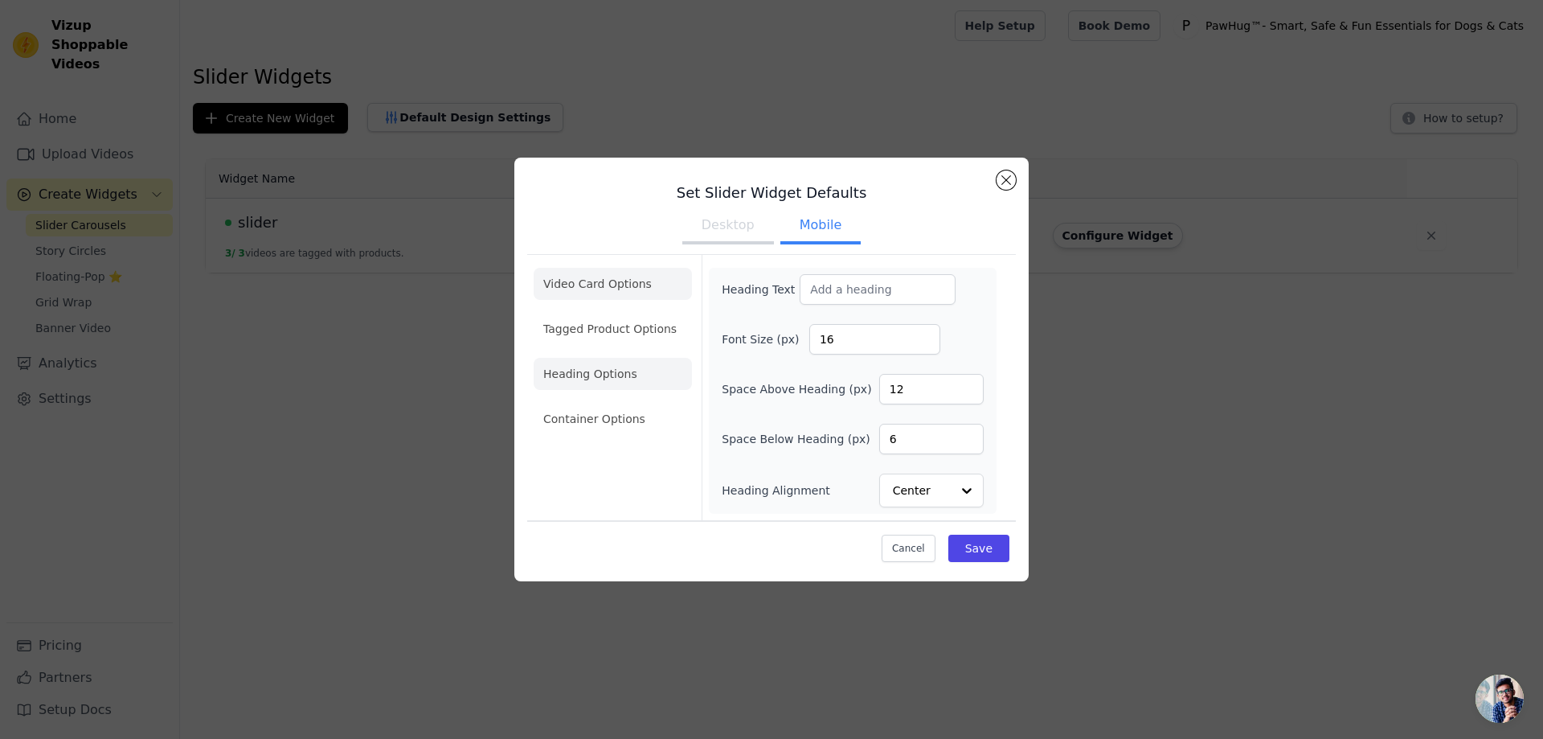
click at [588, 313] on li "Video Card Options" at bounding box center [613, 329] width 158 height 32
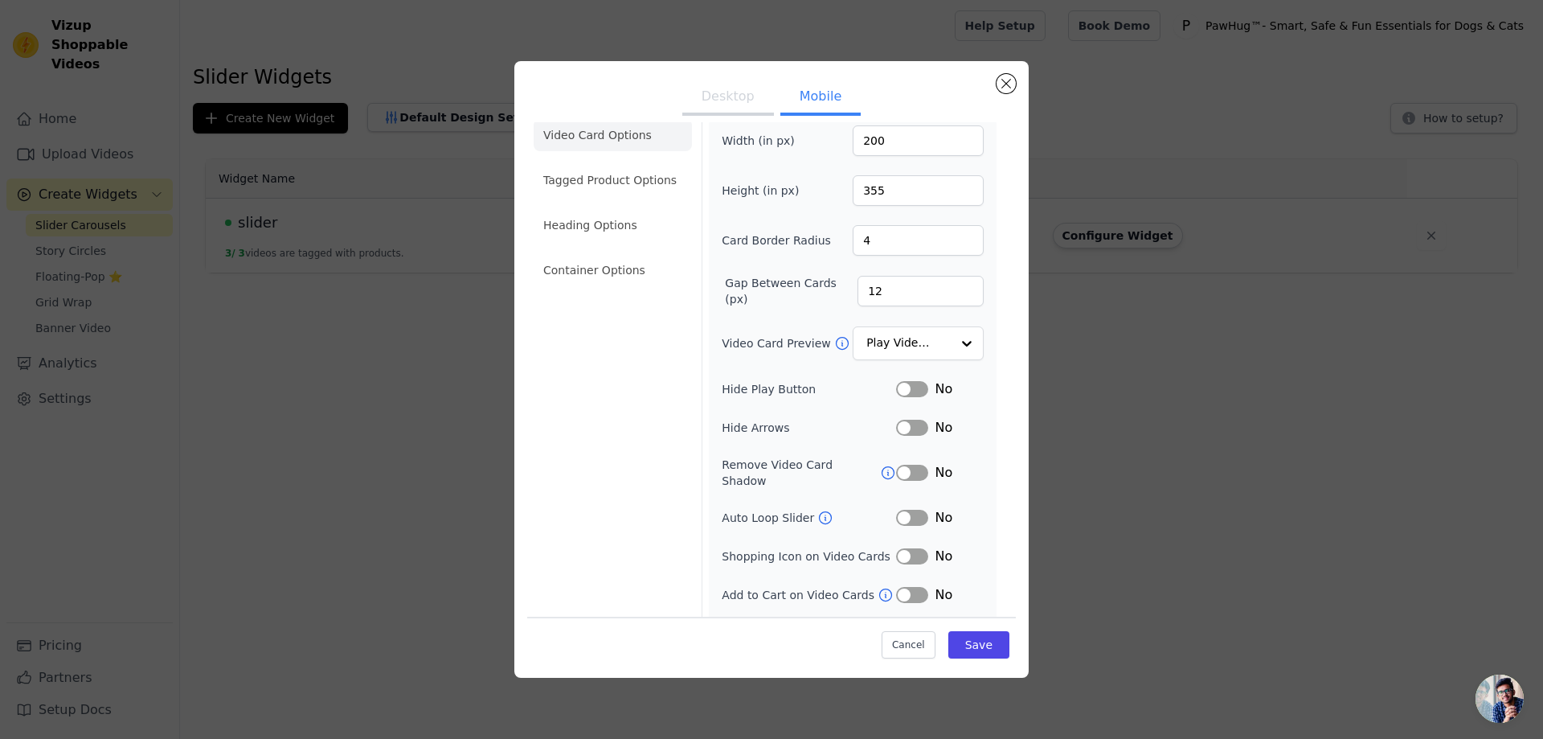
scroll to position [77, 0]
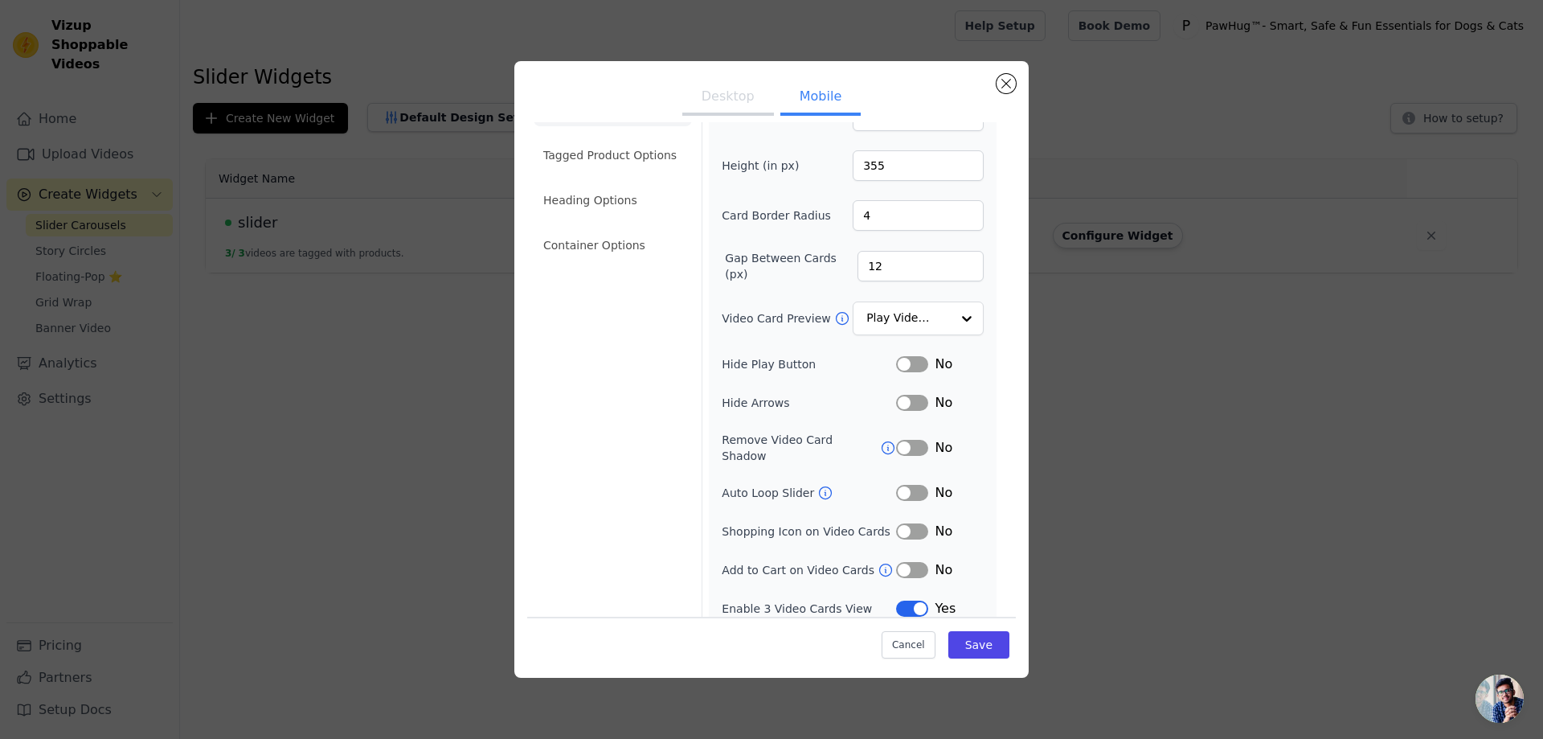
click at [729, 107] on button "Desktop" at bounding box center [728, 97] width 92 height 35
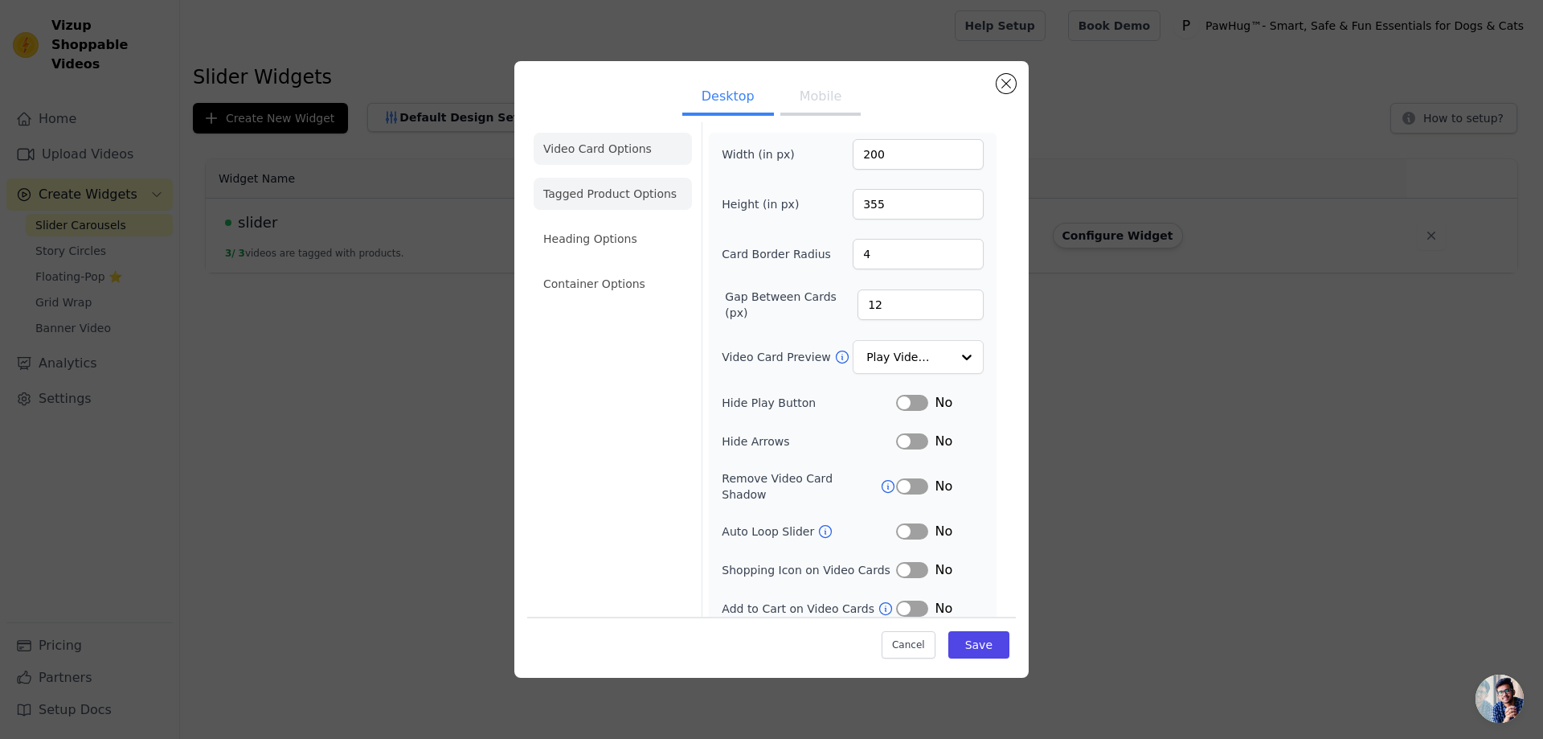
click at [602, 268] on li "Tagged Product Options" at bounding box center [613, 284] width 158 height 32
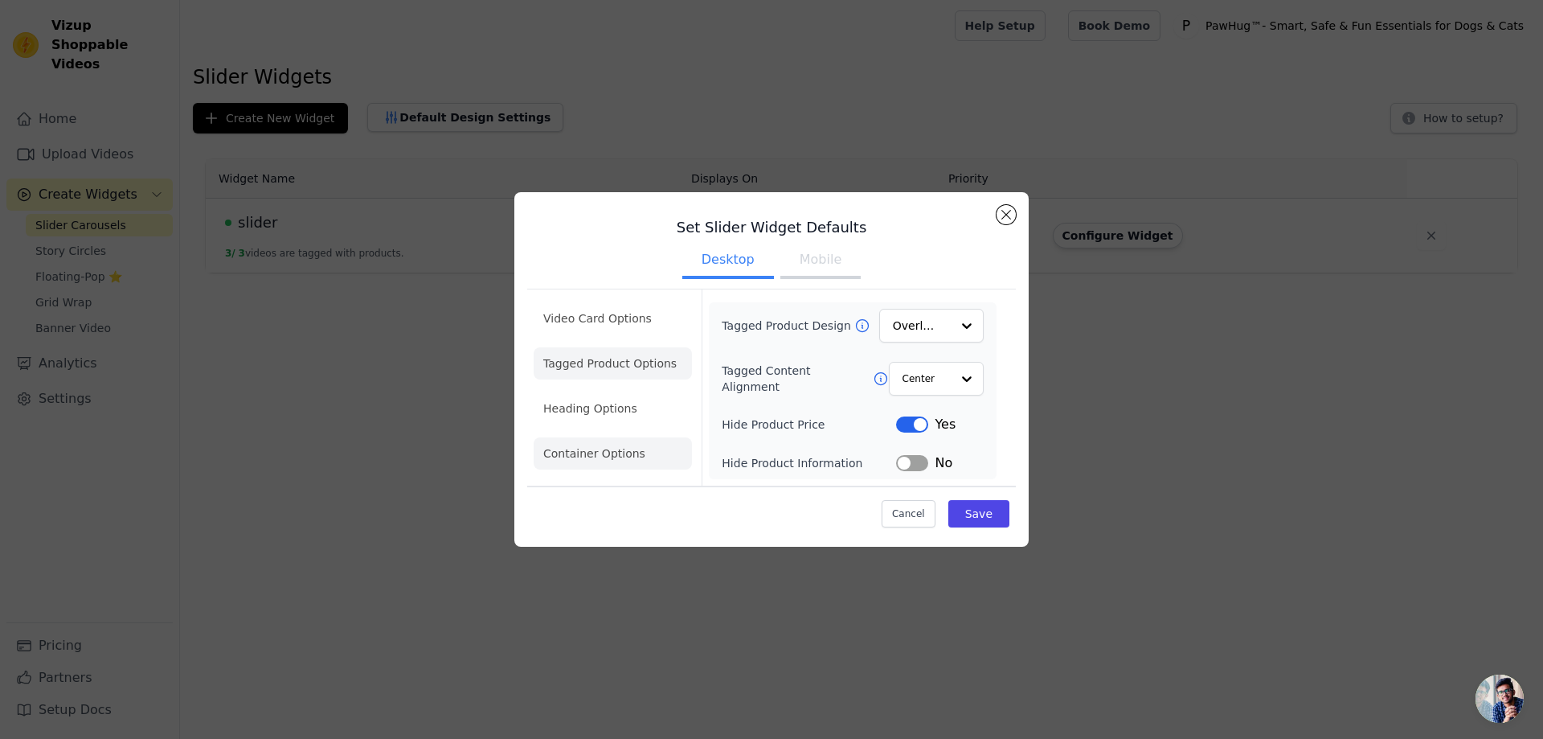
click at [574, 444] on li "Container Options" at bounding box center [613, 453] width 158 height 32
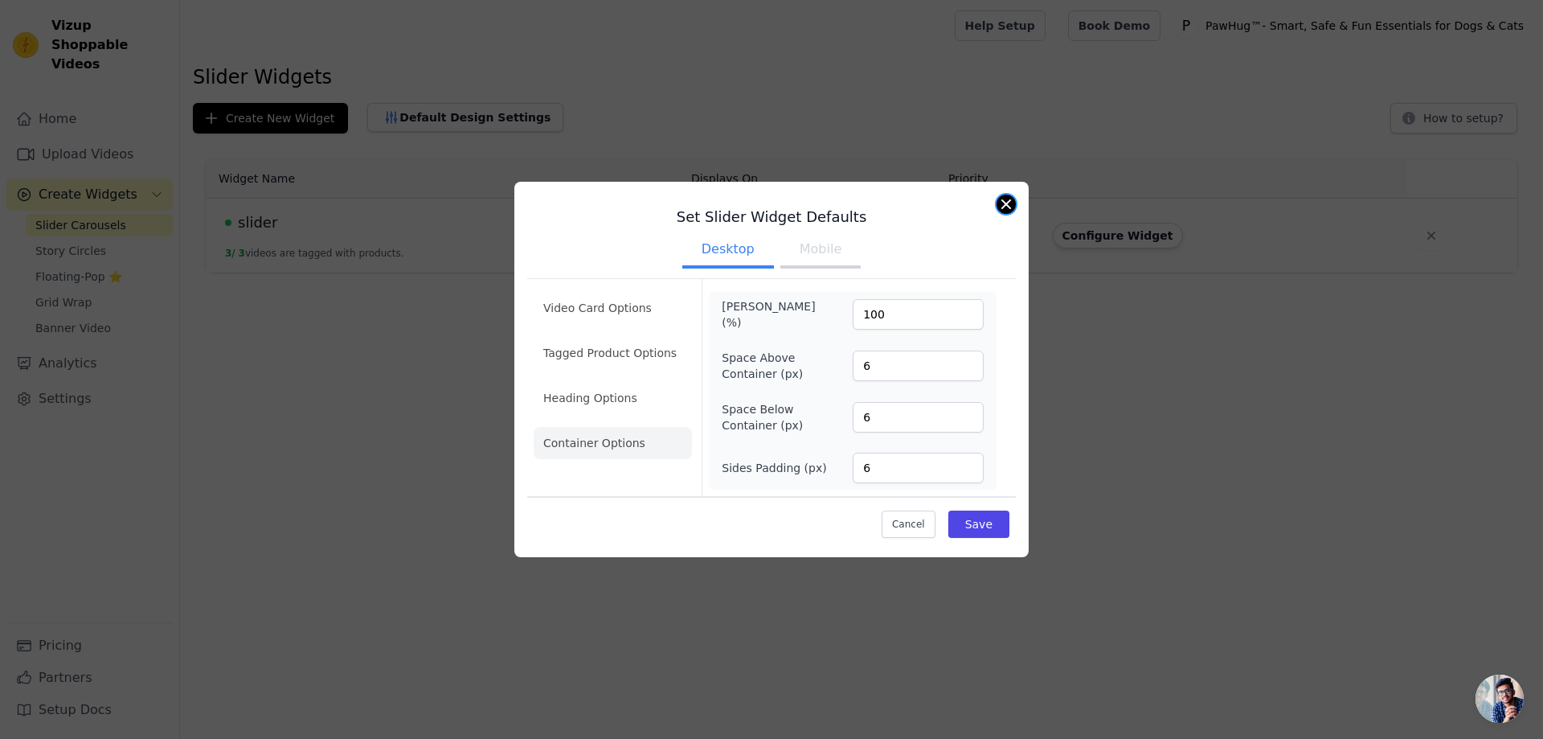
click at [1011, 200] on button "Close modal" at bounding box center [1006, 203] width 19 height 19
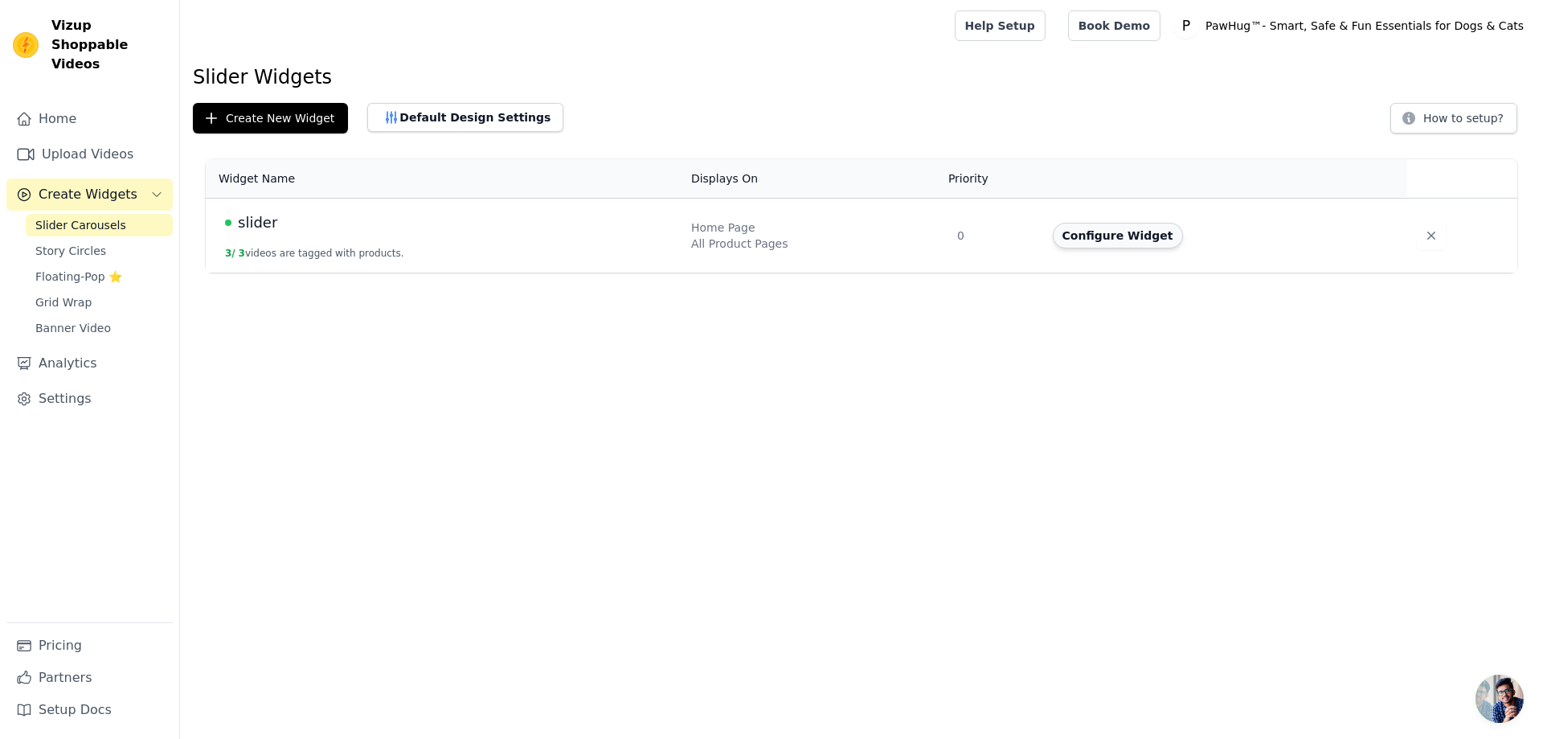
click at [1137, 245] on button "Configure Widget" at bounding box center [1118, 236] width 130 height 26
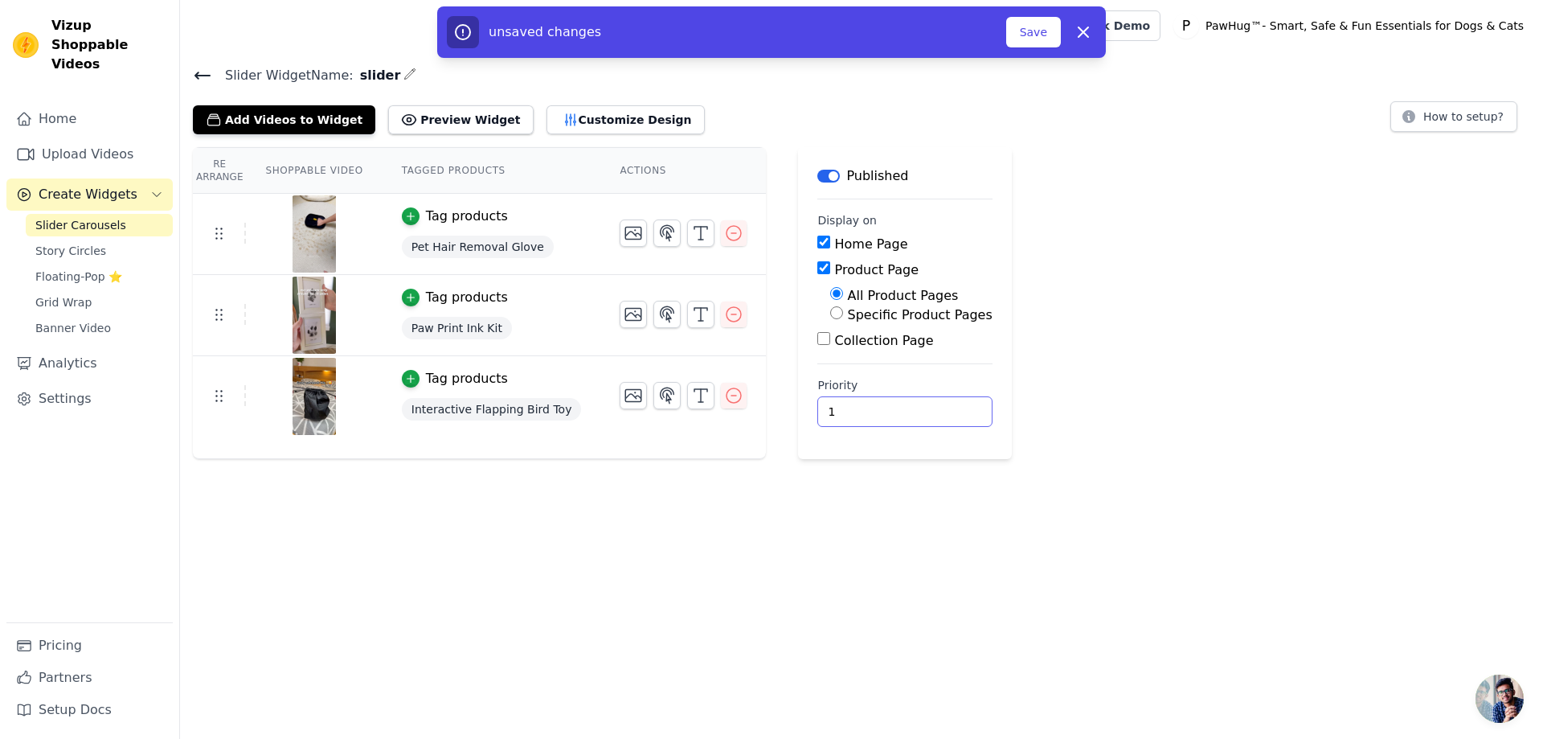
click at [912, 409] on input "1" at bounding box center [904, 411] width 174 height 31
click at [918, 419] on input "1" at bounding box center [904, 411] width 174 height 31
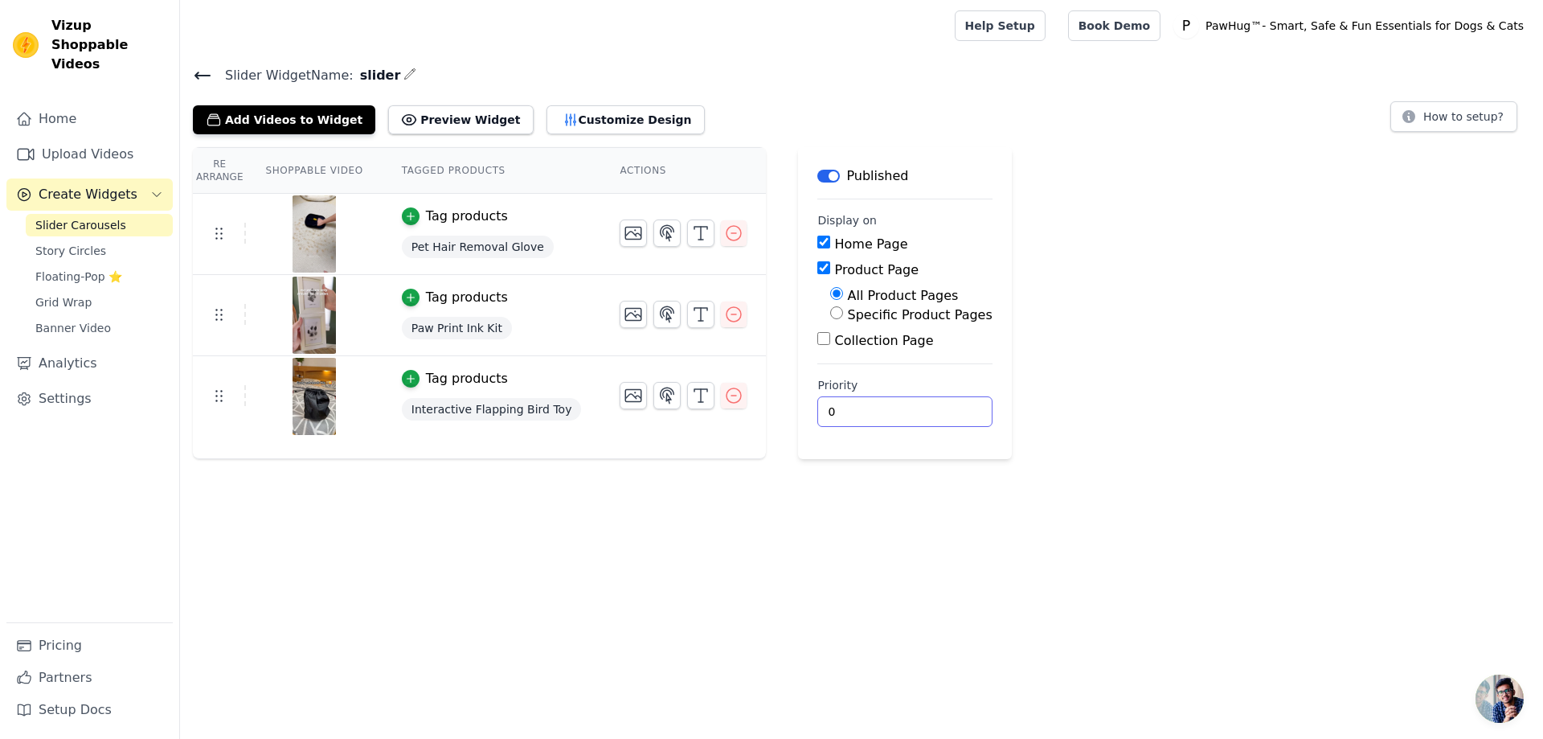
type input "0"
click at [909, 413] on input "0" at bounding box center [904, 411] width 174 height 31
click at [407, 124] on button "Preview Widget" at bounding box center [460, 119] width 145 height 29
click at [88, 383] on link "Settings" at bounding box center [89, 399] width 166 height 32
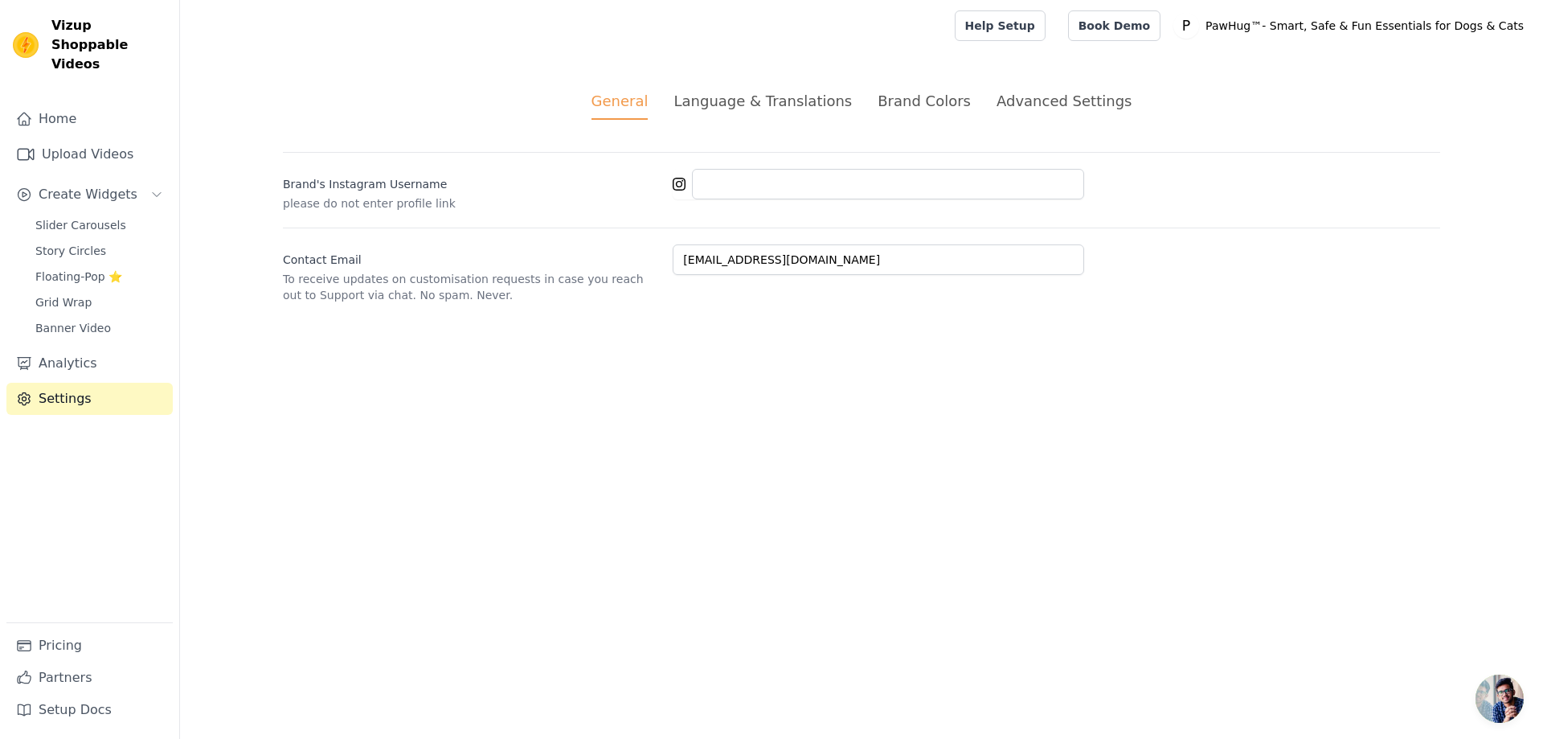
click at [925, 88] on div "General Language & Translations Brand Colors Advanced Settings unsaved changes …" at bounding box center [861, 196] width 1234 height 290
click at [942, 107] on div "Brand Colors" at bounding box center [924, 101] width 93 height 22
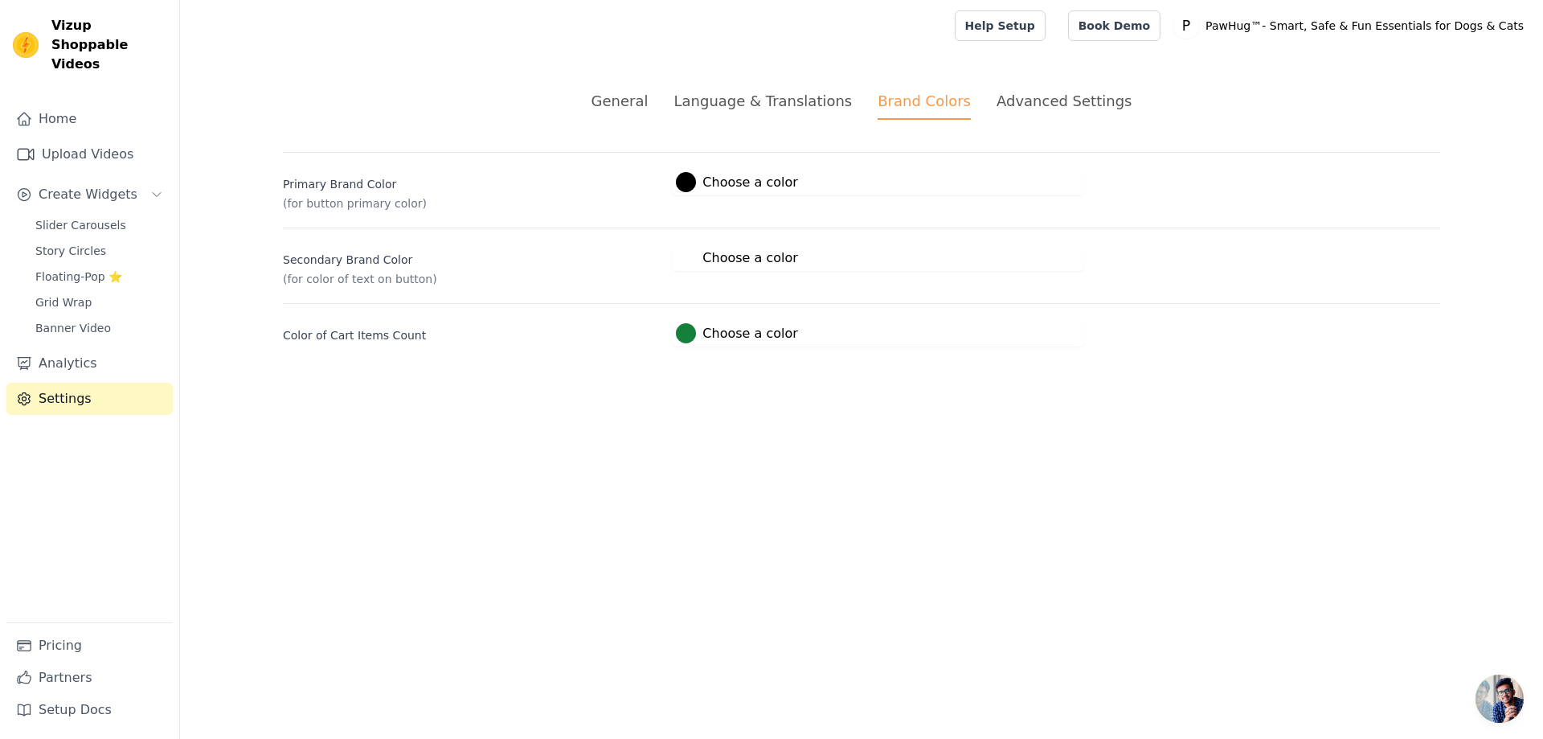
click at [1046, 107] on div "Advanced Settings" at bounding box center [1064, 101] width 135 height 22
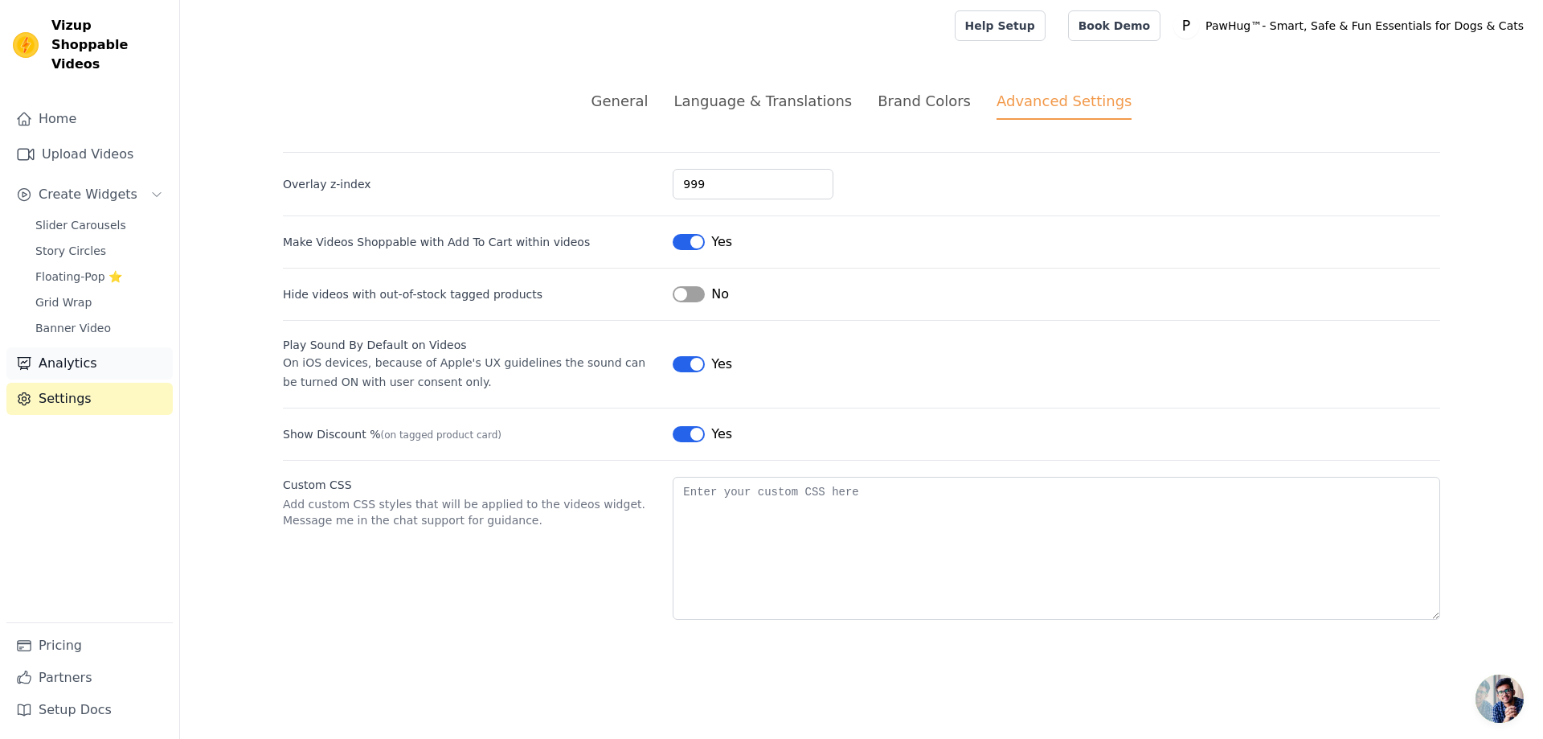
click at [80, 348] on link "Analytics" at bounding box center [89, 363] width 166 height 32
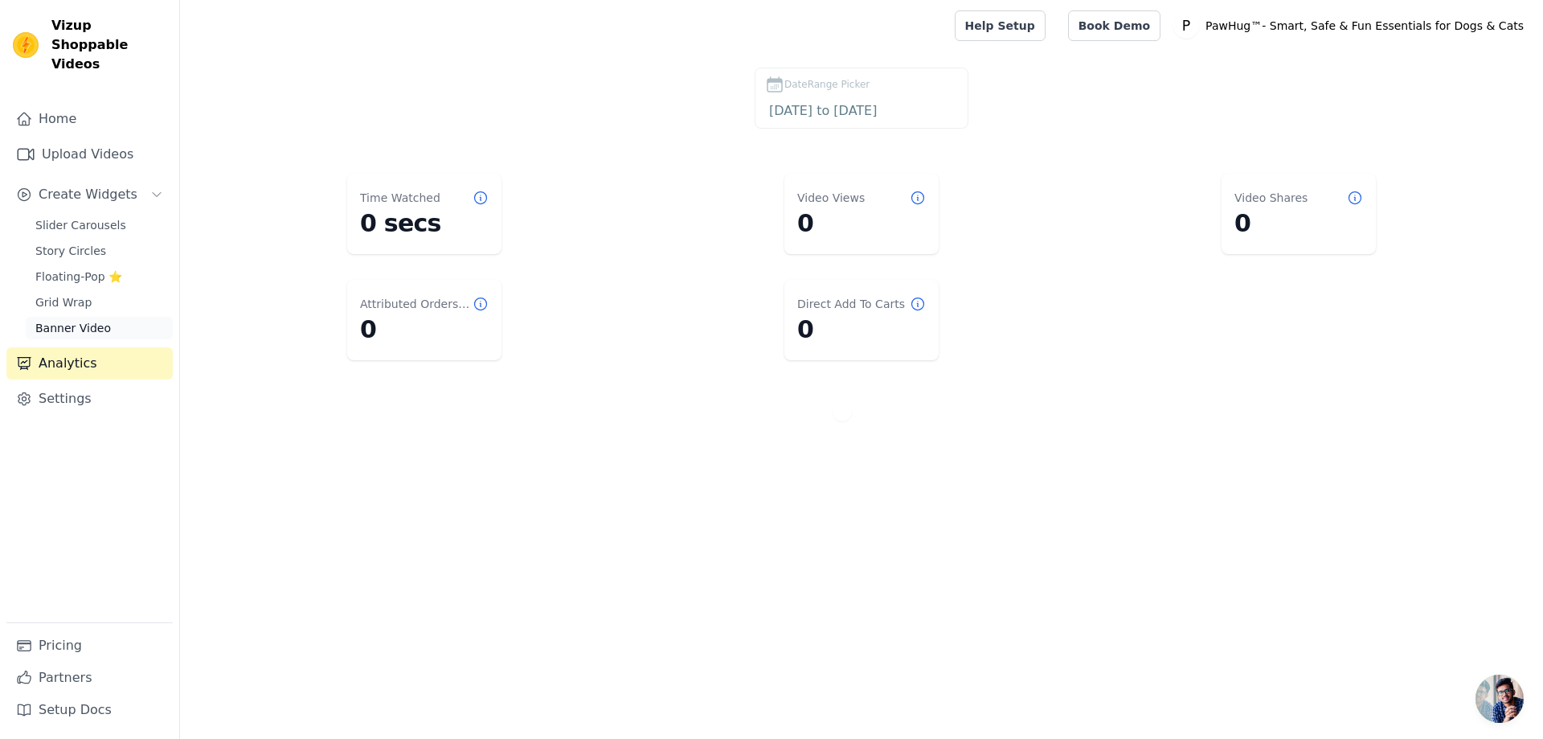
click at [84, 320] on span "Banner Video" at bounding box center [73, 328] width 76 height 16
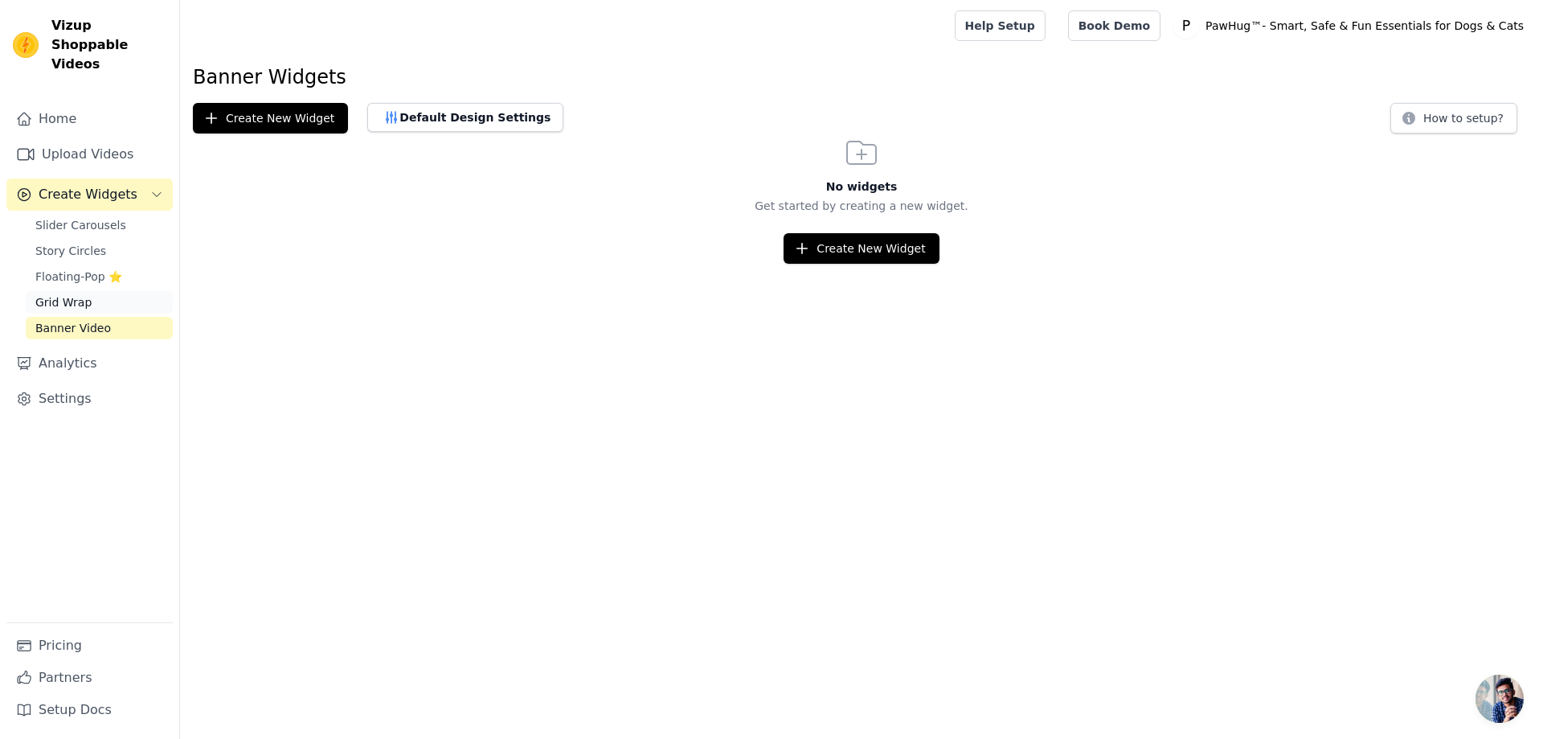
click at [88, 291] on link "Grid Wrap" at bounding box center [99, 302] width 147 height 23
click at [81, 268] on span "Floating-Pop ⭐" at bounding box center [78, 276] width 87 height 16
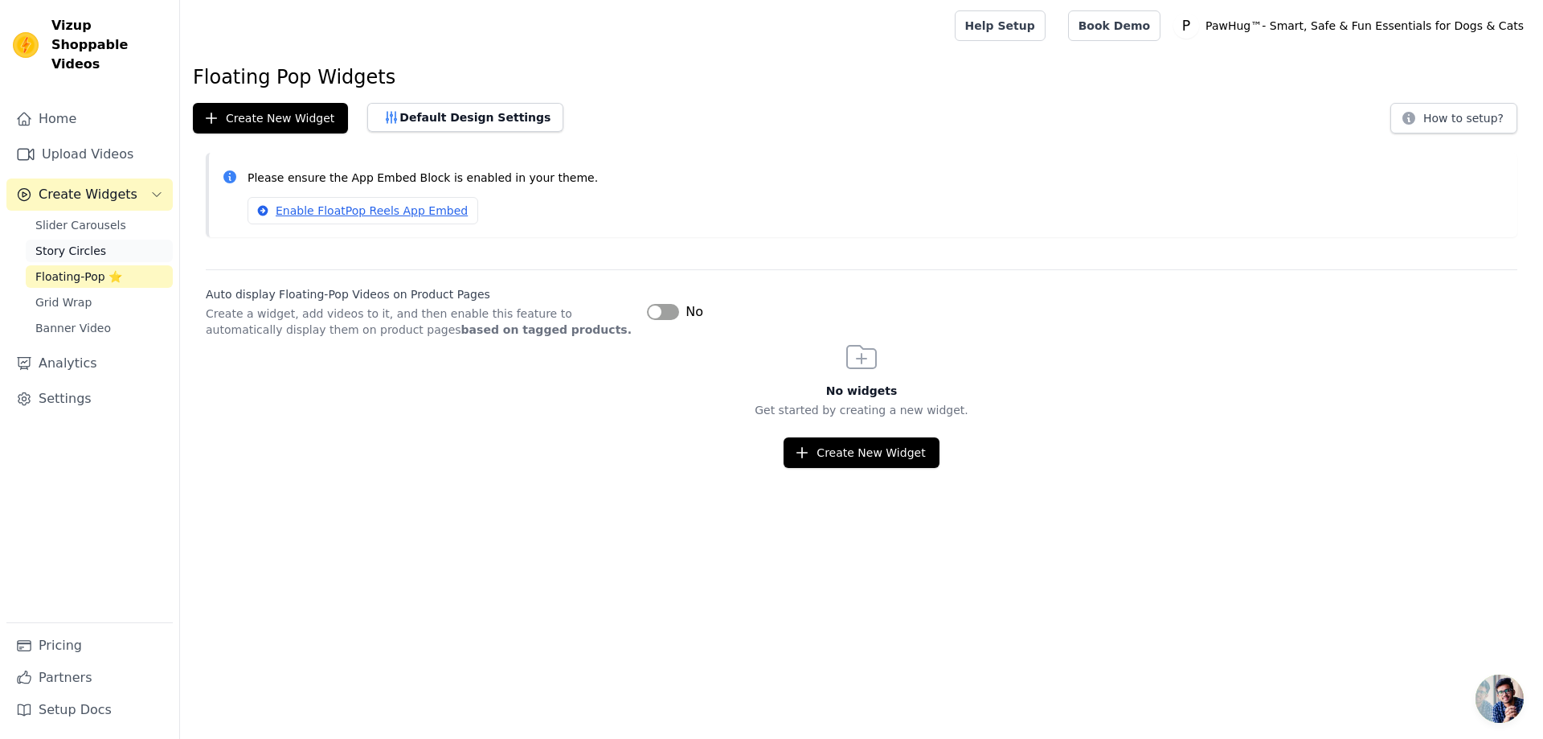
click at [89, 243] on span "Story Circles" at bounding box center [70, 251] width 71 height 16
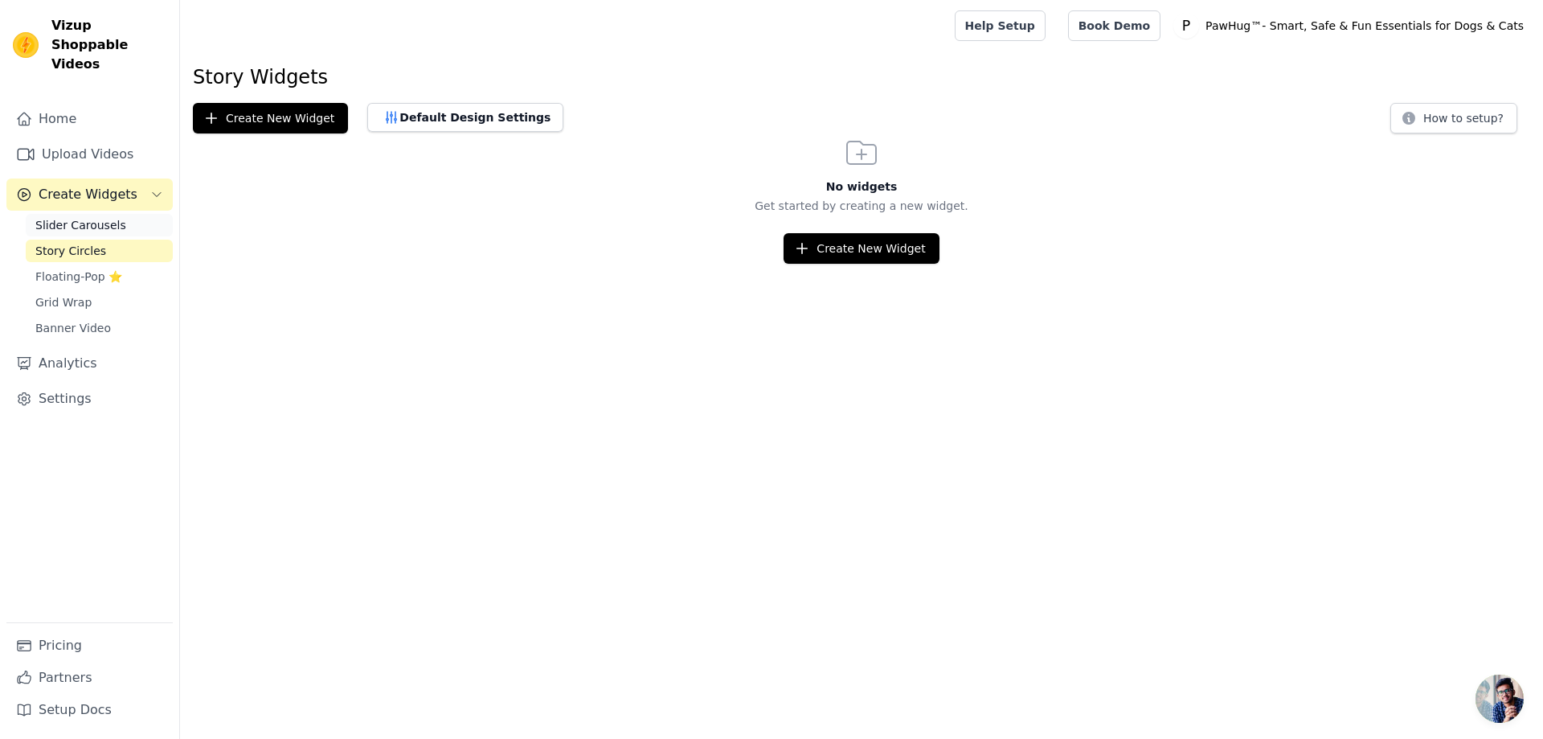
click at [111, 217] on span "Slider Carousels" at bounding box center [80, 225] width 91 height 16
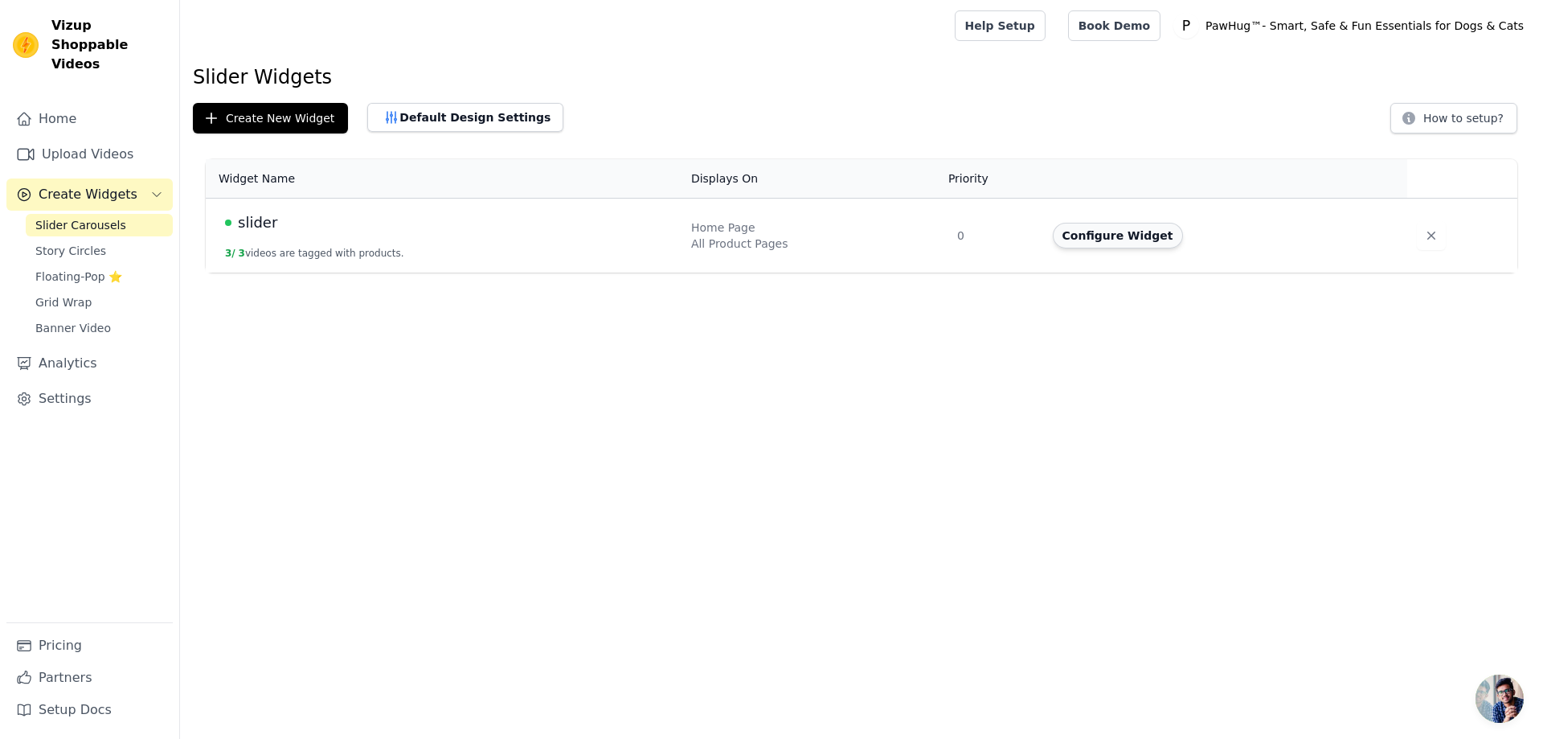
click at [1114, 243] on button "Configure Widget" at bounding box center [1118, 236] width 130 height 26
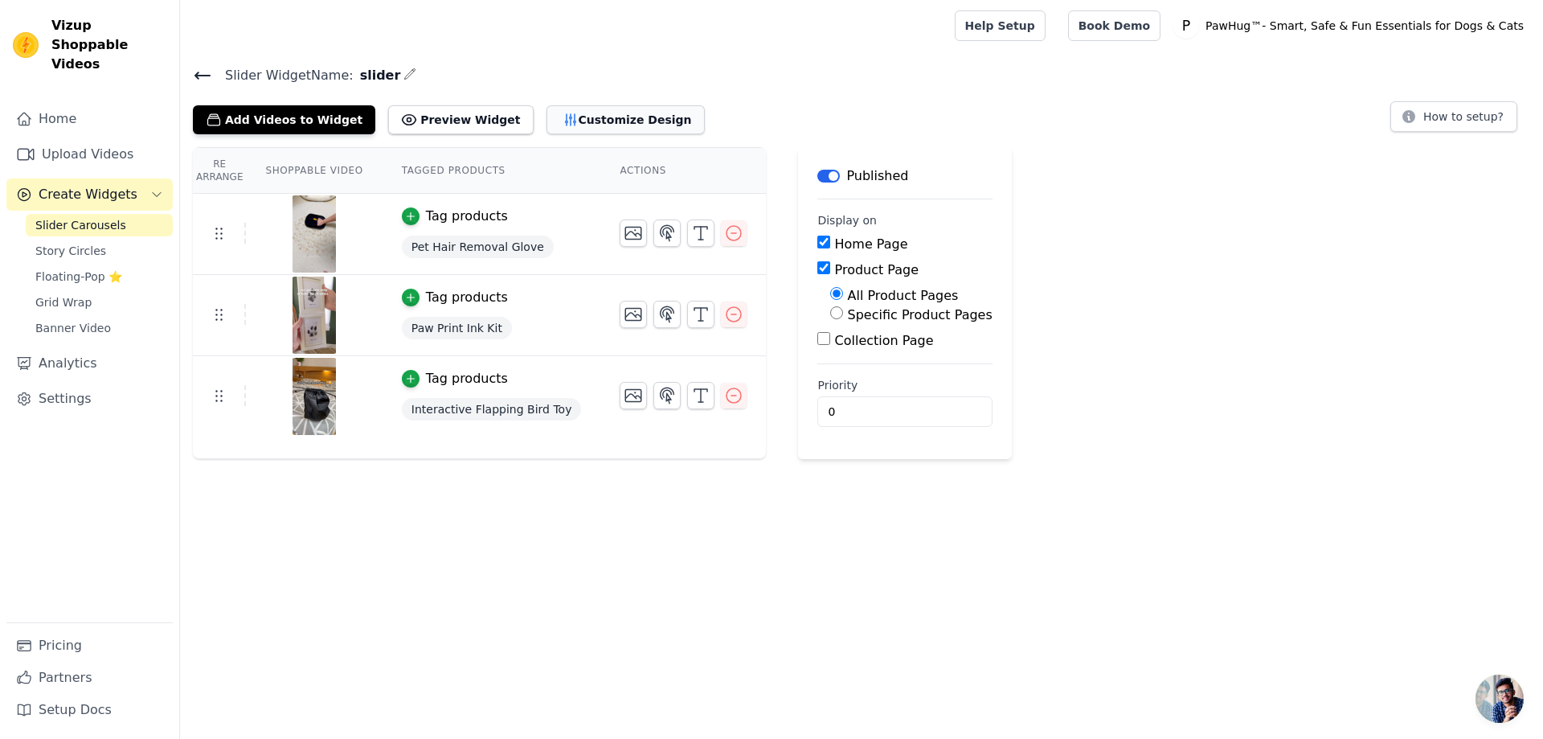
click at [565, 117] on icon "button" at bounding box center [570, 119] width 10 height 11
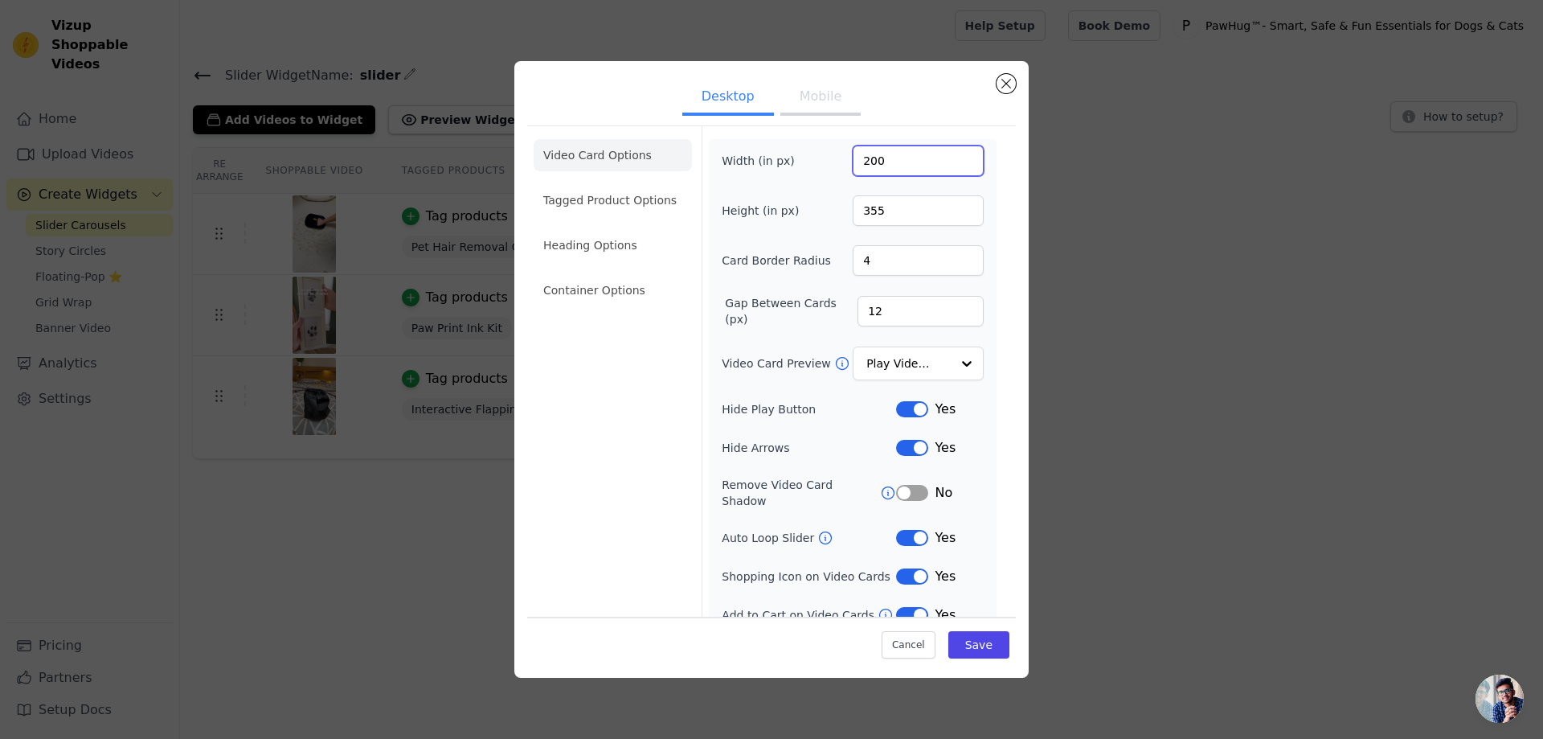
drag, startPoint x: 905, startPoint y: 163, endPoint x: 839, endPoint y: 162, distance: 65.9
click at [839, 162] on div "Width (in px) 200" at bounding box center [853, 160] width 262 height 31
drag, startPoint x: 836, startPoint y: 154, endPoint x: 757, endPoint y: 154, distance: 78.8
click at [757, 154] on div "Width (in px) 500" at bounding box center [853, 160] width 262 height 31
type input "400"
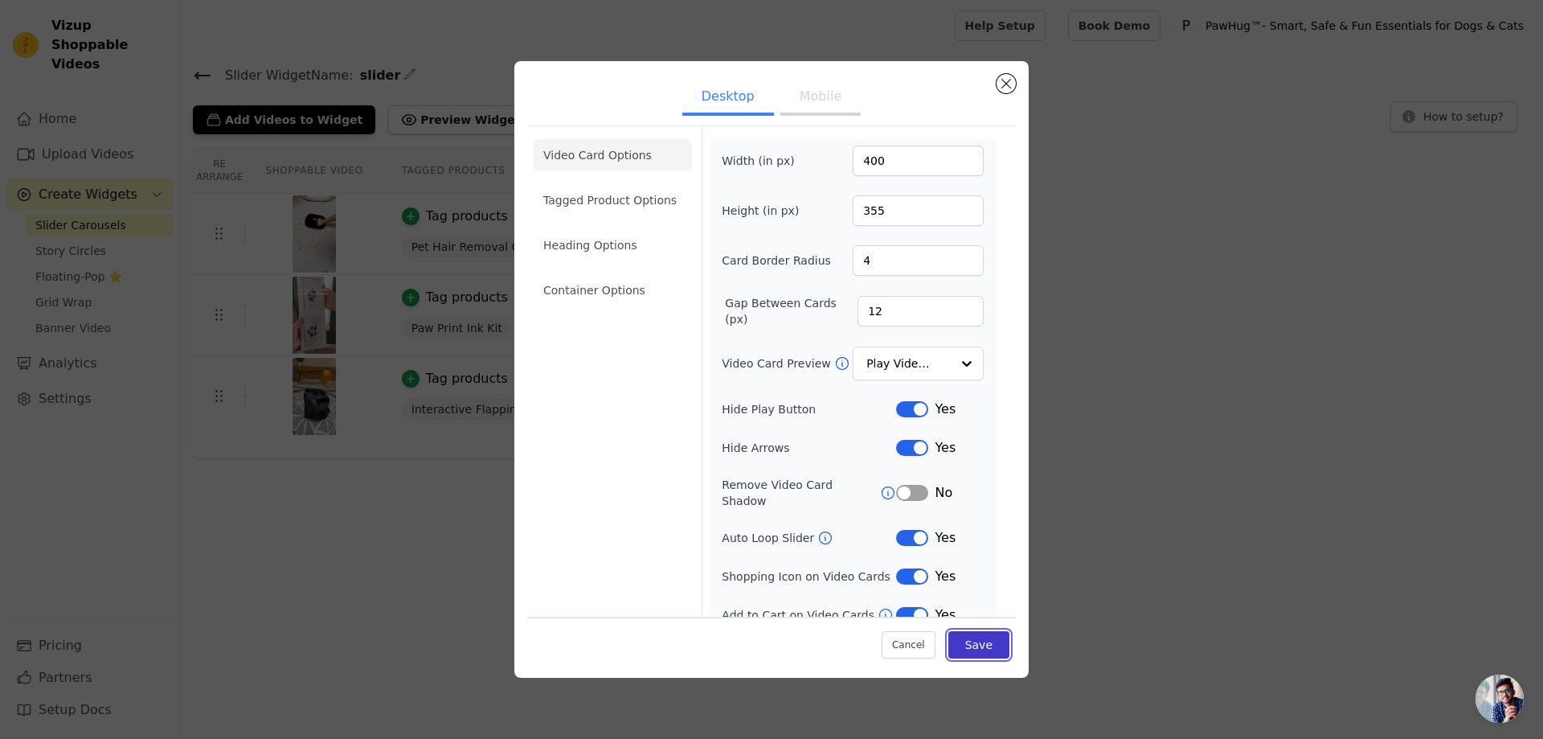
click at [972, 653] on button "Save" at bounding box center [978, 644] width 61 height 27
